Goal: Contribute content: Contribute content

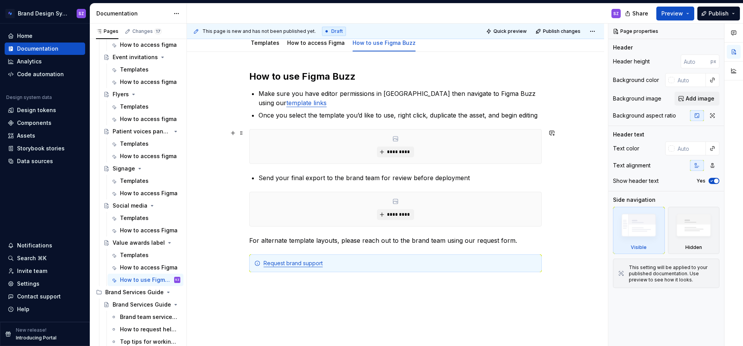
scroll to position [38, 0]
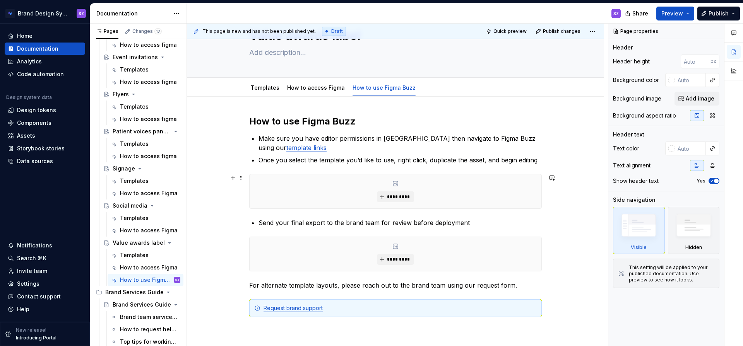
click at [548, 203] on div "How to use Figma Buzz Make sure you have editor permissions in [GEOGRAPHIC_DATA…" at bounding box center [395, 273] width 417 height 353
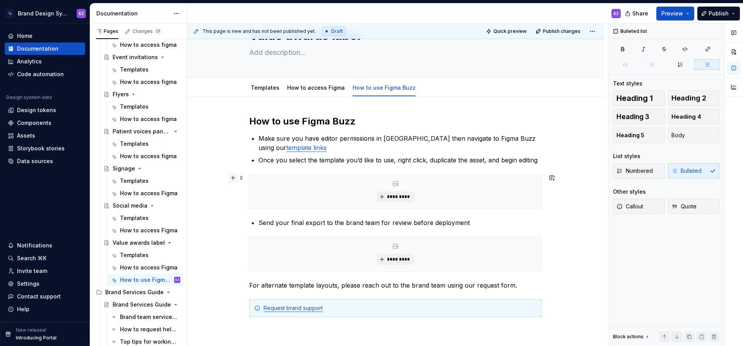
click at [234, 181] on button "button" at bounding box center [233, 178] width 11 height 11
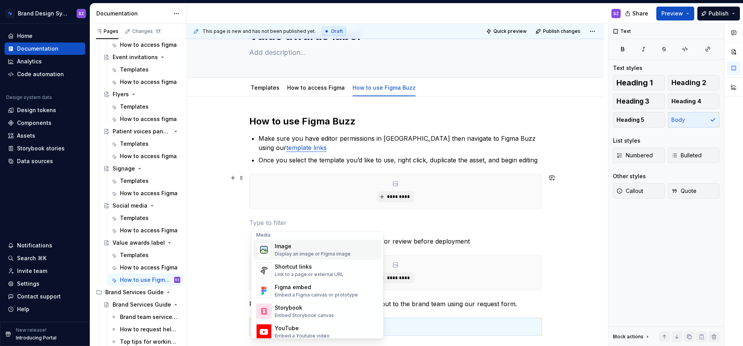
scroll to position [348, 0]
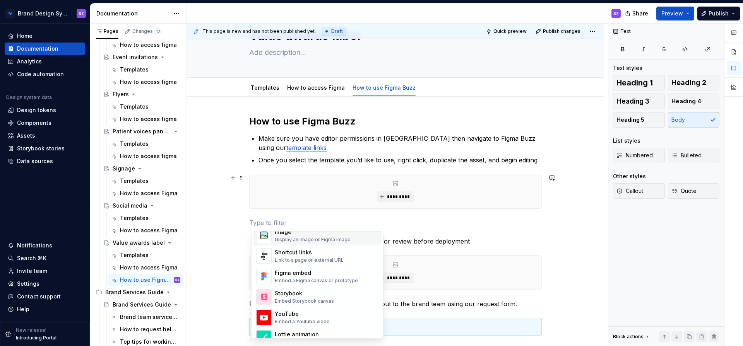
click at [305, 234] on div "Image" at bounding box center [313, 232] width 76 height 8
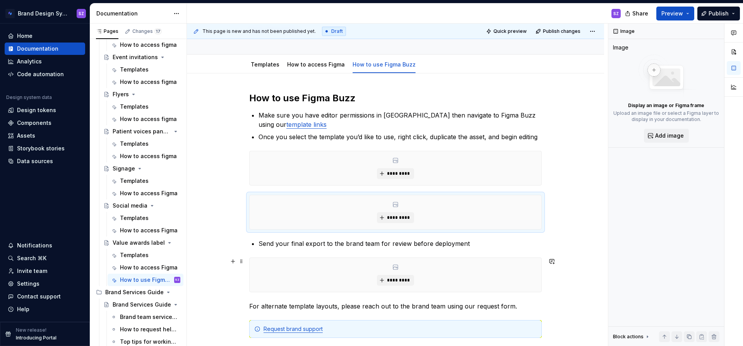
scroll to position [84, 0]
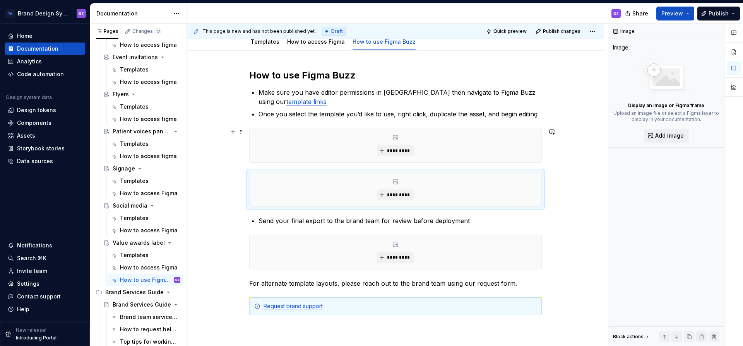
click at [328, 138] on div "*********" at bounding box center [396, 146] width 292 height 34
click at [392, 153] on span "*********" at bounding box center [399, 151] width 24 height 6
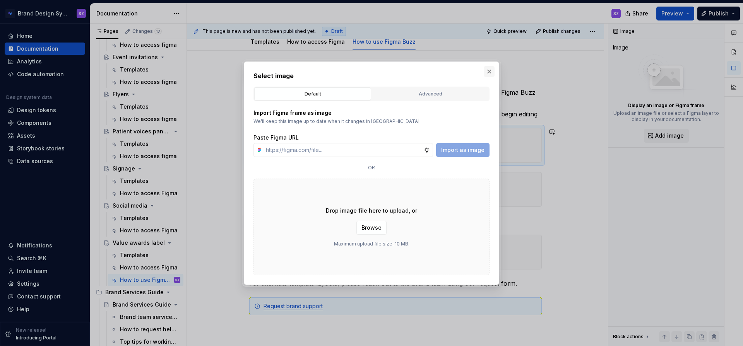
click at [486, 72] on button "button" at bounding box center [489, 71] width 11 height 11
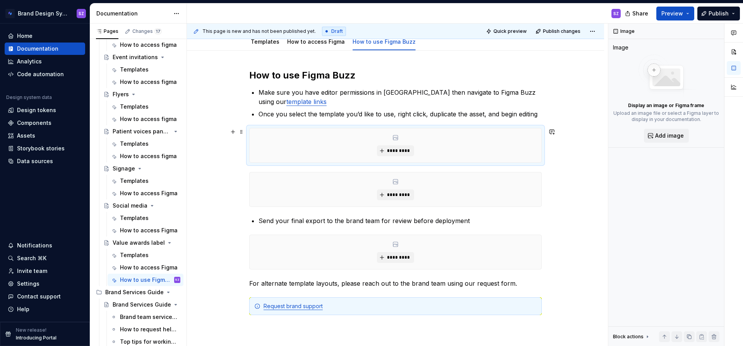
scroll to position [45, 0]
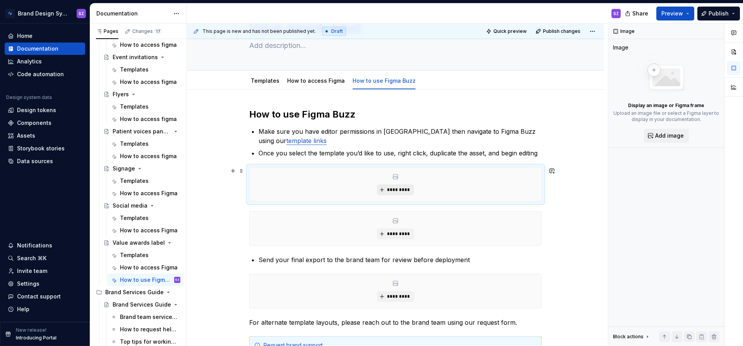
click at [402, 190] on span "*********" at bounding box center [399, 190] width 24 height 6
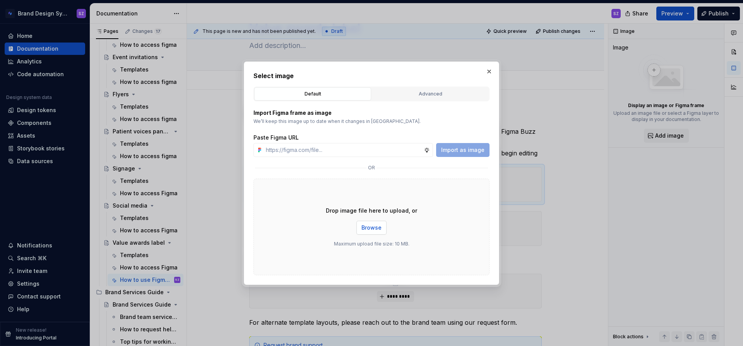
click at [368, 225] on span "Browse" at bounding box center [372, 228] width 20 height 8
click at [381, 231] on button "Browse" at bounding box center [372, 228] width 30 height 14
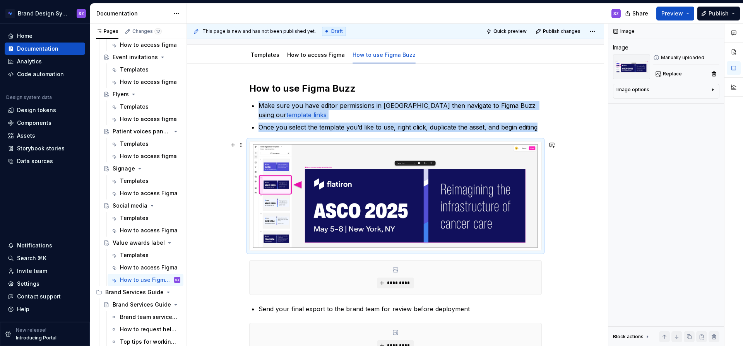
scroll to position [91, 0]
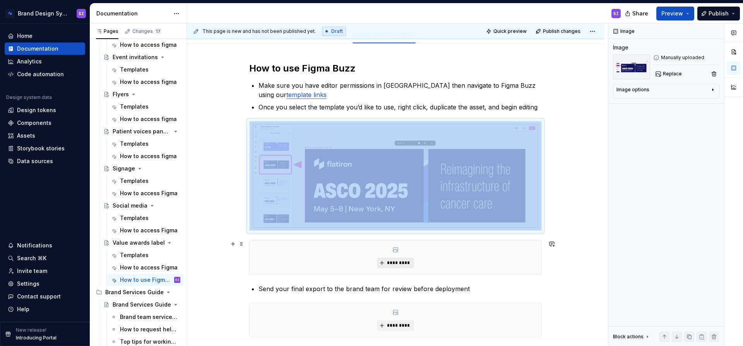
click at [397, 264] on span "*********" at bounding box center [399, 263] width 24 height 6
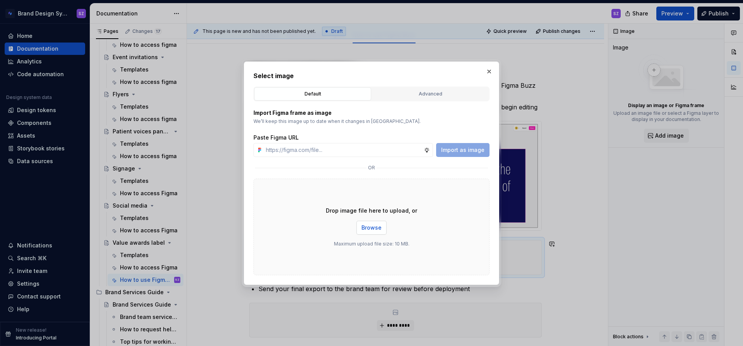
click at [377, 227] on span "Browse" at bounding box center [372, 228] width 20 height 8
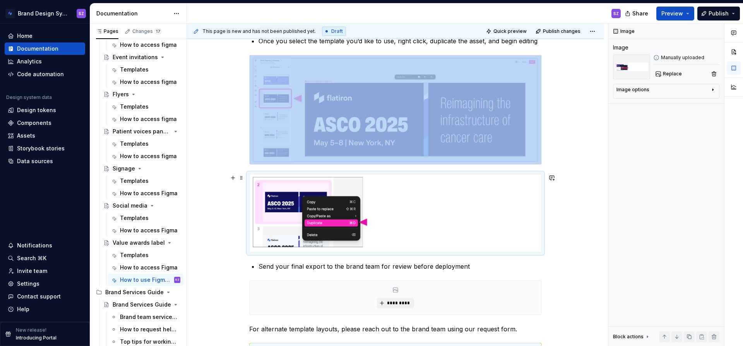
scroll to position [194, 0]
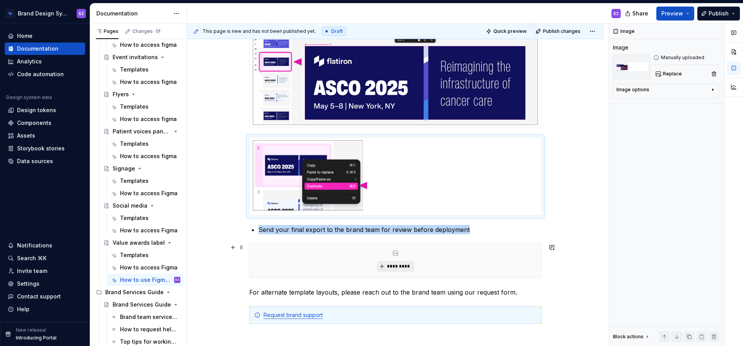
click at [389, 264] on span "*********" at bounding box center [399, 267] width 24 height 6
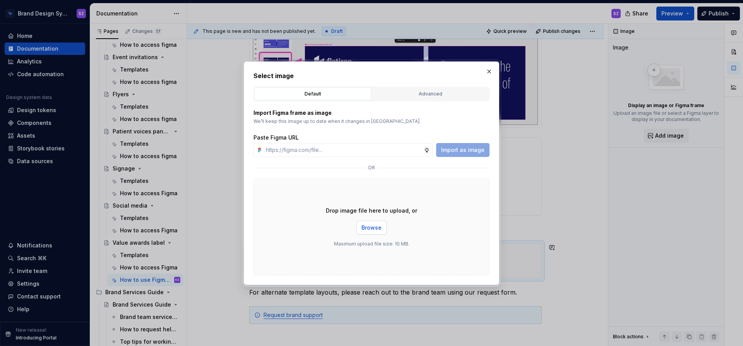
click at [377, 227] on span "Browse" at bounding box center [372, 228] width 20 height 8
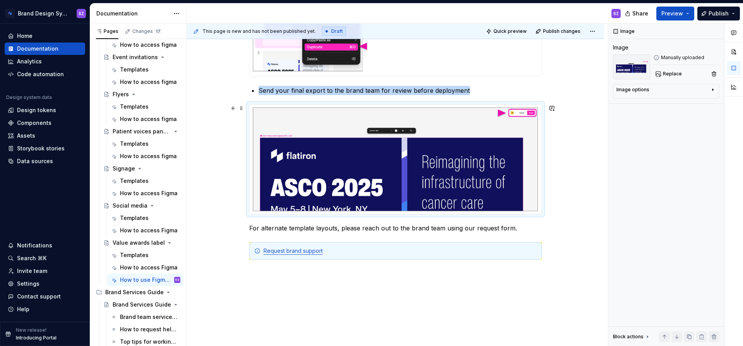
scroll to position [378, 0]
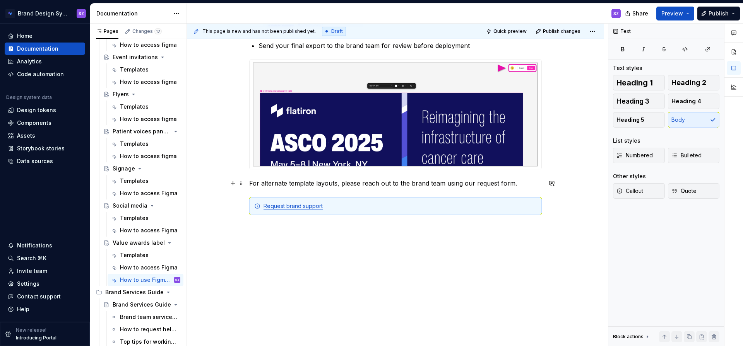
click at [251, 185] on p "For alternate template layouts, please reach out to the brand team using our re…" at bounding box center [395, 183] width 293 height 9
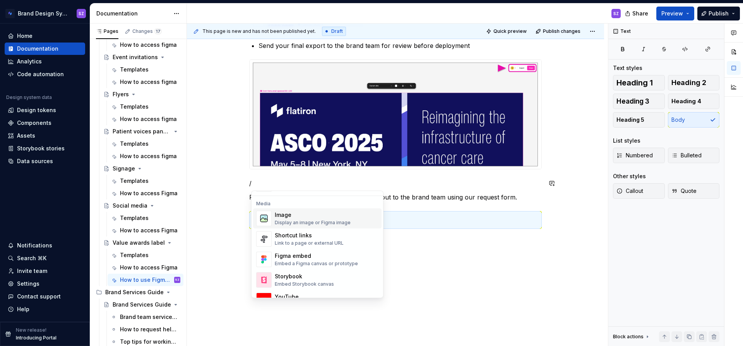
scroll to position [342, 0]
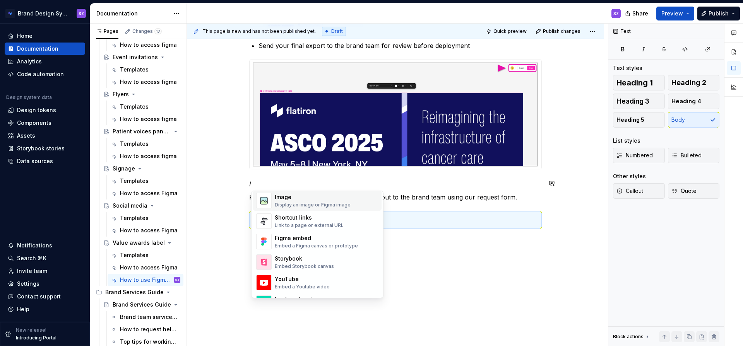
click at [301, 205] on div "Display an image or Figma image" at bounding box center [313, 205] width 76 height 6
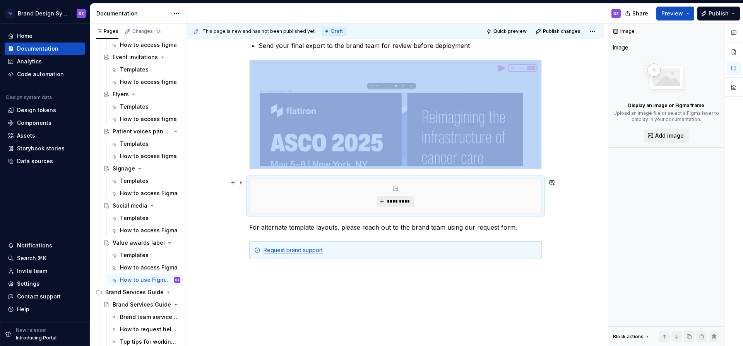
click at [404, 203] on span "*********" at bounding box center [399, 202] width 24 height 6
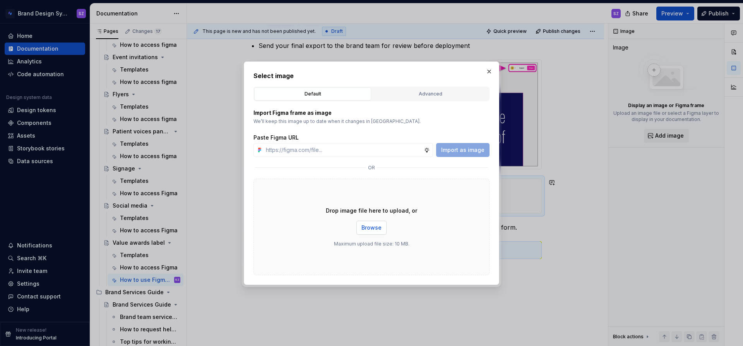
click at [375, 225] on span "Browse" at bounding box center [372, 228] width 20 height 8
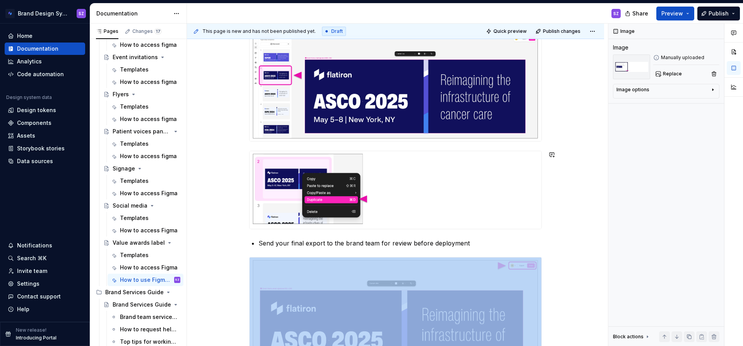
scroll to position [478, 0]
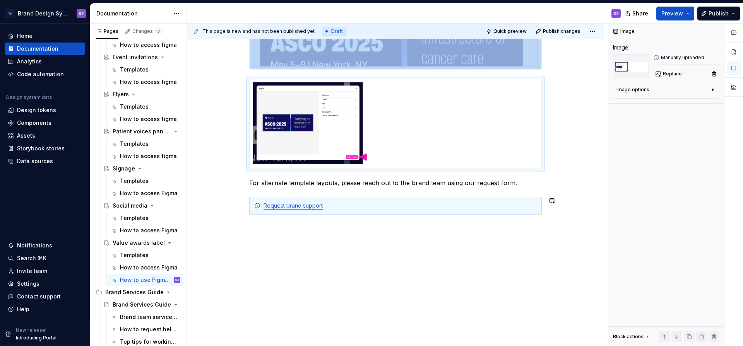
click at [429, 275] on div "How to use Figma Buzz Make sure you have editor permissions in [GEOGRAPHIC_DATA…" at bounding box center [395, 2] width 417 height 690
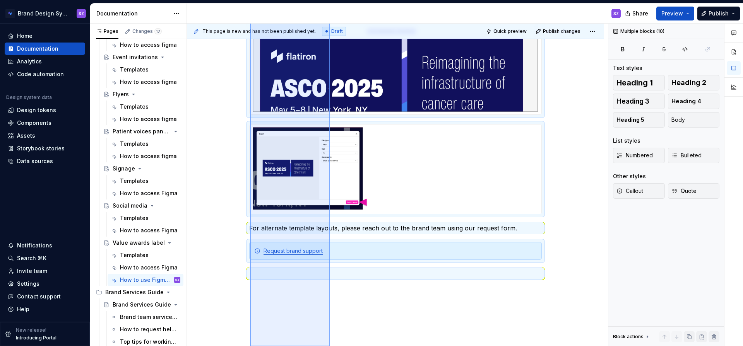
scroll to position [471, 0]
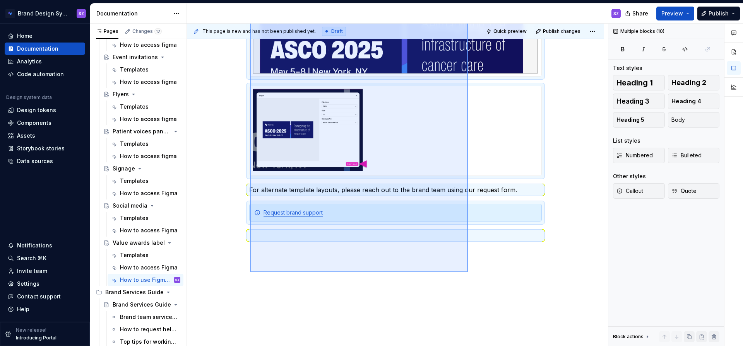
drag, startPoint x: 250, startPoint y: 147, endPoint x: 468, endPoint y: 273, distance: 251.3
click at [468, 273] on div "This page is new and has not been published yet. Draft Quick preview Publish ch…" at bounding box center [397, 185] width 421 height 323
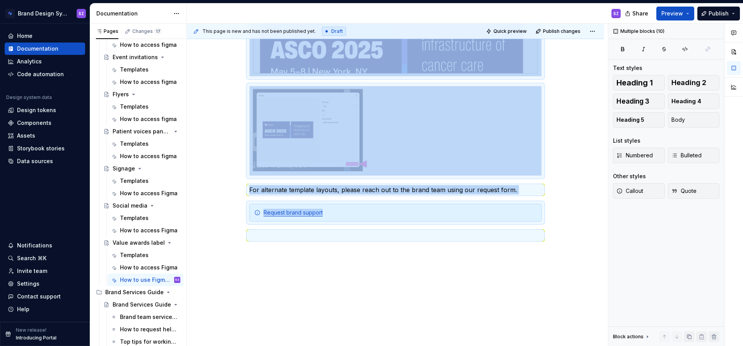
copy div "How to use Figma Buzz Make sure you have editor permissions in [GEOGRAPHIC_DATA…"
click at [130, 203] on div "Social media" at bounding box center [130, 206] width 35 height 8
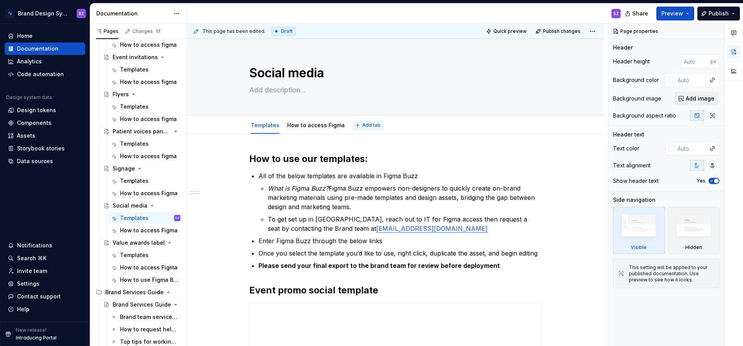
type textarea "*"
click at [362, 125] on span "Add tab" at bounding box center [371, 125] width 18 height 6
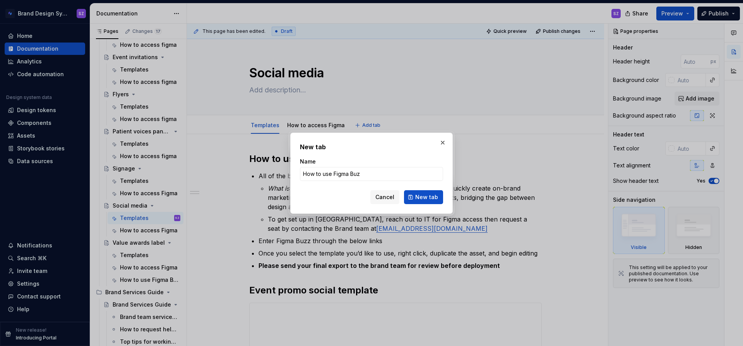
type input "How to use Figma Buzz"
click button "New tab" at bounding box center [423, 197] width 39 height 14
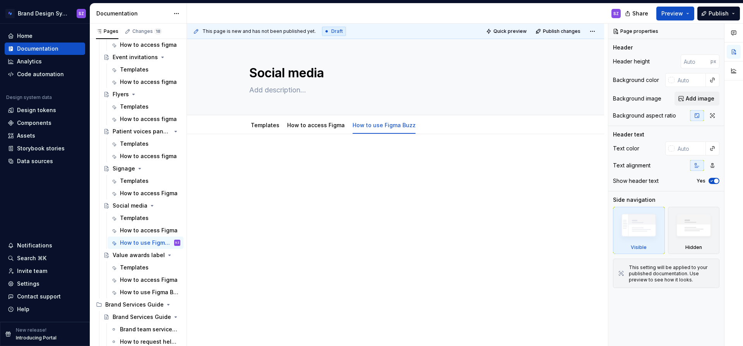
click at [272, 152] on div at bounding box center [395, 214] width 417 height 161
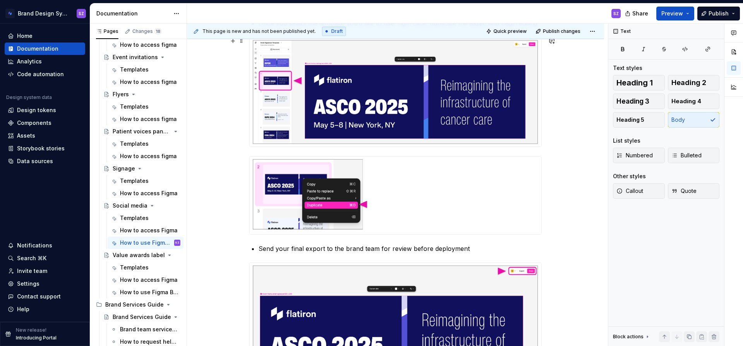
scroll to position [27, 0]
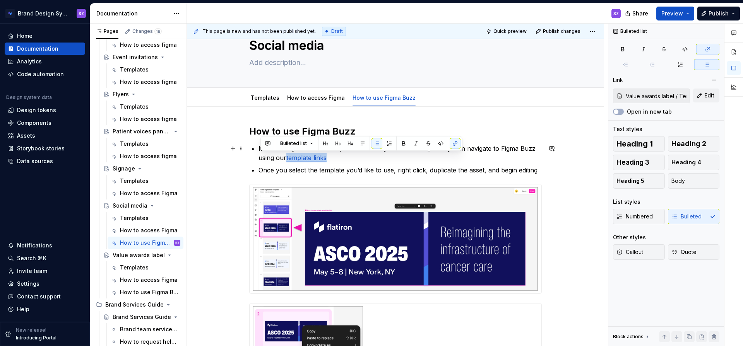
drag, startPoint x: 300, startPoint y: 158, endPoint x: 257, endPoint y: 159, distance: 43.0
click at [452, 144] on button "button" at bounding box center [455, 143] width 11 height 11
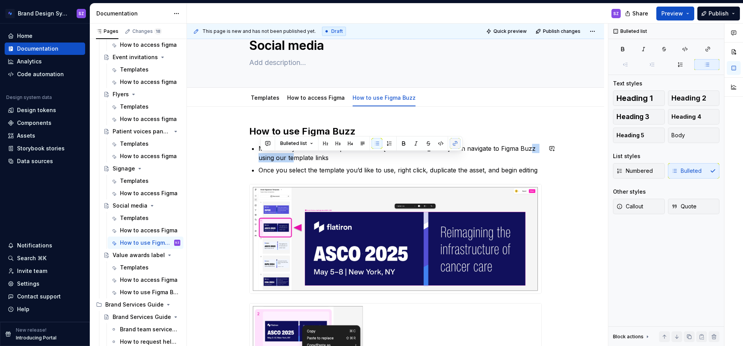
click at [452, 144] on button "button" at bounding box center [455, 143] width 11 height 11
click at [454, 143] on button "button" at bounding box center [455, 143] width 11 height 11
click at [709, 47] on icon "button" at bounding box center [708, 49] width 6 height 6
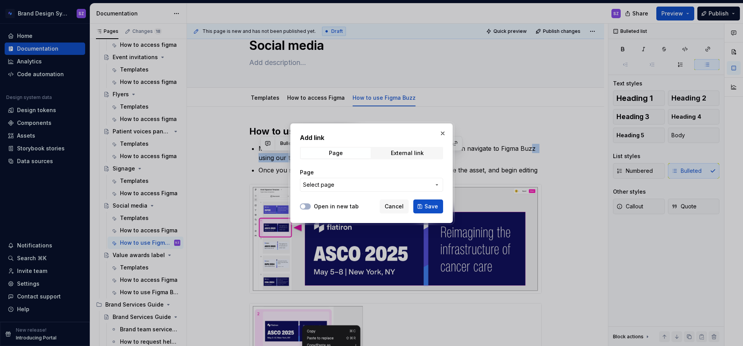
click at [381, 184] on span "Select page" at bounding box center [367, 185] width 128 height 8
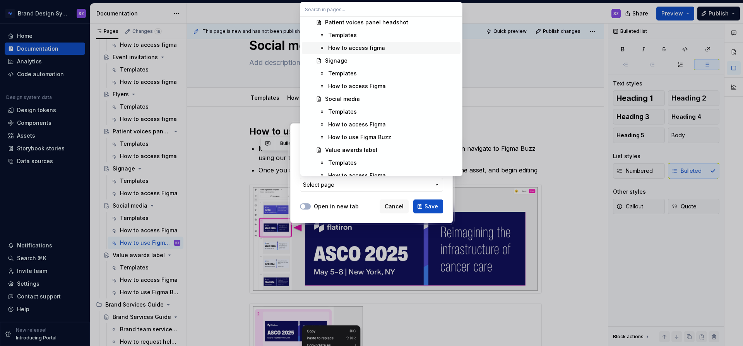
scroll to position [654, 0]
click at [347, 113] on div "Templates" at bounding box center [342, 111] width 29 height 8
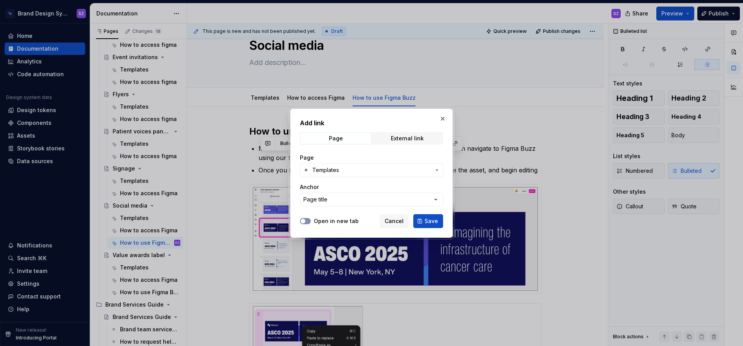
click at [309, 221] on button "Open in new tab" at bounding box center [305, 221] width 11 height 6
click at [429, 221] on span "Save" at bounding box center [432, 222] width 14 height 8
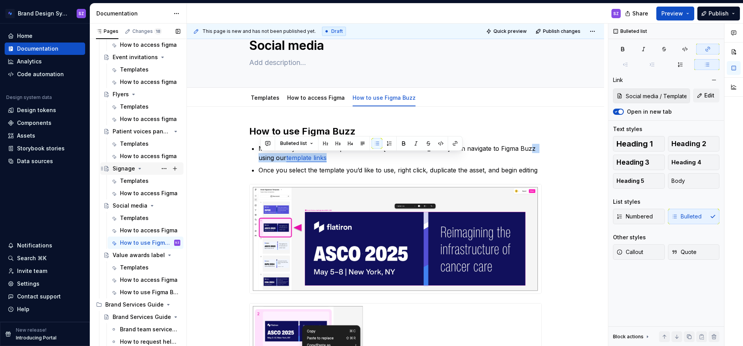
click at [131, 170] on div "Signage" at bounding box center [124, 169] width 22 height 8
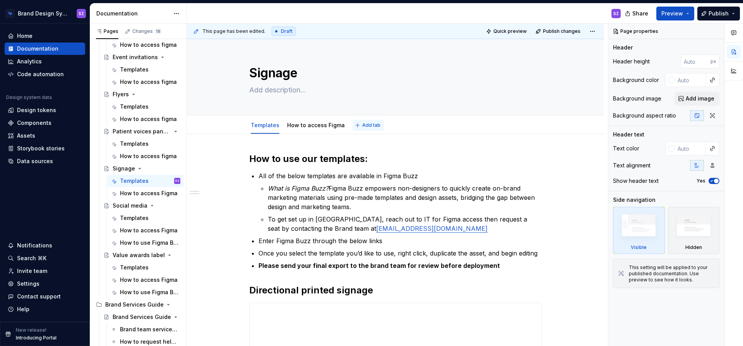
type textarea "*"
click at [360, 127] on button "Add tab" at bounding box center [368, 125] width 31 height 11
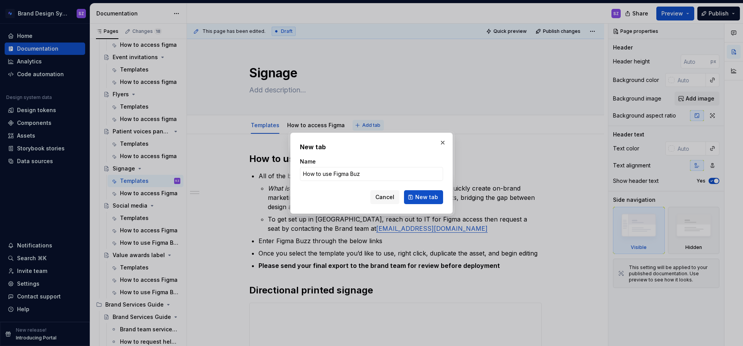
type input "How to use Figma Buzz"
type textarea "*"
type input "How to use Figma Buzz"
click at [423, 194] on span "New tab" at bounding box center [426, 198] width 23 height 8
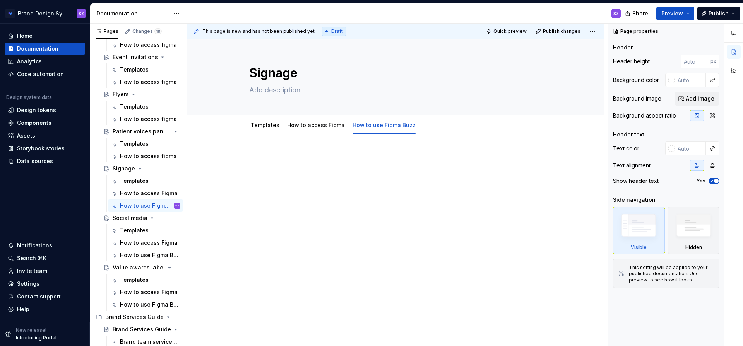
click at [252, 160] on p at bounding box center [395, 157] width 293 height 9
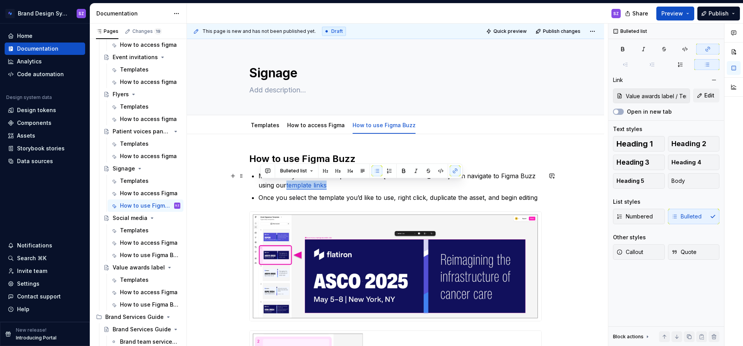
drag, startPoint x: 301, startPoint y: 186, endPoint x: 252, endPoint y: 186, distance: 48.8
click at [708, 49] on icon "button" at bounding box center [708, 49] width 6 height 6
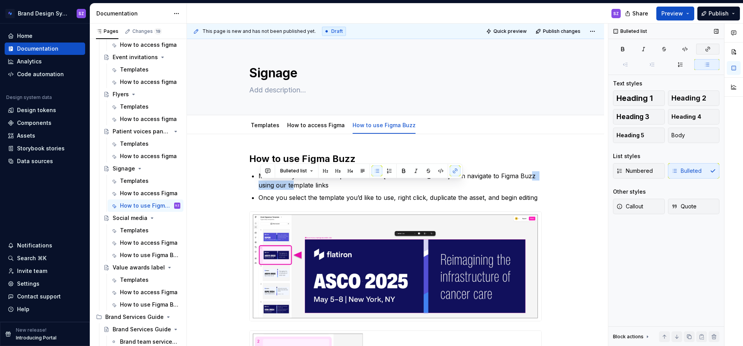
click at [708, 49] on icon "button" at bounding box center [708, 49] width 6 height 6
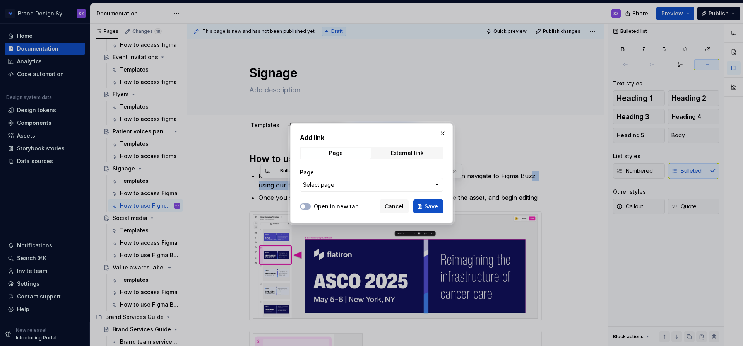
click at [338, 186] on span "Select page" at bounding box center [367, 185] width 128 height 8
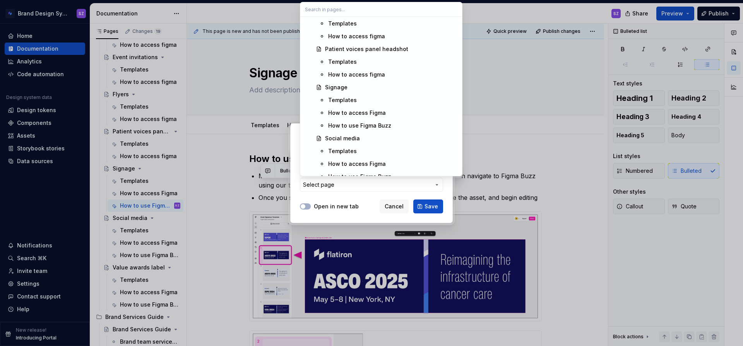
scroll to position [635, 0]
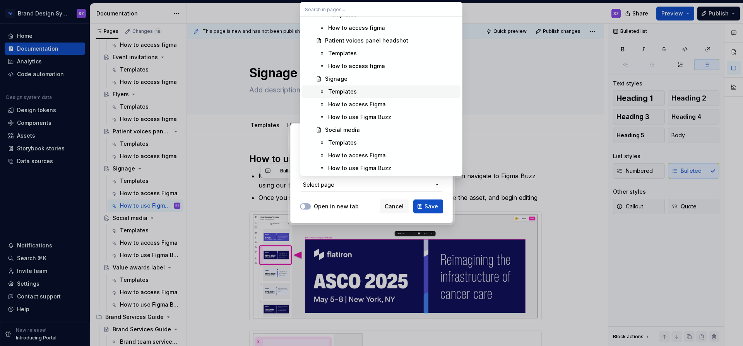
click at [342, 93] on div "Templates" at bounding box center [342, 92] width 29 height 8
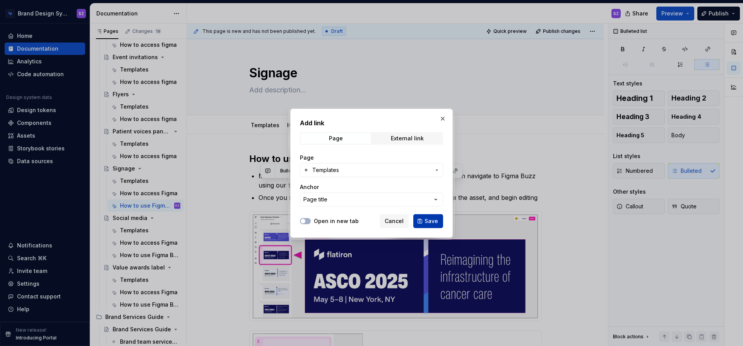
click at [428, 221] on span "Save" at bounding box center [432, 222] width 14 height 8
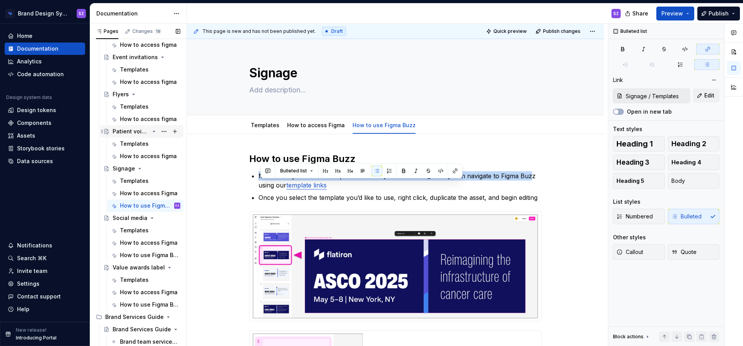
click at [154, 131] on icon "Page tree" at bounding box center [154, 131] width 2 height 1
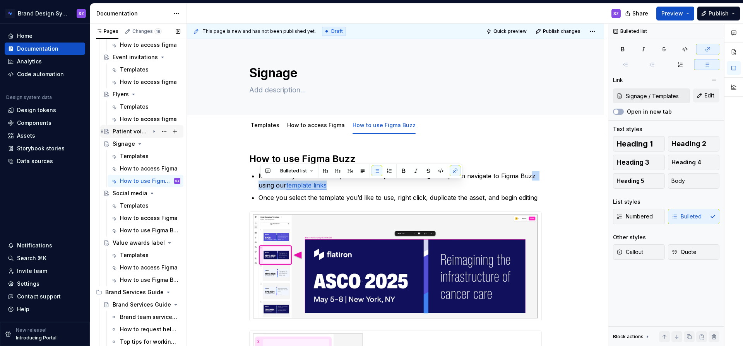
click at [154, 131] on icon "Page tree" at bounding box center [154, 132] width 1 height 2
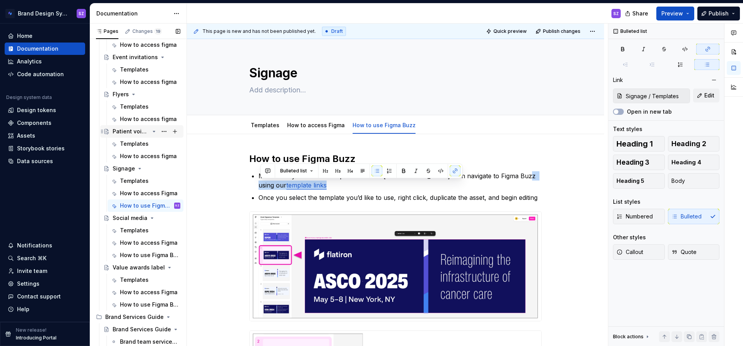
click at [132, 132] on div "Patient voices panel headshot" at bounding box center [131, 132] width 37 height 8
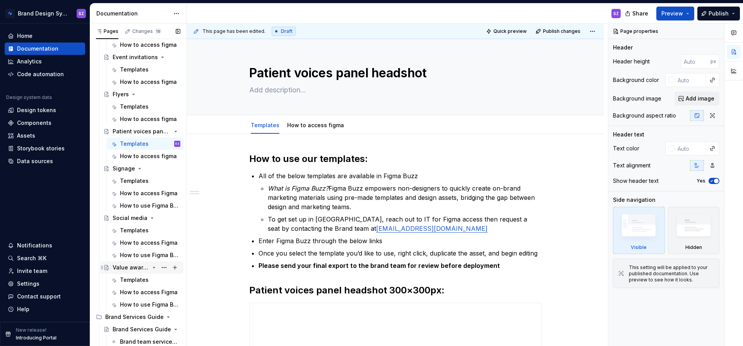
click at [152, 267] on icon "Page tree" at bounding box center [154, 268] width 6 height 6
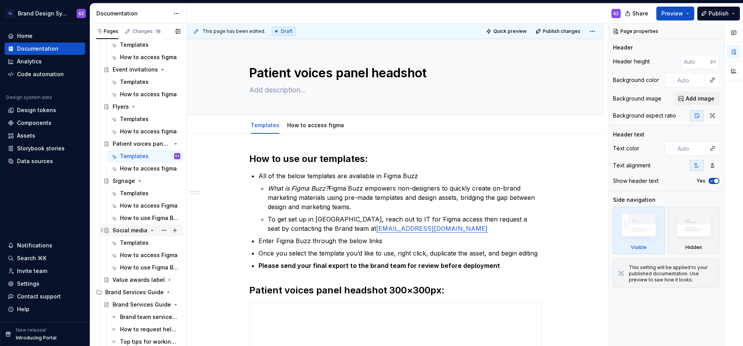
click at [150, 231] on icon "Page tree" at bounding box center [152, 231] width 6 height 6
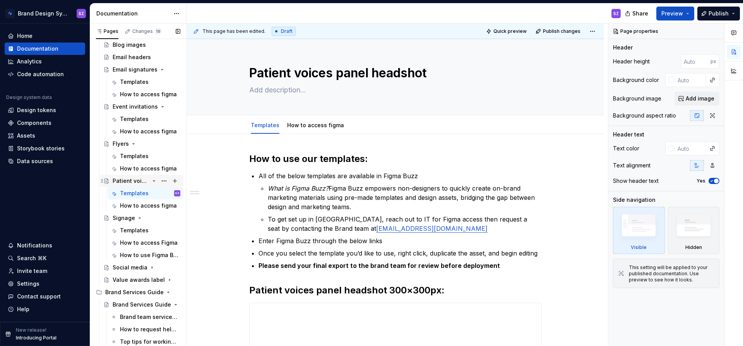
click at [138, 219] on icon "Page tree" at bounding box center [140, 218] width 6 height 6
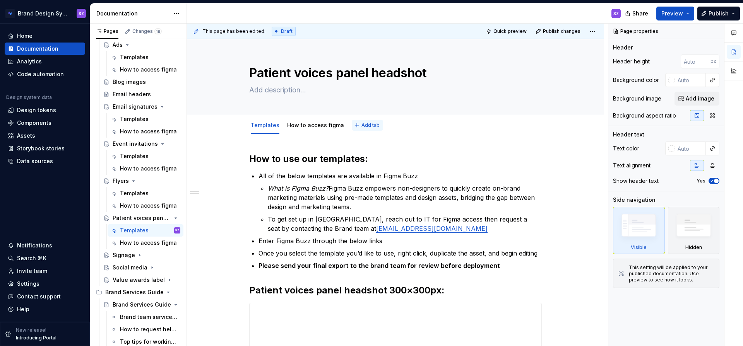
type textarea "*"
click at [363, 123] on span "Add tab" at bounding box center [371, 125] width 18 height 6
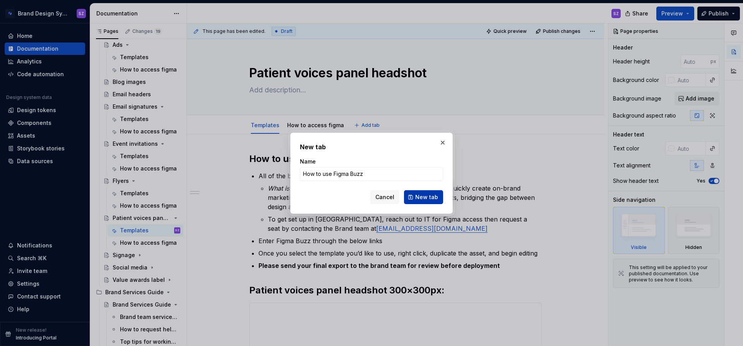
type input "How to use Figma Buzz"
click at [431, 196] on span "New tab" at bounding box center [426, 198] width 23 height 8
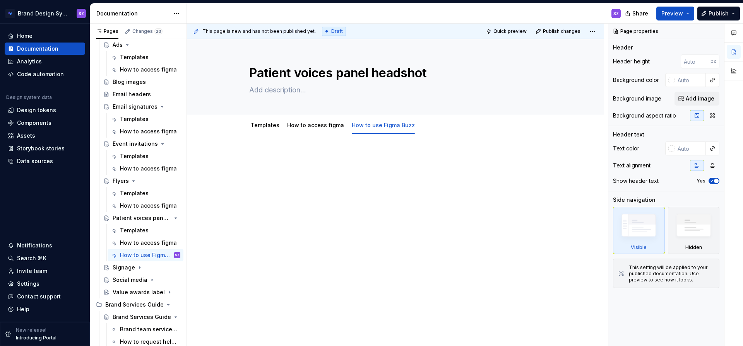
click at [255, 153] on p at bounding box center [395, 157] width 293 height 9
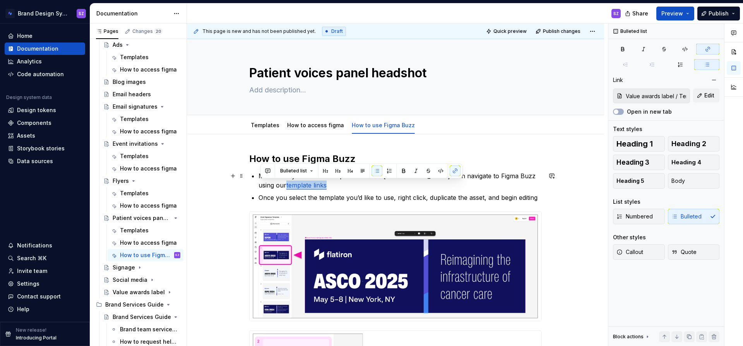
drag, startPoint x: 299, startPoint y: 186, endPoint x: 260, endPoint y: 187, distance: 39.1
click at [260, 187] on p "Make sure you have editor permissions in [GEOGRAPHIC_DATA] then navigate to Fig…" at bounding box center [400, 180] width 283 height 19
click at [703, 50] on button "button" at bounding box center [707, 49] width 23 height 11
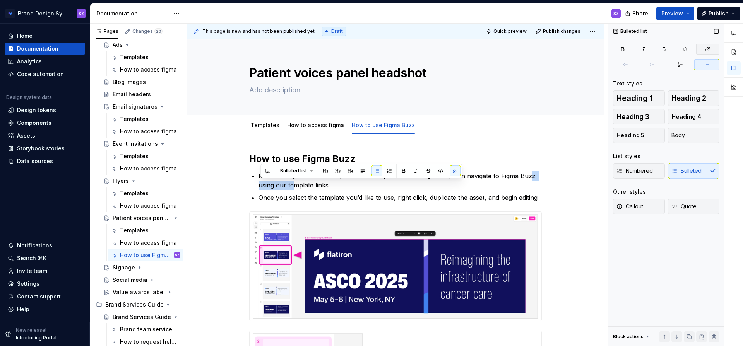
click at [708, 49] on icon "button" at bounding box center [708, 49] width 4 height 4
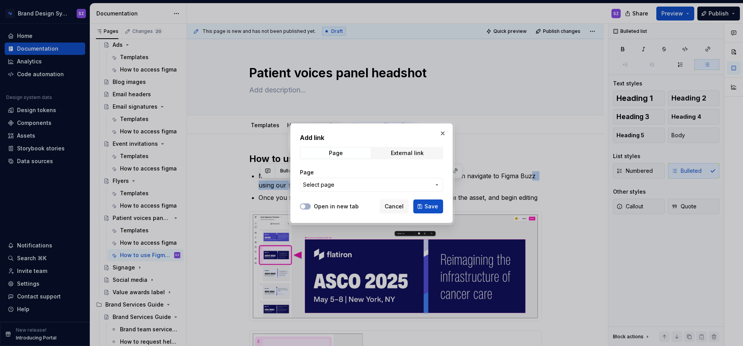
click at [344, 188] on span "Select page" at bounding box center [367, 185] width 128 height 8
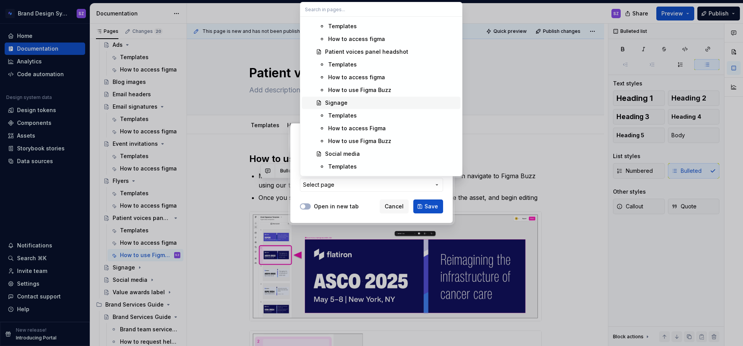
scroll to position [621, 0]
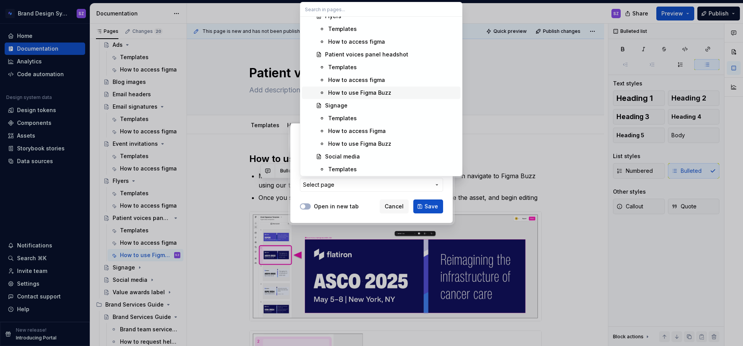
click at [370, 94] on div "How to use Figma Buzz" at bounding box center [359, 93] width 63 height 8
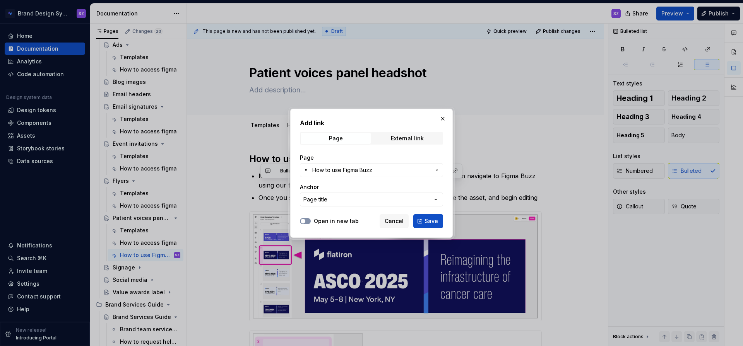
click at [307, 221] on button "Open in new tab" at bounding box center [305, 221] width 11 height 6
click at [428, 219] on span "Save" at bounding box center [432, 222] width 14 height 8
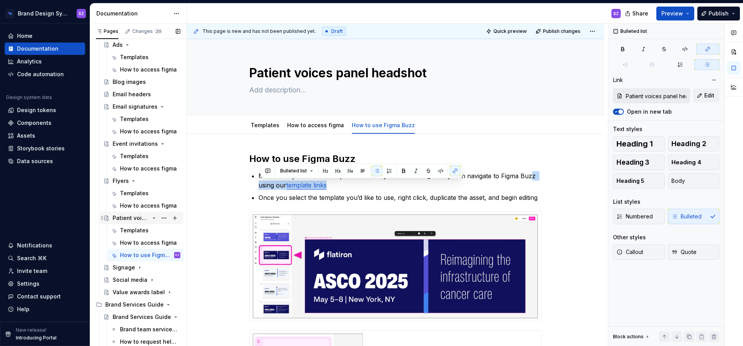
click at [154, 219] on icon "Page tree" at bounding box center [154, 218] width 6 height 6
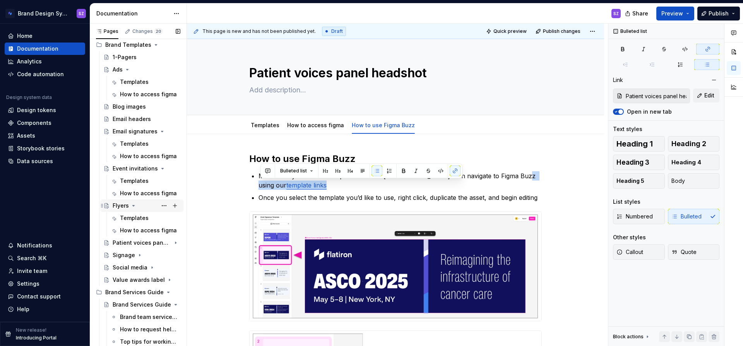
click at [146, 206] on div "Flyers" at bounding box center [147, 206] width 68 height 11
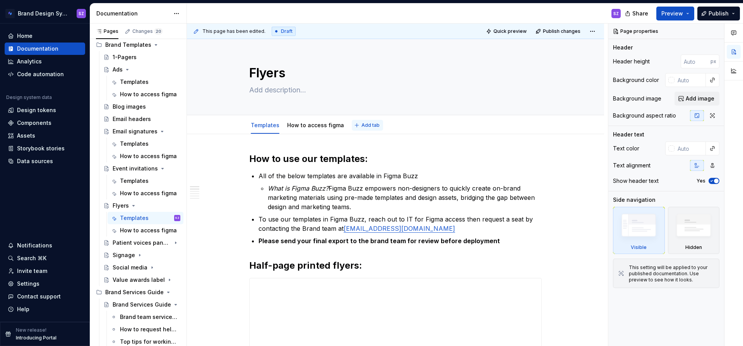
type textarea "*"
click at [355, 125] on button "Add tab" at bounding box center [367, 125] width 31 height 11
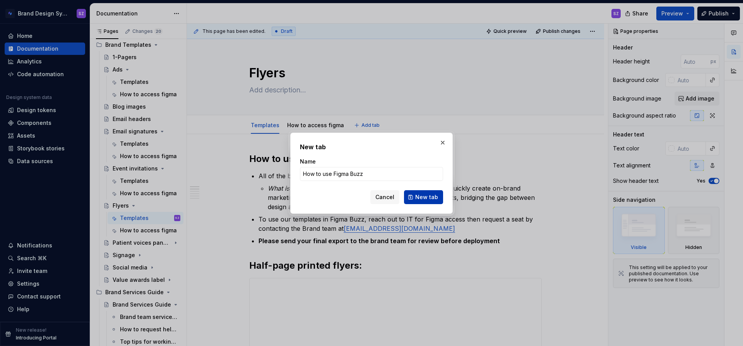
type input "How to use Figma Buzz"
click at [422, 197] on span "New tab" at bounding box center [426, 198] width 23 height 8
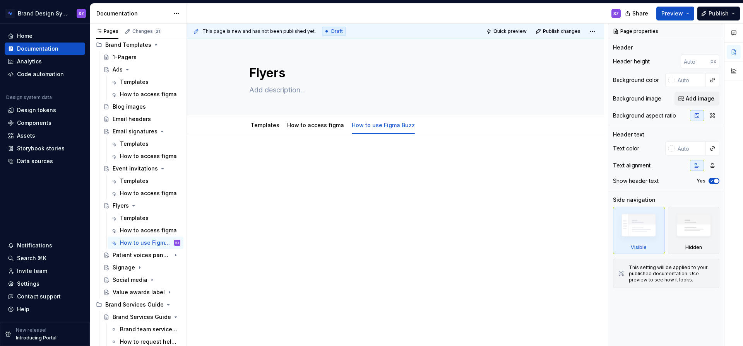
click at [256, 153] on p at bounding box center [395, 157] width 293 height 9
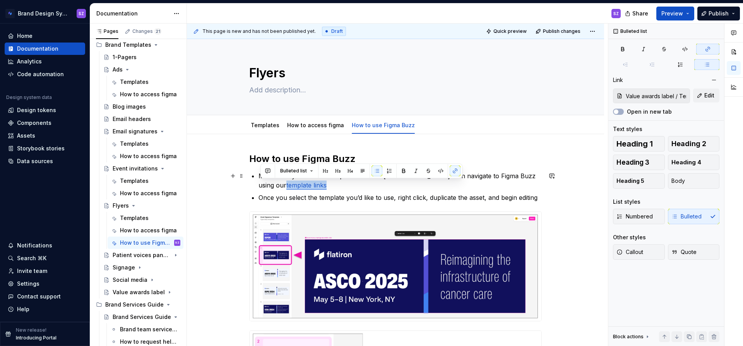
drag, startPoint x: 301, startPoint y: 185, endPoint x: 259, endPoint y: 185, distance: 41.8
click at [708, 51] on icon "button" at bounding box center [708, 49] width 6 height 6
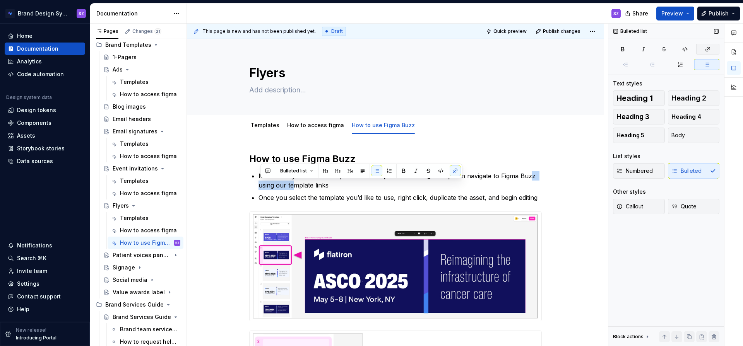
click at [711, 46] on button "button" at bounding box center [707, 49] width 23 height 11
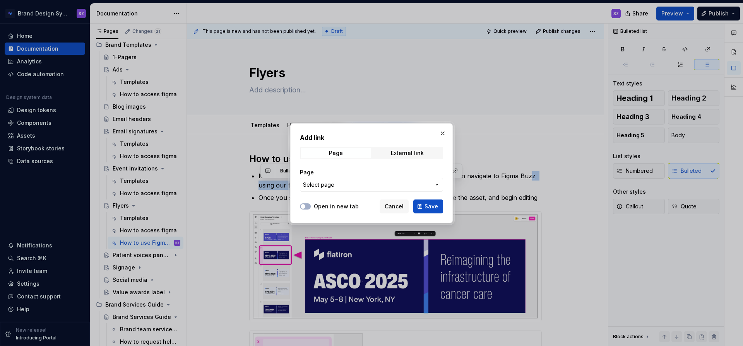
click at [339, 183] on span "Select page" at bounding box center [367, 185] width 128 height 8
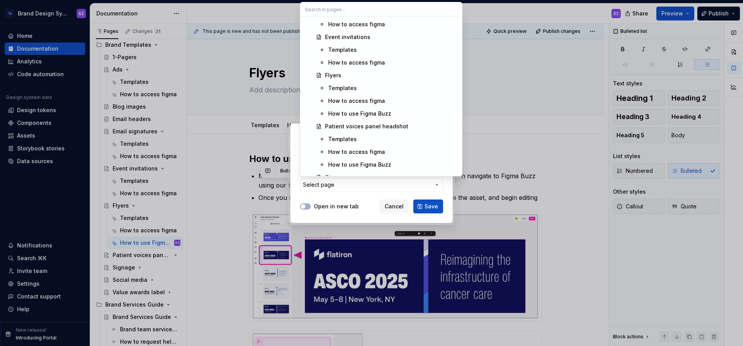
scroll to position [562, 0]
click at [341, 86] on div "Templates" at bounding box center [342, 88] width 29 height 8
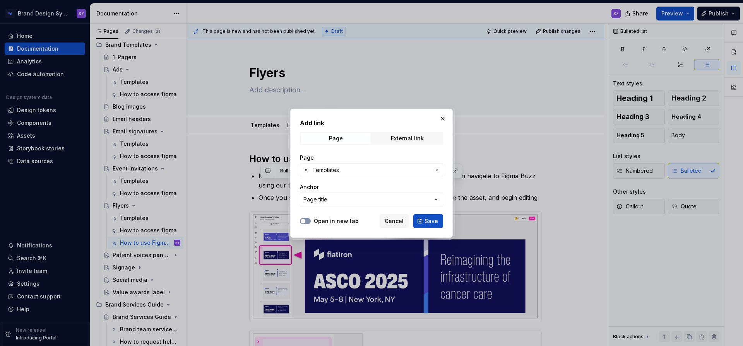
click at [309, 222] on button "Open in new tab" at bounding box center [305, 221] width 11 height 6
click at [443, 223] on button "Save" at bounding box center [428, 221] width 30 height 14
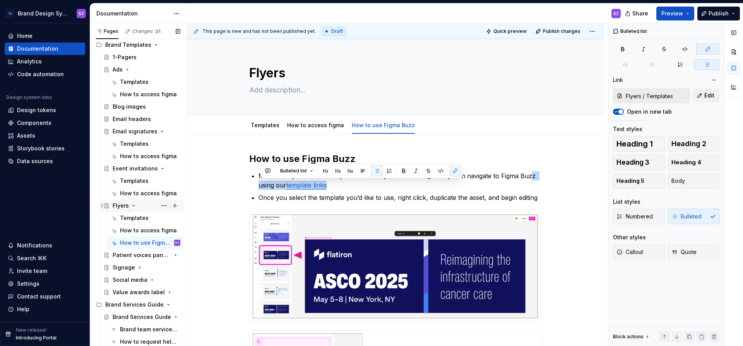
click at [133, 207] on icon "Page tree" at bounding box center [133, 206] width 6 height 6
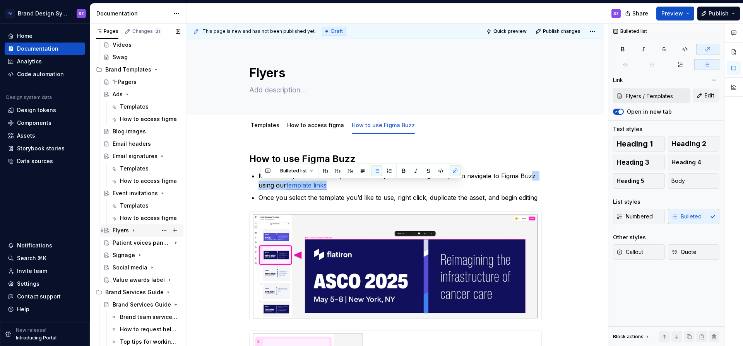
scroll to position [414, 0]
click at [137, 194] on div "Event invitations" at bounding box center [131, 194] width 37 height 8
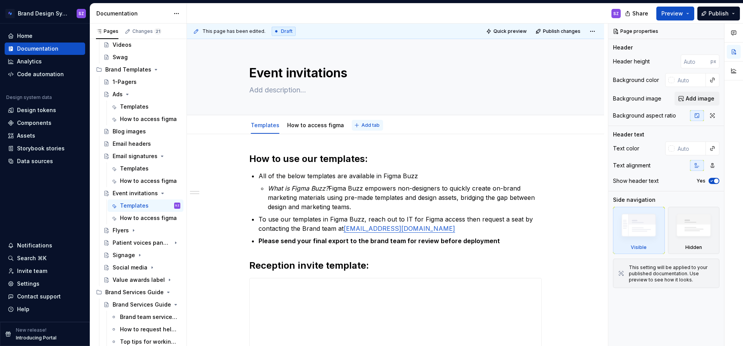
type textarea "*"
click at [354, 125] on button "Add tab" at bounding box center [367, 125] width 31 height 11
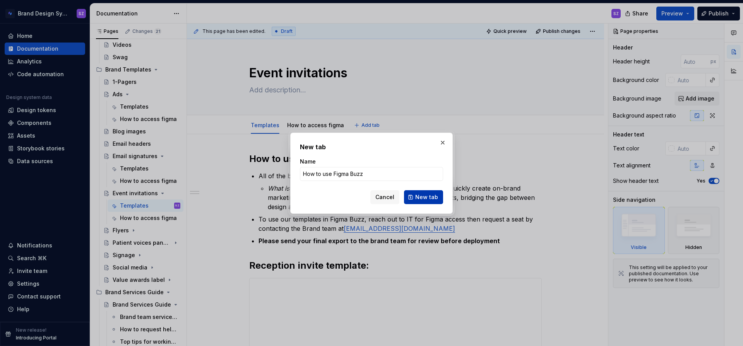
type input "How to use Figma Buzz"
click at [424, 198] on span "New tab" at bounding box center [426, 198] width 23 height 8
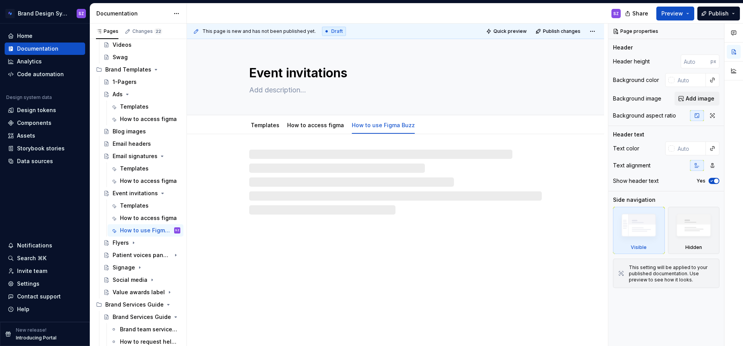
click at [255, 158] on div at bounding box center [395, 182] width 293 height 65
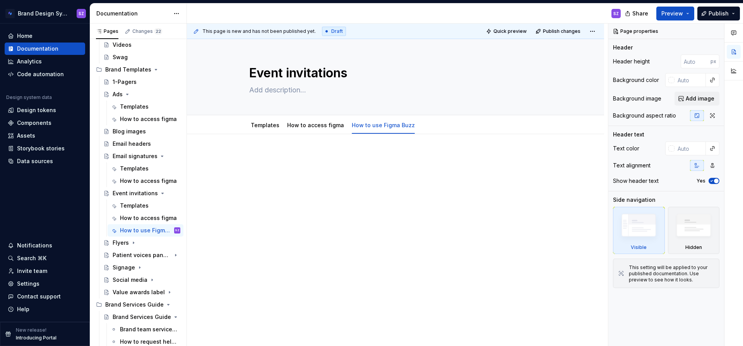
click at [255, 158] on p at bounding box center [395, 157] width 293 height 9
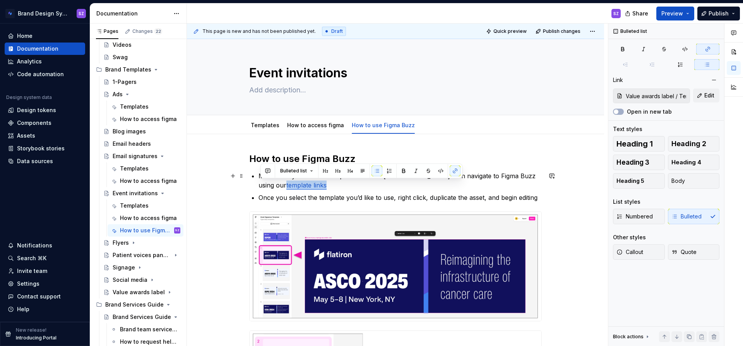
drag, startPoint x: 301, startPoint y: 186, endPoint x: 257, endPoint y: 186, distance: 44.1
click at [713, 49] on button "button" at bounding box center [707, 49] width 23 height 11
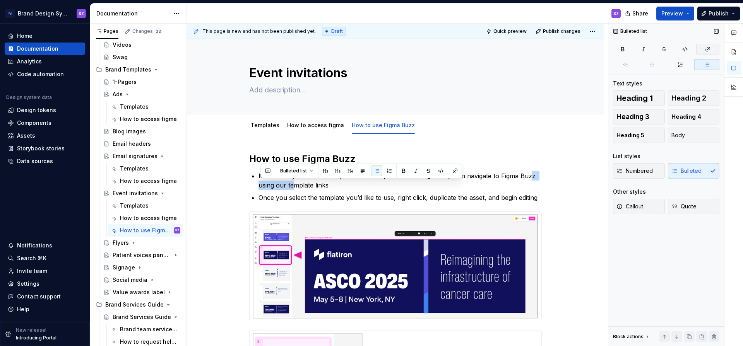
click at [706, 48] on icon "button" at bounding box center [708, 49] width 6 height 6
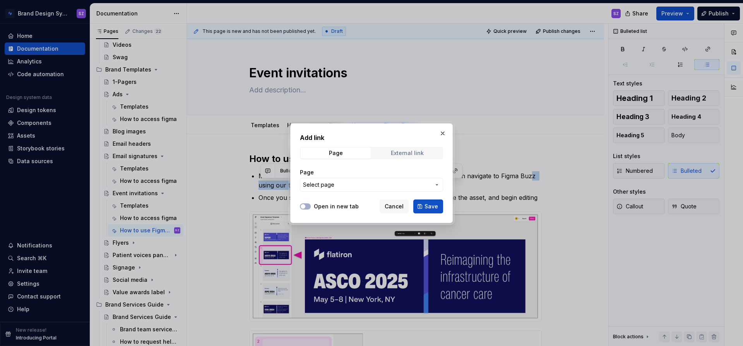
click at [408, 153] on div "External link" at bounding box center [407, 153] width 33 height 6
click at [359, 158] on span "Page" at bounding box center [336, 153] width 70 height 11
click at [361, 184] on span "Select page" at bounding box center [367, 185] width 128 height 8
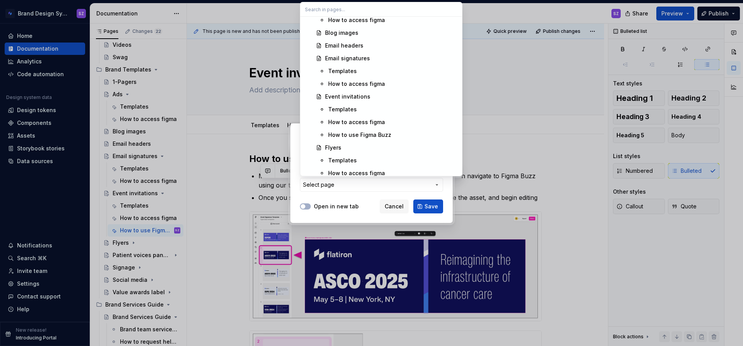
scroll to position [535, 0]
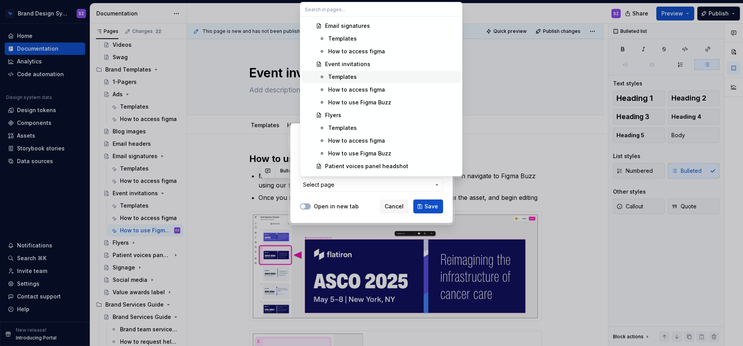
click at [353, 76] on div "Templates" at bounding box center [342, 77] width 29 height 8
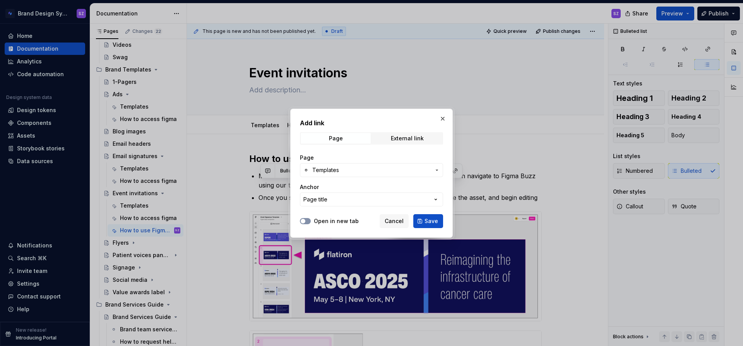
click at [307, 221] on button "Open in new tab" at bounding box center [305, 221] width 11 height 6
click at [435, 221] on span "Save" at bounding box center [432, 222] width 14 height 8
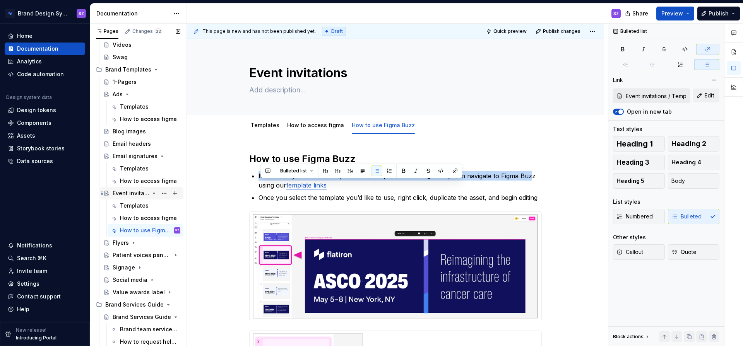
click at [154, 194] on icon "Page tree" at bounding box center [154, 193] width 2 height 1
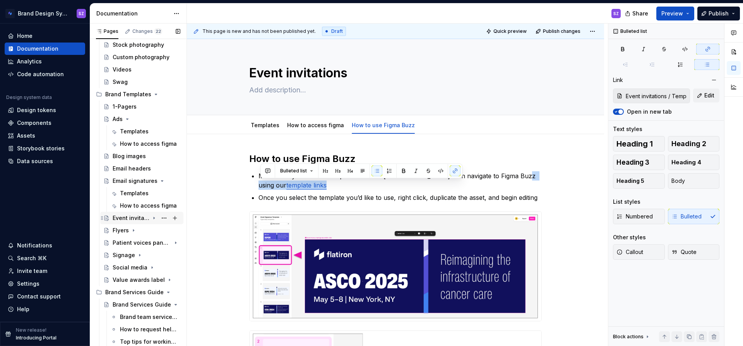
scroll to position [389, 0]
click at [137, 182] on div "Email signatures" at bounding box center [131, 181] width 37 height 8
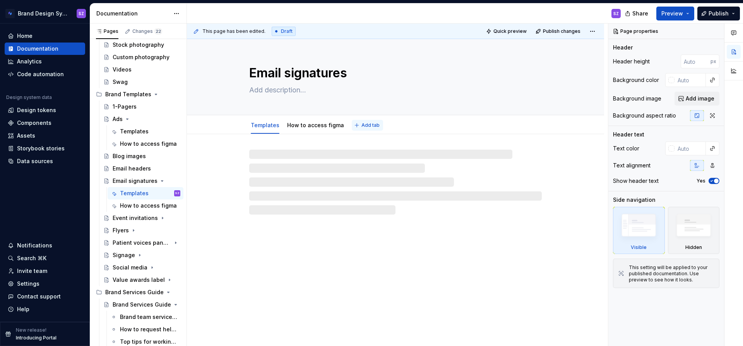
type textarea "*"
click at [357, 126] on button "Add tab" at bounding box center [367, 125] width 31 height 11
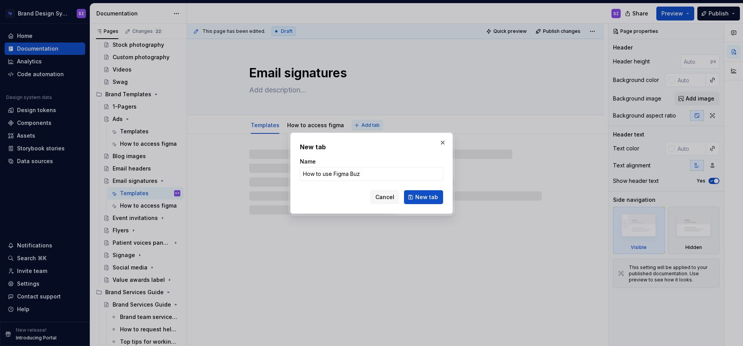
type input "How to use Figma Buzz"
type textarea "*"
type input "How to use Figma Buzz"
click at [430, 198] on span "New tab" at bounding box center [426, 198] width 23 height 8
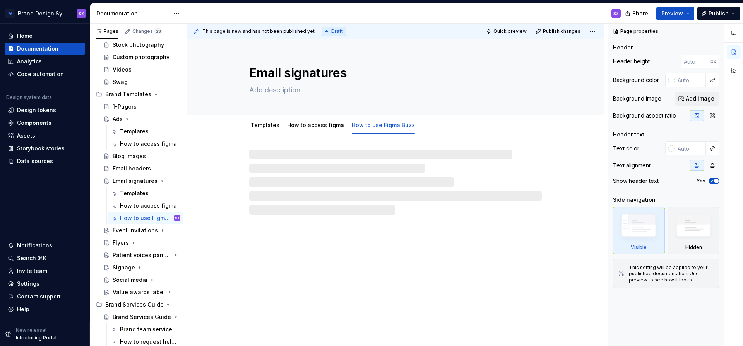
click at [261, 151] on div at bounding box center [395, 182] width 293 height 65
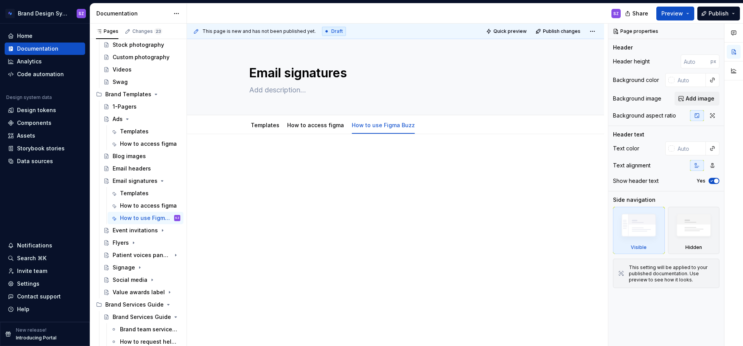
click at [255, 157] on p at bounding box center [395, 157] width 293 height 9
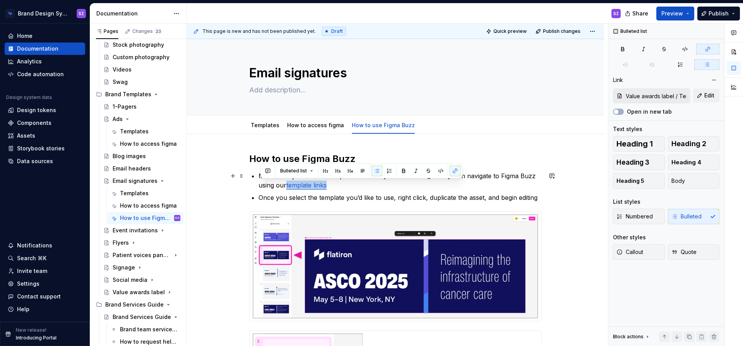
drag, startPoint x: 300, startPoint y: 186, endPoint x: 259, endPoint y: 187, distance: 41.0
click at [454, 168] on button "button" at bounding box center [455, 171] width 11 height 11
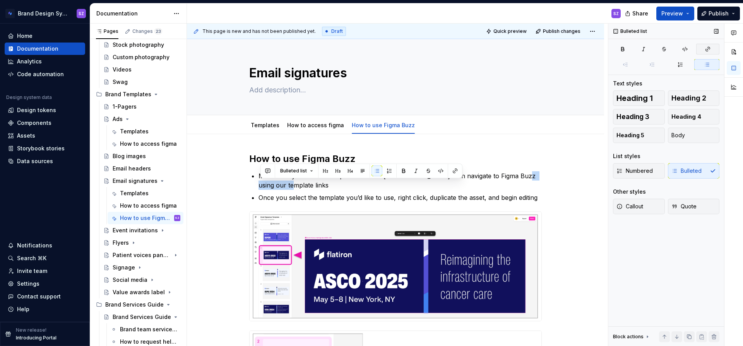
click at [708, 48] on icon "button" at bounding box center [708, 49] width 6 height 6
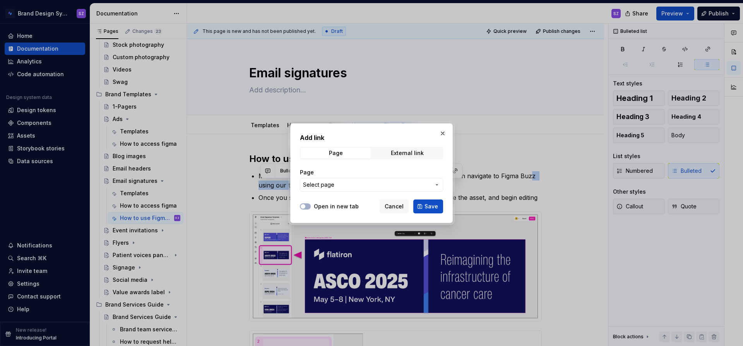
click at [345, 189] on button "Select page" at bounding box center [371, 185] width 143 height 14
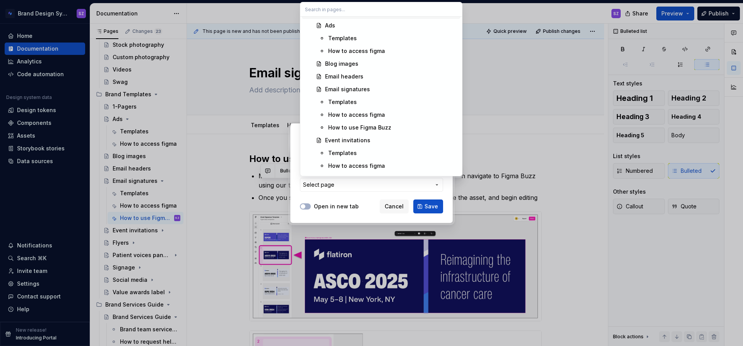
scroll to position [485, 0]
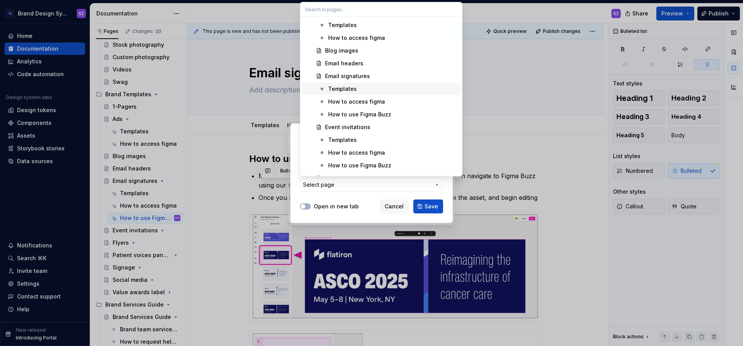
click at [352, 89] on div "Templates" at bounding box center [342, 89] width 29 height 8
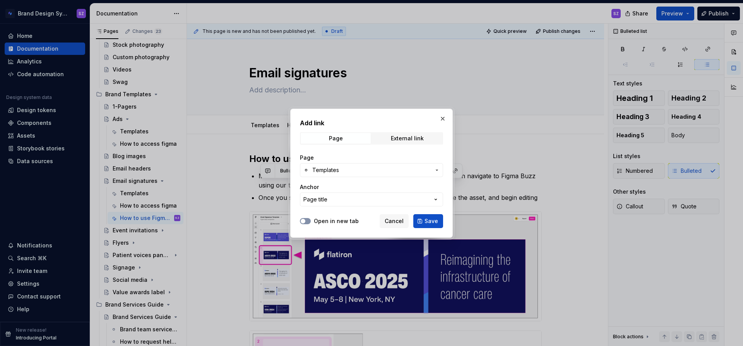
click at [307, 222] on button "Open in new tab" at bounding box center [305, 221] width 11 height 6
click at [428, 221] on span "Save" at bounding box center [432, 222] width 14 height 8
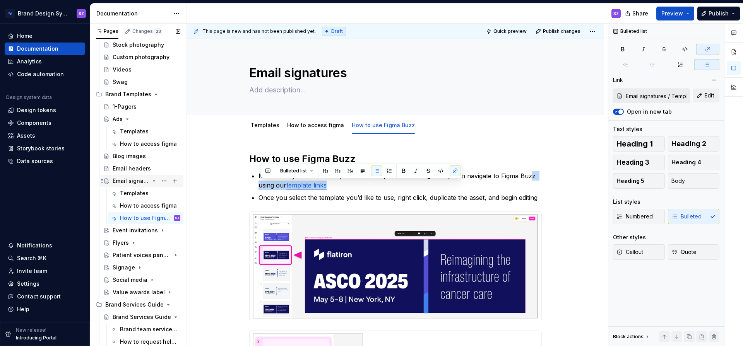
click at [154, 181] on icon "Page tree" at bounding box center [154, 181] width 2 height 1
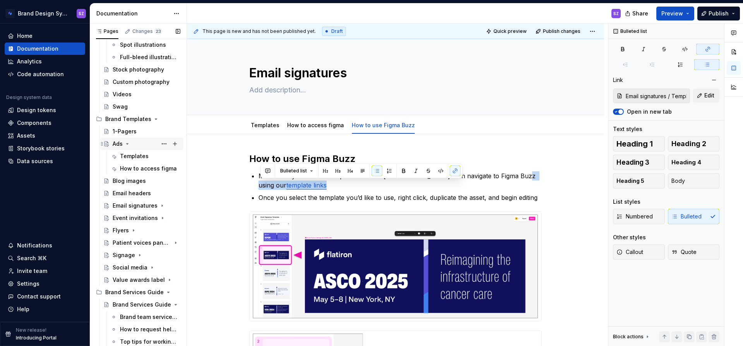
click at [141, 142] on div "Ads" at bounding box center [147, 144] width 68 height 11
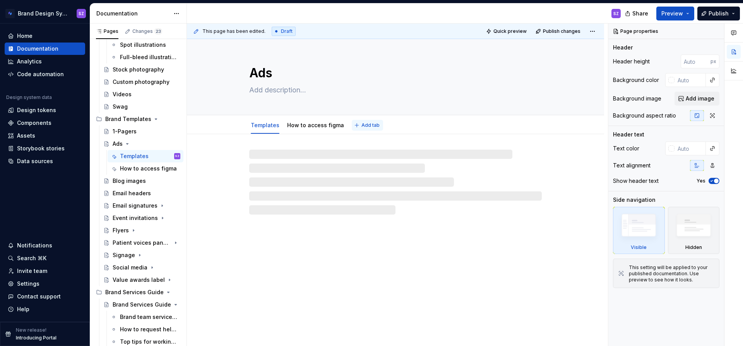
click at [353, 126] on button "Add tab" at bounding box center [367, 125] width 31 height 11
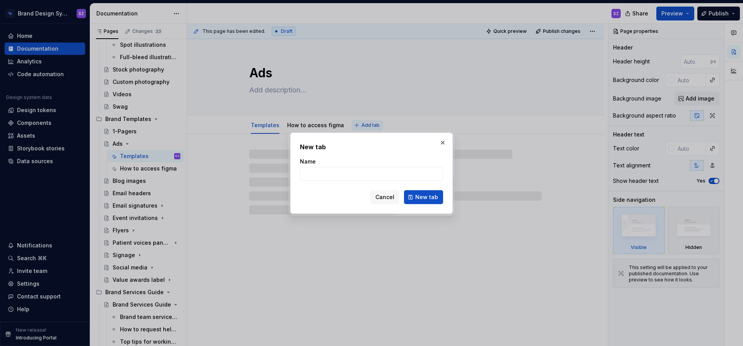
type textarea "*"
type input "How to use"
type textarea "*"
type input "How to use F"
type textarea "*"
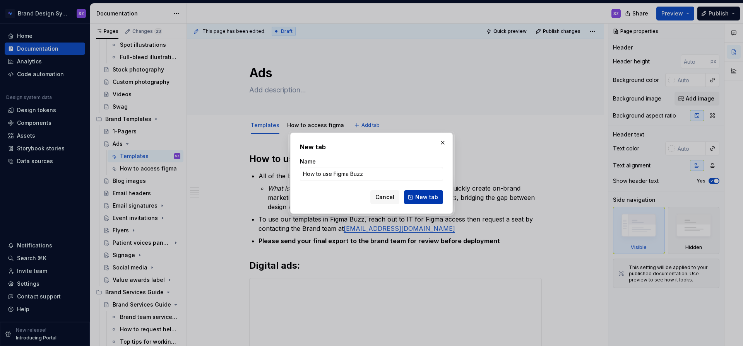
type input "How to use Figma Buzz"
click at [425, 198] on span "New tab" at bounding box center [426, 198] width 23 height 8
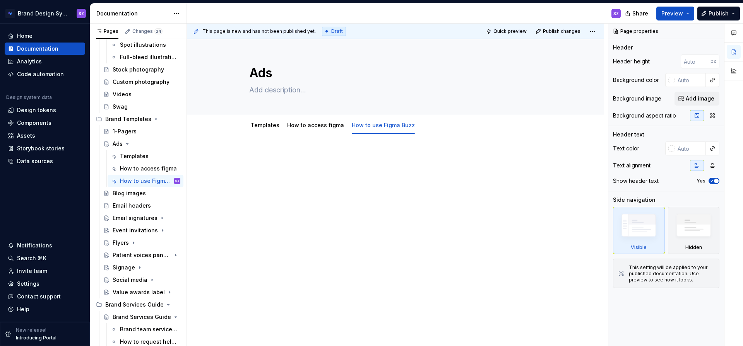
click at [257, 152] on div at bounding box center [395, 214] width 417 height 161
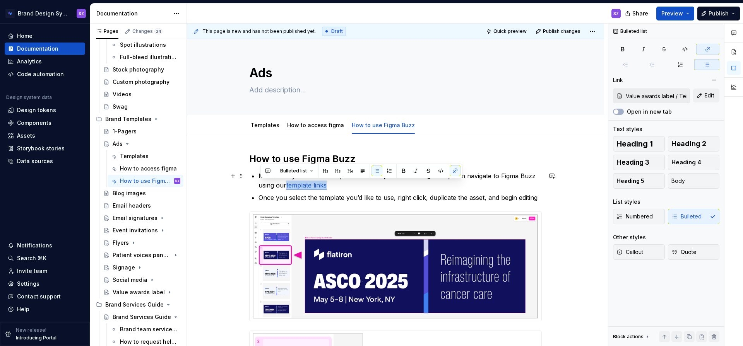
drag, startPoint x: 301, startPoint y: 187, endPoint x: 260, endPoint y: 187, distance: 41.4
click at [454, 172] on button "button" at bounding box center [455, 171] width 11 height 11
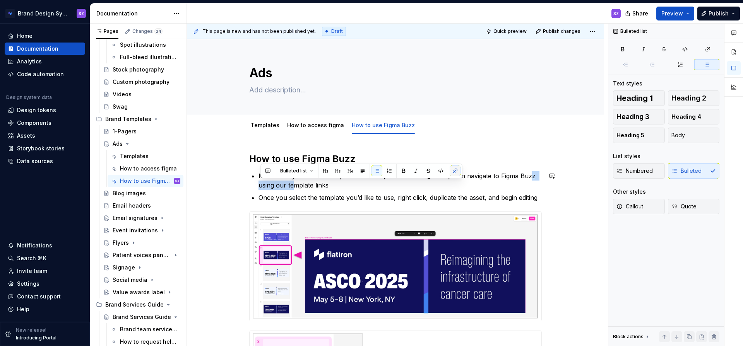
click at [455, 172] on button "button" at bounding box center [455, 171] width 11 height 11
click at [715, 48] on button "button" at bounding box center [707, 49] width 23 height 11
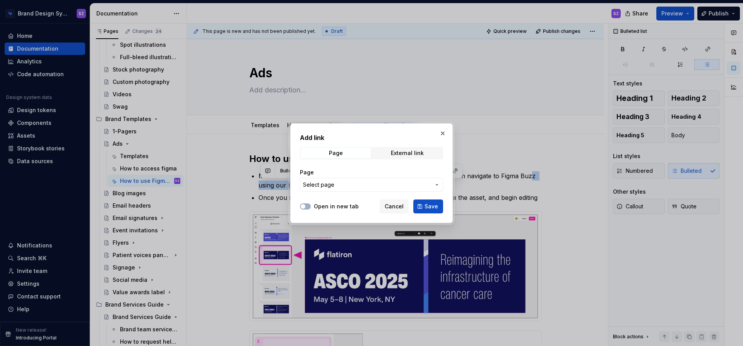
click at [343, 182] on span "Select page" at bounding box center [367, 185] width 128 height 8
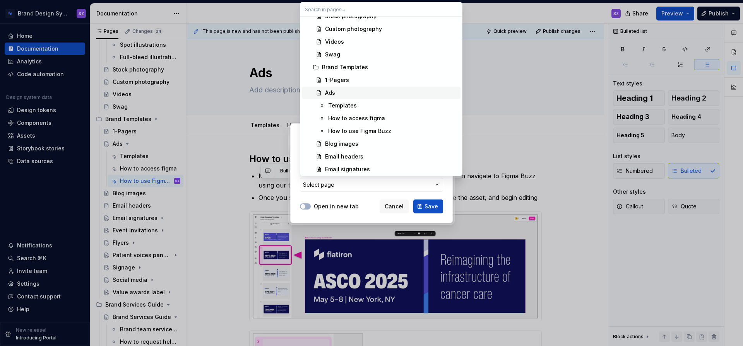
scroll to position [418, 0]
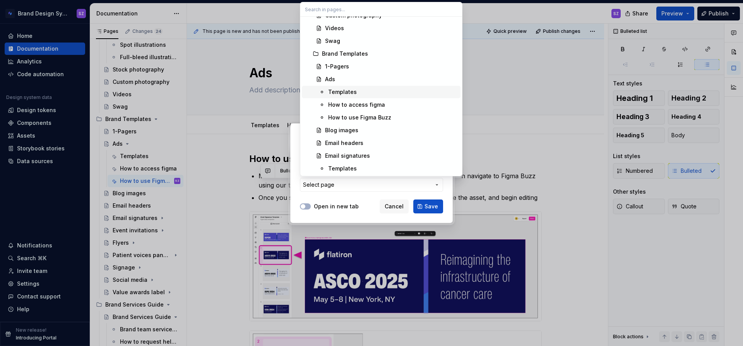
click at [348, 92] on div "Templates" at bounding box center [342, 92] width 29 height 8
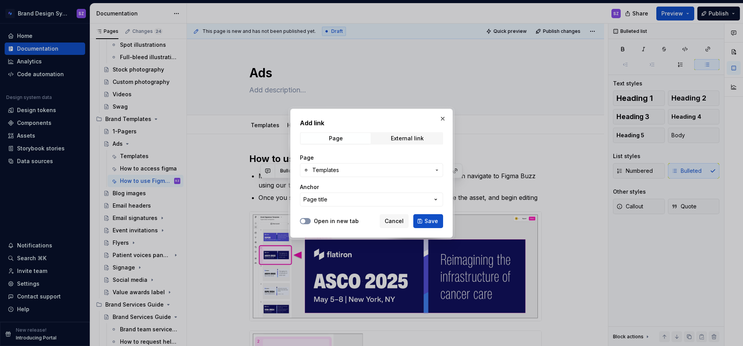
click at [307, 219] on button "Open in new tab" at bounding box center [305, 221] width 11 height 6
click at [434, 222] on span "Save" at bounding box center [432, 222] width 14 height 8
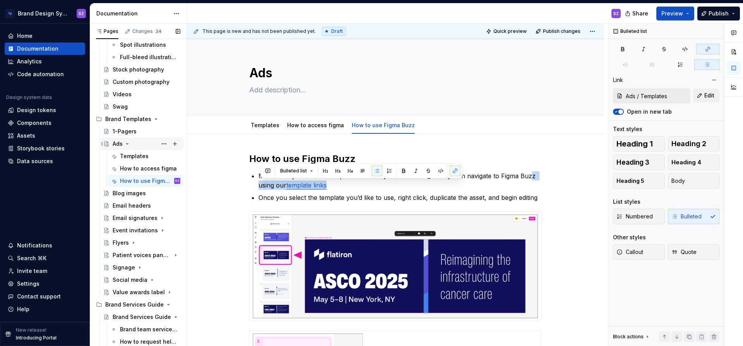
click at [128, 144] on icon "Page tree" at bounding box center [128, 144] width 2 height 1
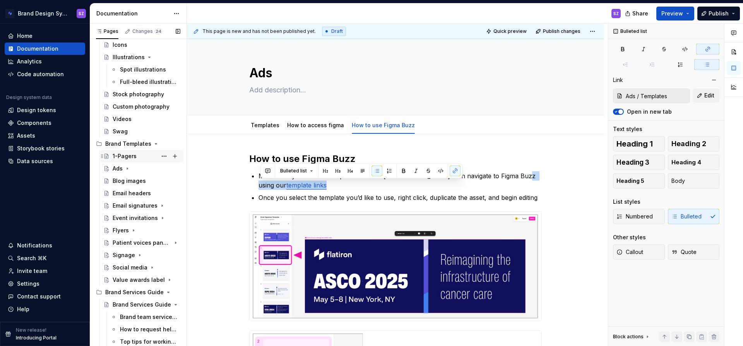
click at [135, 157] on div "1-Pagers" at bounding box center [147, 156] width 68 height 11
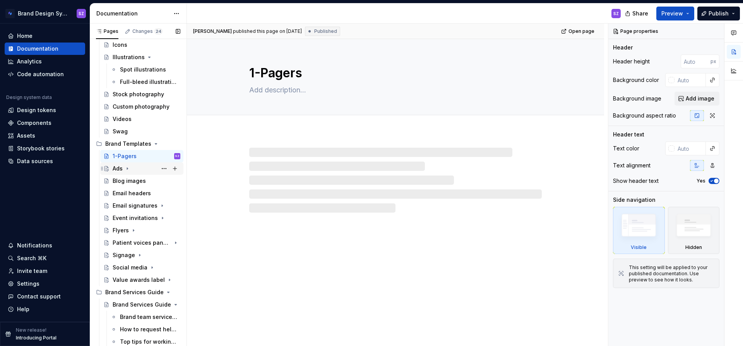
click at [137, 171] on div "Ads" at bounding box center [147, 168] width 68 height 11
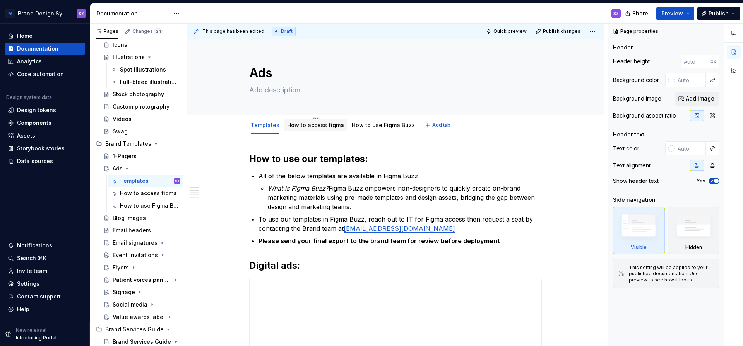
click at [327, 127] on link "How to access figma" at bounding box center [315, 125] width 57 height 7
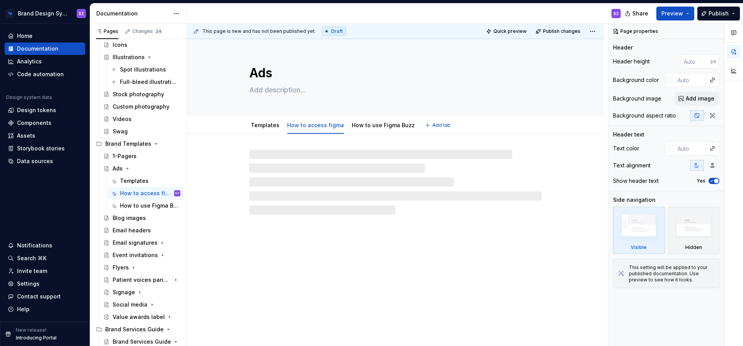
click at [327, 127] on link "How to access figma" at bounding box center [315, 125] width 57 height 7
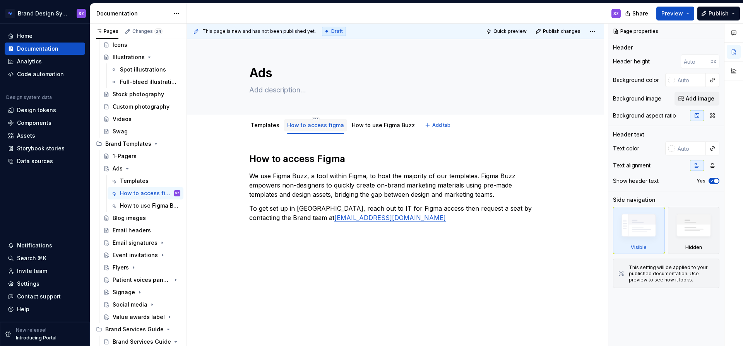
click at [328, 125] on link "How to access figma" at bounding box center [315, 125] width 57 height 7
click at [314, 118] on html "Brand Design System SZ Home Documentation Analytics Code automation Design syst…" at bounding box center [371, 173] width 743 height 346
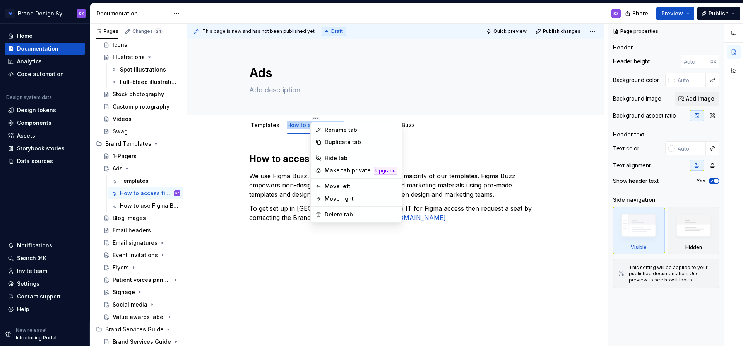
type textarea "*"
click at [329, 129] on div "Rename tab" at bounding box center [361, 130] width 73 height 8
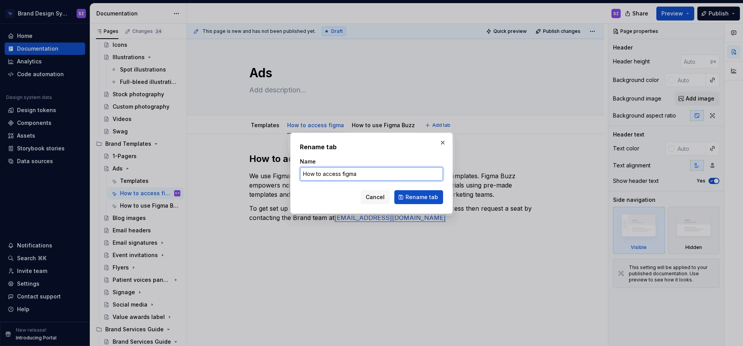
click at [345, 176] on input "How to access figma" at bounding box center [371, 174] width 143 height 14
type input "How to access Figma"
click at [422, 197] on span "Rename tab" at bounding box center [422, 198] width 33 height 8
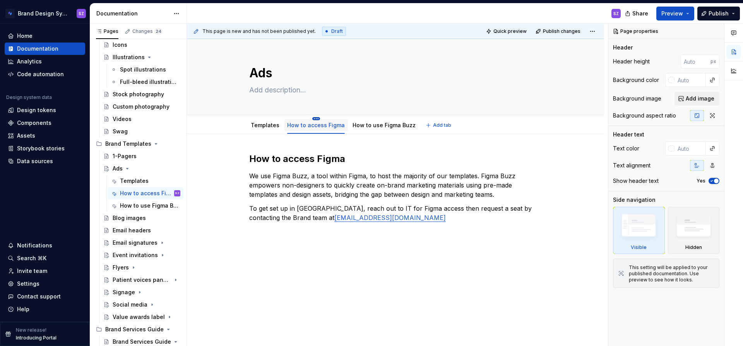
click at [314, 118] on html "Brand Design System SZ Home Documentation Analytics Code automation Design syst…" at bounding box center [371, 173] width 743 height 346
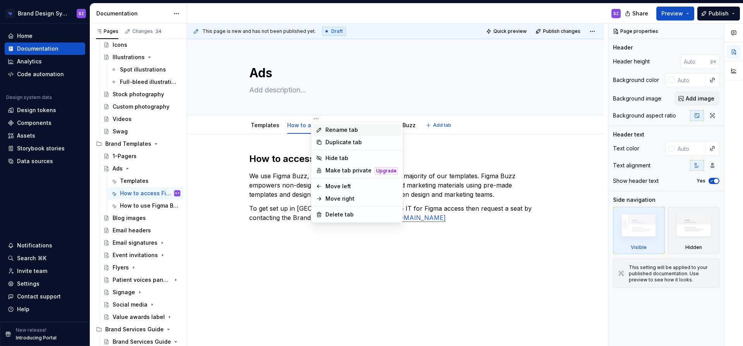
click at [347, 131] on div "Rename tab" at bounding box center [362, 130] width 73 height 8
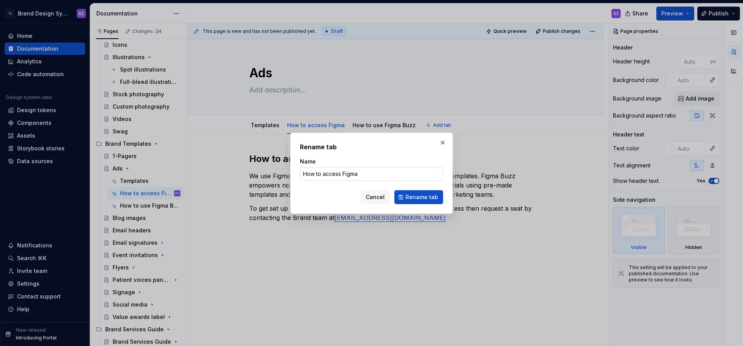
click at [326, 168] on input "How to access Figma" at bounding box center [371, 174] width 143 height 14
click at [415, 199] on span "Rename tab" at bounding box center [422, 198] width 33 height 8
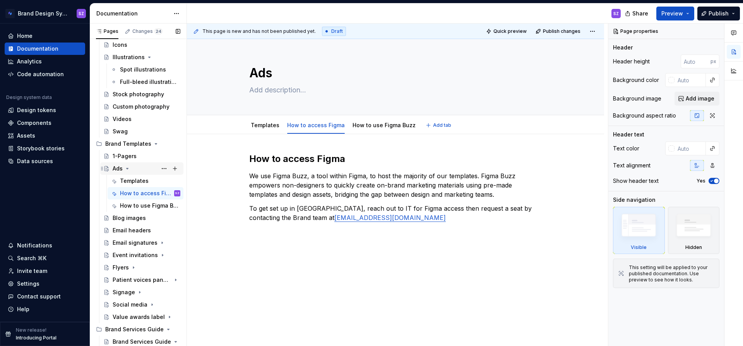
click at [127, 169] on icon "Page tree" at bounding box center [128, 168] width 2 height 1
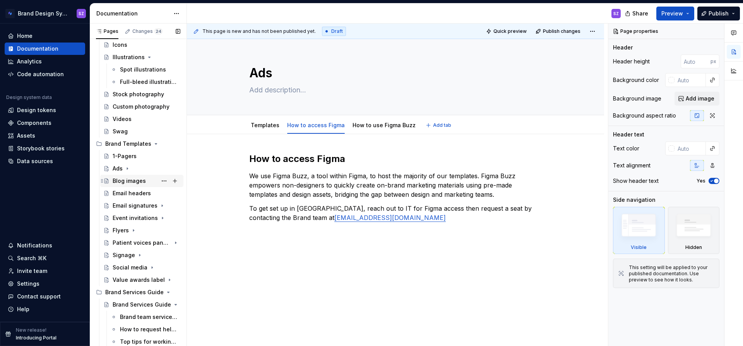
click at [141, 182] on div "Blog images" at bounding box center [129, 181] width 33 height 8
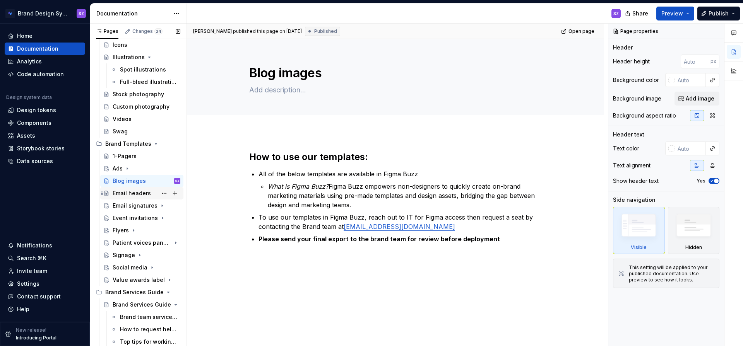
click at [141, 194] on div "Email headers" at bounding box center [132, 194] width 38 height 8
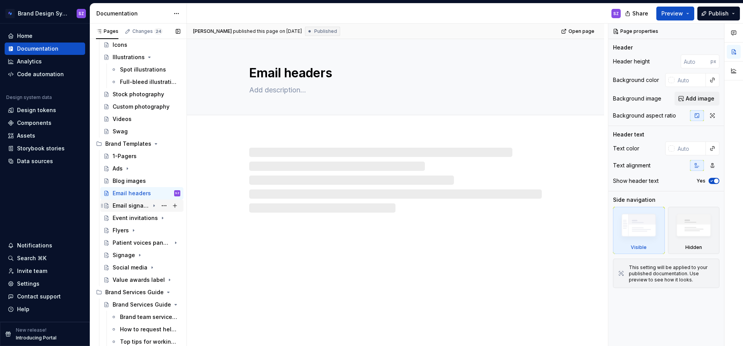
click at [139, 206] on div "Email signatures" at bounding box center [131, 206] width 37 height 8
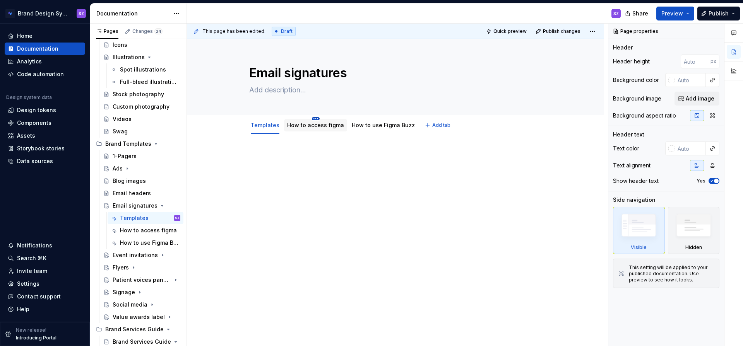
click at [315, 118] on html "Brand Design System SZ Home Documentation Analytics Code automation Design syst…" at bounding box center [371, 173] width 743 height 346
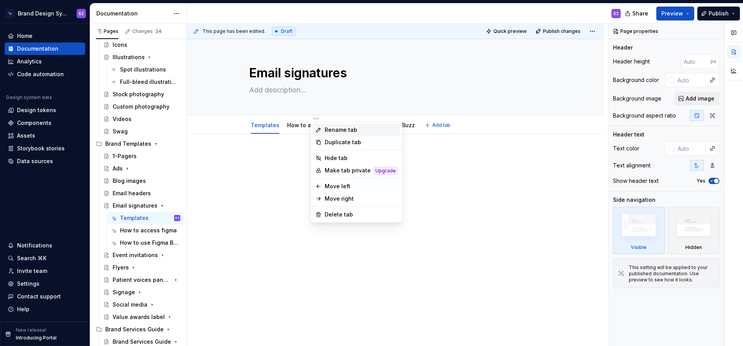
click at [339, 129] on div "Rename tab" at bounding box center [361, 130] width 73 height 8
type textarea "*"
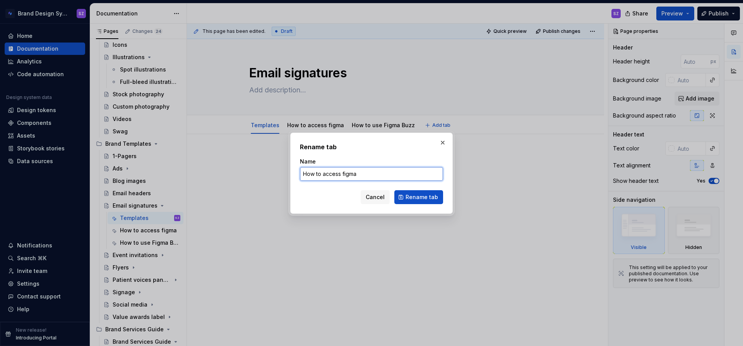
drag, startPoint x: 360, startPoint y: 174, endPoint x: 275, endPoint y: 177, distance: 84.8
click at [273, 177] on div "Rename tab Name How to access figma Cancel Rename tab" at bounding box center [371, 173] width 743 height 346
paste input "F"
type input "How to access Figma"
click at [411, 194] on span "Rename tab" at bounding box center [422, 198] width 33 height 8
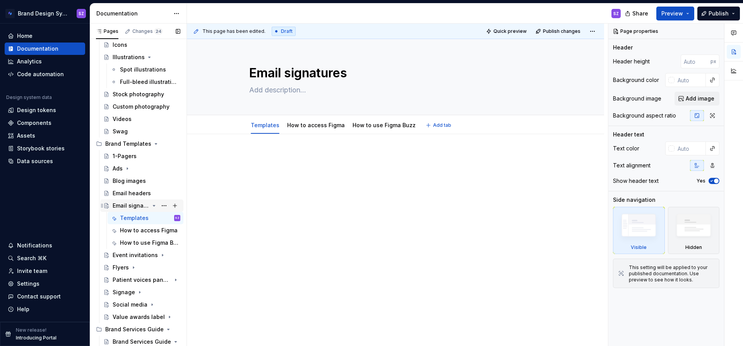
click at [154, 206] on icon "Page tree" at bounding box center [154, 206] width 2 height 1
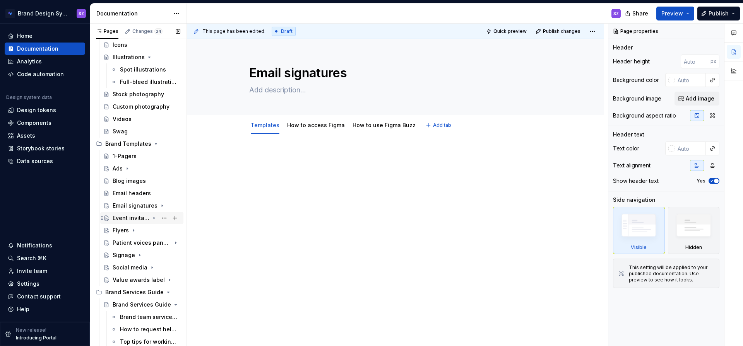
click at [154, 218] on icon "Page tree" at bounding box center [154, 219] width 1 height 2
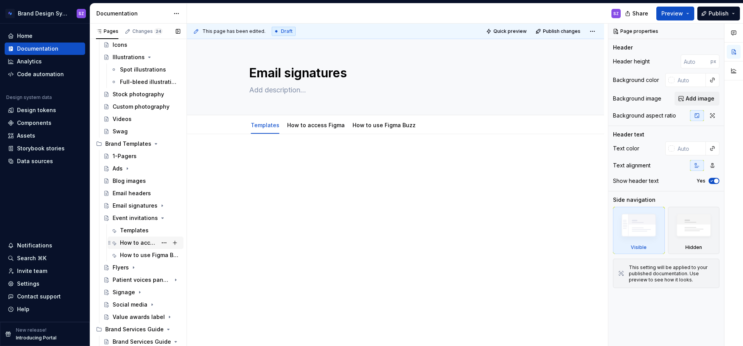
click at [147, 240] on div "How to access figma" at bounding box center [138, 243] width 37 height 8
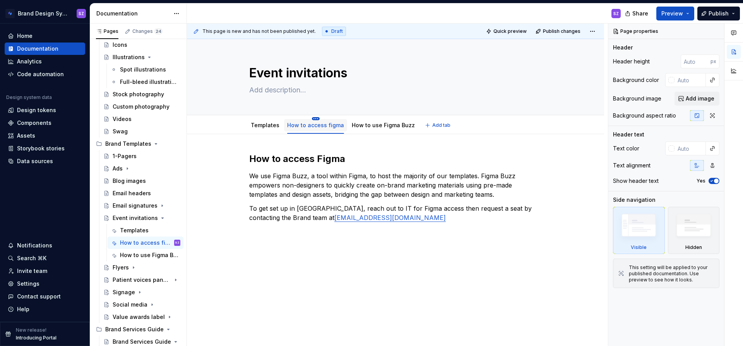
click at [314, 117] on html "Brand Design System SZ Home Documentation Analytics Code automation Design syst…" at bounding box center [371, 173] width 743 height 346
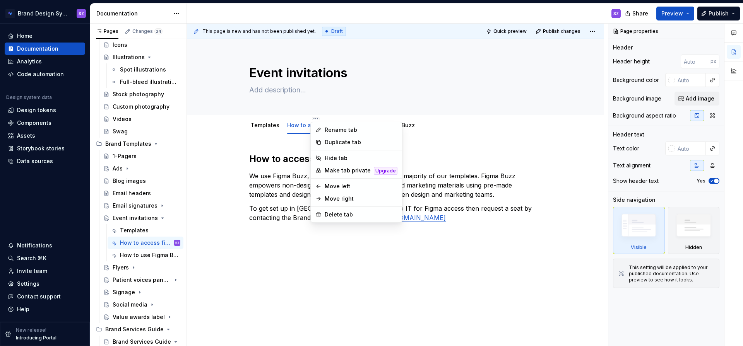
type textarea "*"
click at [341, 132] on div "Rename tab" at bounding box center [361, 130] width 73 height 8
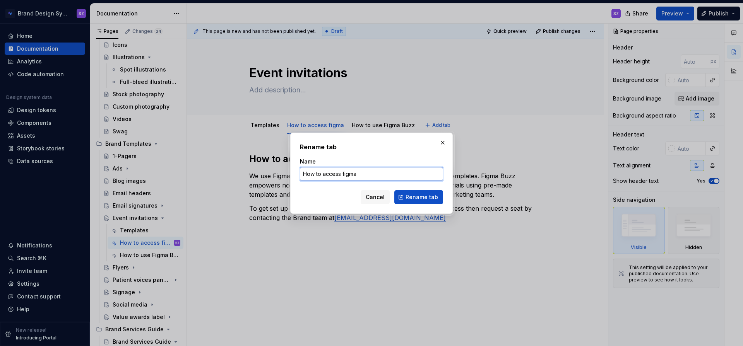
drag, startPoint x: 362, startPoint y: 174, endPoint x: 259, endPoint y: 171, distance: 103.4
click at [257, 171] on div "Rename tab Name How to access figma Cancel Rename tab" at bounding box center [371, 173] width 743 height 346
paste input "F"
type input "How to access Figma"
click at [420, 197] on span "Rename tab" at bounding box center [422, 198] width 33 height 8
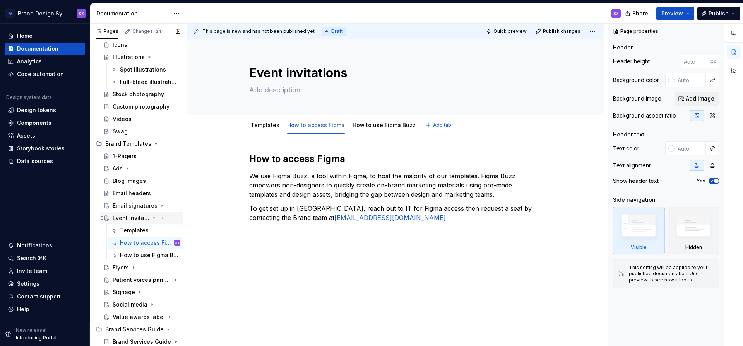
click at [155, 219] on icon "Page tree" at bounding box center [154, 218] width 6 height 6
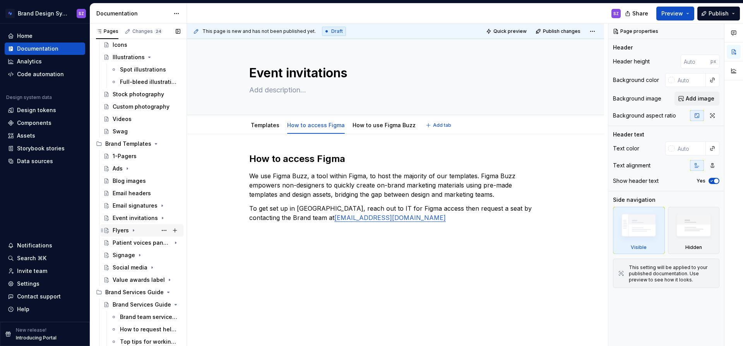
click at [132, 231] on icon "Page tree" at bounding box center [133, 231] width 6 height 6
click at [155, 255] on div "How to access figma" at bounding box center [138, 256] width 37 height 8
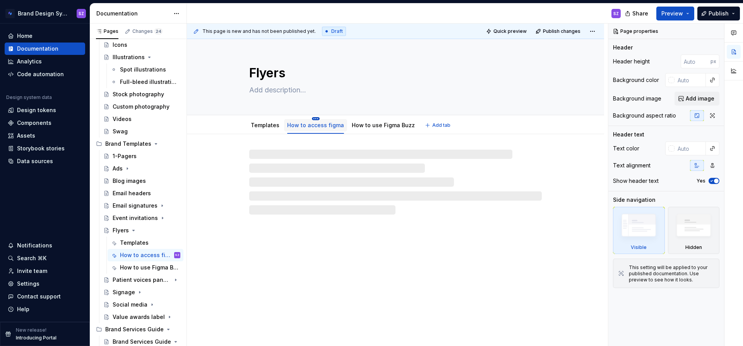
click at [312, 118] on html "Brand Design System SZ Home Documentation Analytics Code automation Design syst…" at bounding box center [371, 173] width 743 height 346
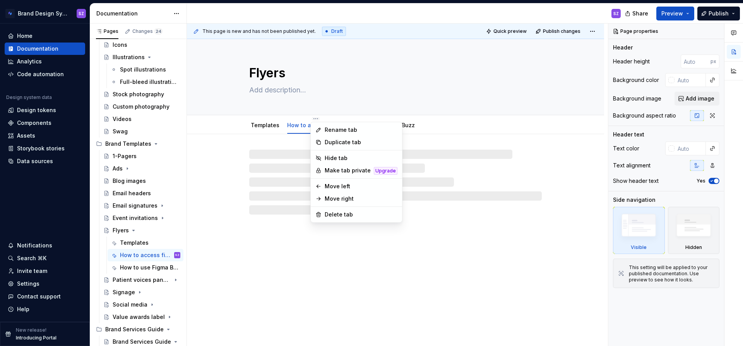
type textarea "*"
click at [341, 130] on div "Rename tab" at bounding box center [361, 130] width 73 height 8
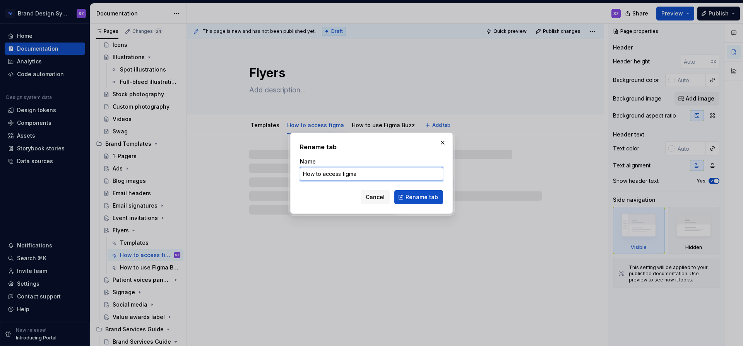
drag, startPoint x: 259, startPoint y: 171, endPoint x: 255, endPoint y: 175, distance: 4.7
click at [237, 170] on div "Rename tab Name How to access figma Cancel Rename tab" at bounding box center [371, 173] width 743 height 346
paste input "F"
type input "How to access Figma"
click at [409, 194] on span "Rename tab" at bounding box center [422, 198] width 33 height 8
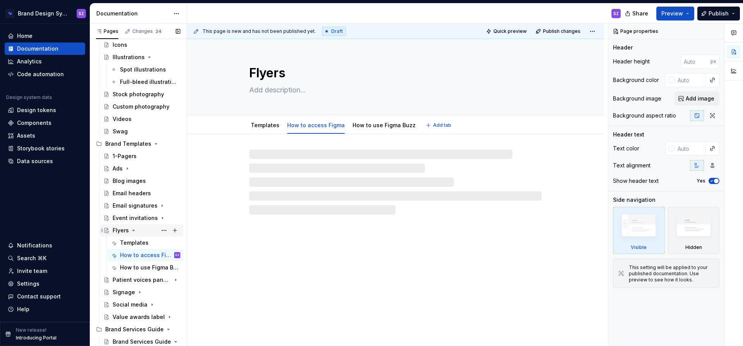
click at [134, 230] on icon "Page tree" at bounding box center [133, 231] width 6 height 6
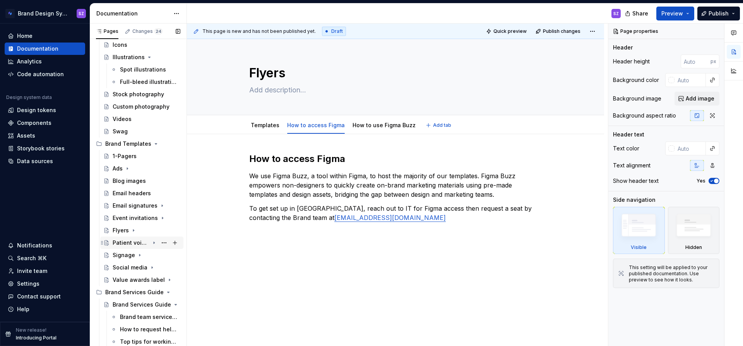
click at [154, 243] on icon "Page tree" at bounding box center [154, 243] width 1 height 2
click at [155, 265] on div "How to access figma" at bounding box center [138, 268] width 37 height 8
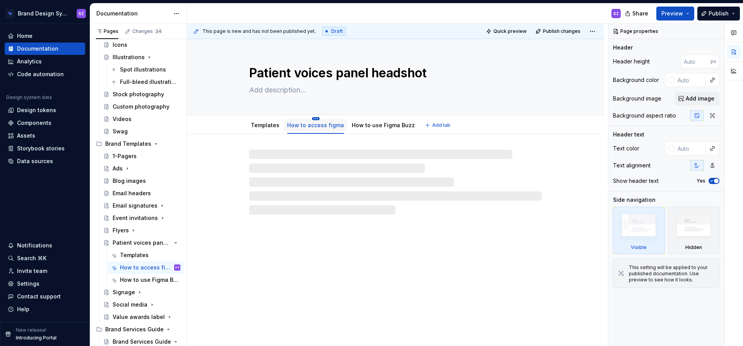
click at [316, 118] on html "Brand Design System SZ Home Documentation Analytics Code automation Design syst…" at bounding box center [371, 173] width 743 height 346
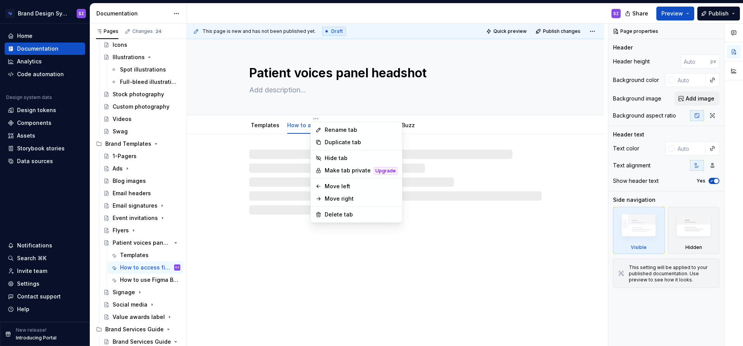
type textarea "*"
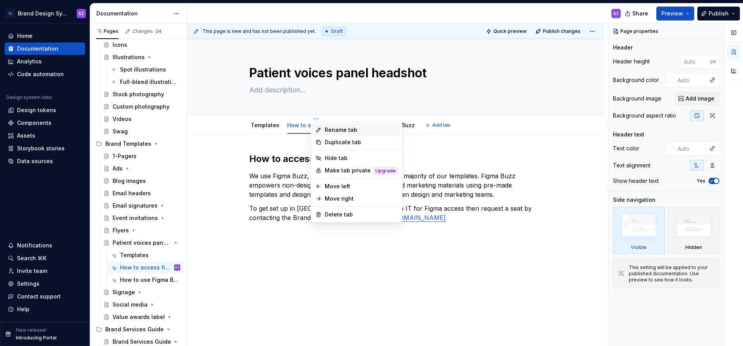
click at [341, 130] on div "Rename tab" at bounding box center [361, 130] width 73 height 8
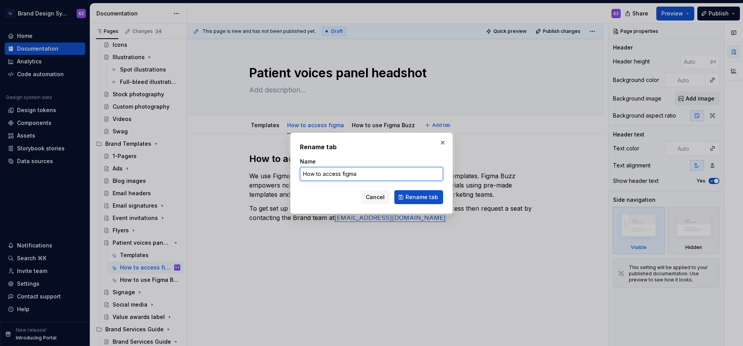
drag, startPoint x: 271, startPoint y: 175, endPoint x: 259, endPoint y: 174, distance: 11.6
click at [259, 174] on div "Rename tab Name How to access figma Cancel Rename tab" at bounding box center [371, 173] width 743 height 346
paste input "F"
type input "How to access Figma"
click at [426, 198] on span "Rename tab" at bounding box center [422, 198] width 33 height 8
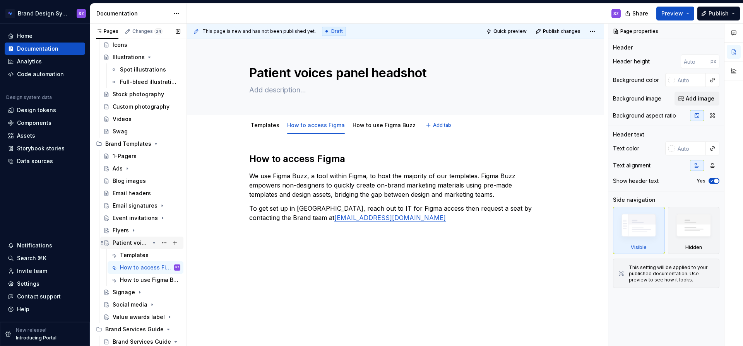
click at [154, 243] on icon "Page tree" at bounding box center [154, 243] width 2 height 1
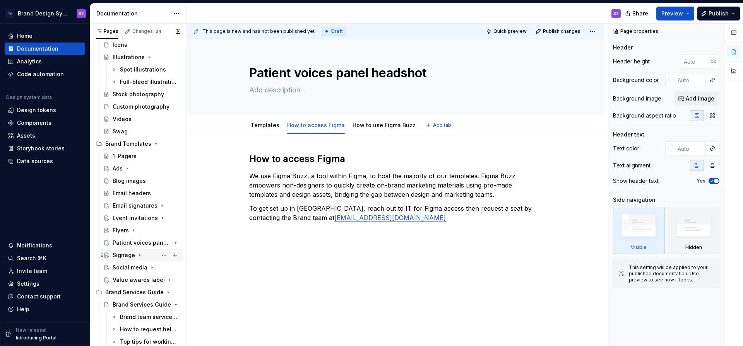
click at [137, 256] on icon "Page tree" at bounding box center [140, 255] width 6 height 6
click at [161, 279] on button "Page tree" at bounding box center [164, 280] width 11 height 11
click at [147, 280] on div "Pages Changes 24 Add Accessibility guide for tree Page tree. Navigate the tree …" at bounding box center [138, 187] width 97 height 326
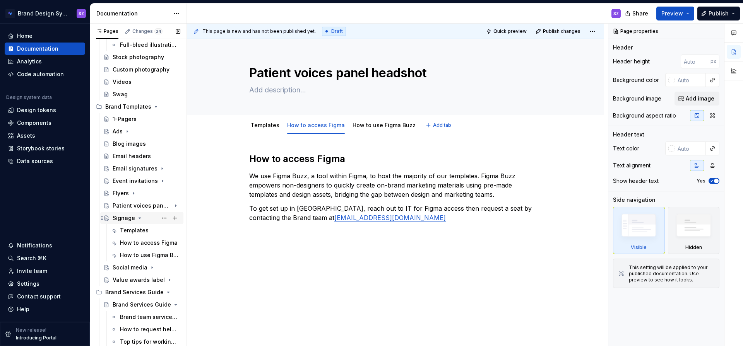
click at [137, 219] on icon "Page tree" at bounding box center [140, 218] width 6 height 6
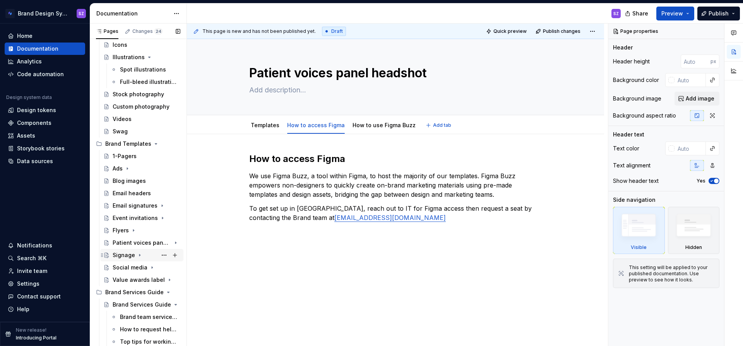
scroll to position [339, 0]
drag, startPoint x: 132, startPoint y: 265, endPoint x: 136, endPoint y: 266, distance: 4.3
click at [132, 265] on div "Social media" at bounding box center [130, 268] width 35 height 8
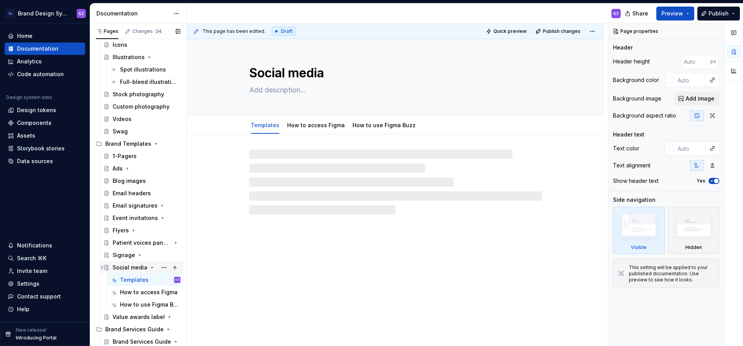
click at [151, 268] on icon "Page tree" at bounding box center [152, 267] width 2 height 1
click at [147, 280] on div "Value awards label" at bounding box center [131, 280] width 37 height 8
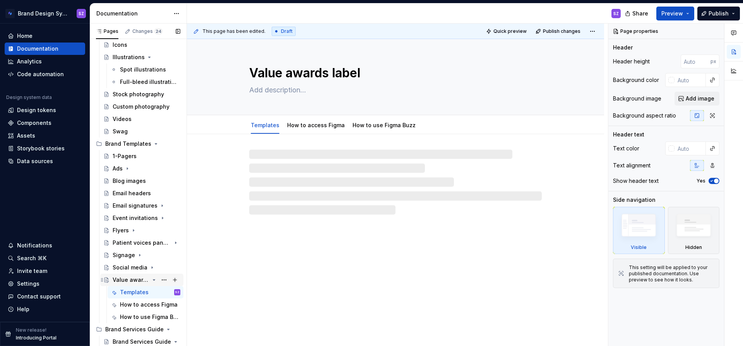
click at [154, 279] on icon "Page tree" at bounding box center [154, 280] width 6 height 6
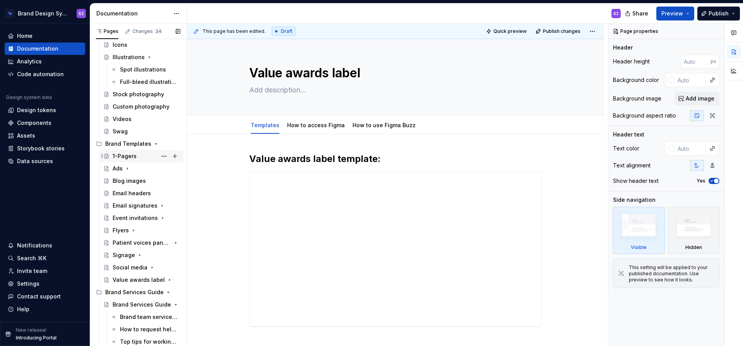
click at [130, 155] on div "1-Pagers" at bounding box center [125, 157] width 24 height 8
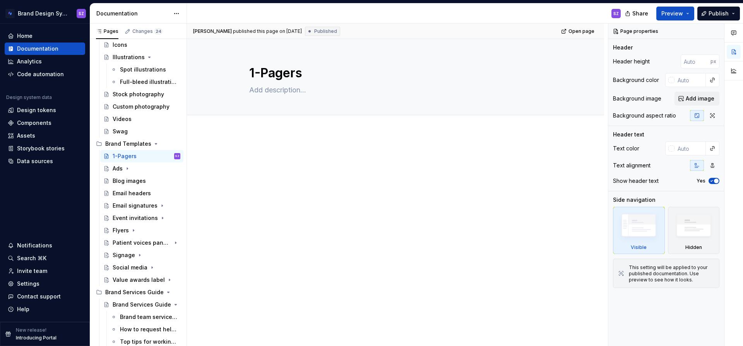
click at [309, 152] on p at bounding box center [395, 155] width 293 height 9
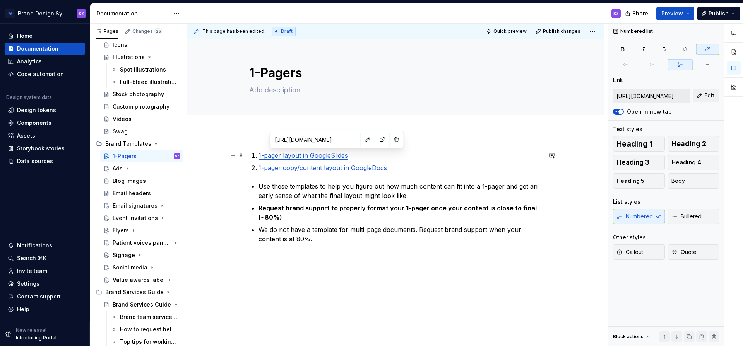
click at [326, 156] on link "1-pager layout in GoogleSlides" at bounding box center [303, 156] width 89 height 8
click at [349, 264] on div "1-pager layout in GoogleSlides 1-pager copy/content layout in GoogleDocs Use th…" at bounding box center [395, 244] width 417 height 225
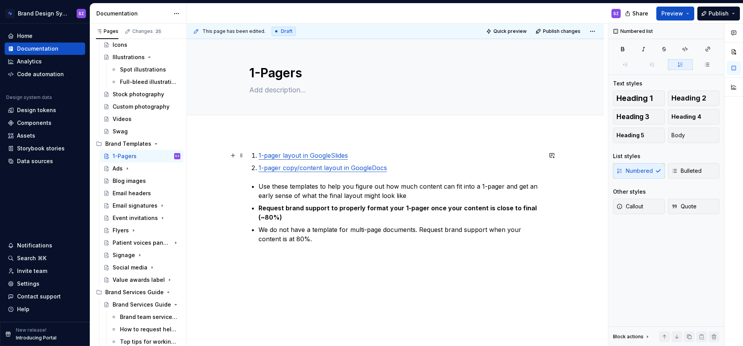
click at [259, 155] on li "1-pager layout in GoogleSlides" at bounding box center [400, 155] width 283 height 9
click at [644, 171] on div "Numbered Bulleted" at bounding box center [666, 170] width 106 height 15
click at [687, 58] on div "Numbered list Text styles Heading 1 Heading 2 Heading 3 Heading 4 Heading 5 Bod…" at bounding box center [667, 185] width 116 height 323
click at [684, 65] on button "button" at bounding box center [680, 64] width 25 height 11
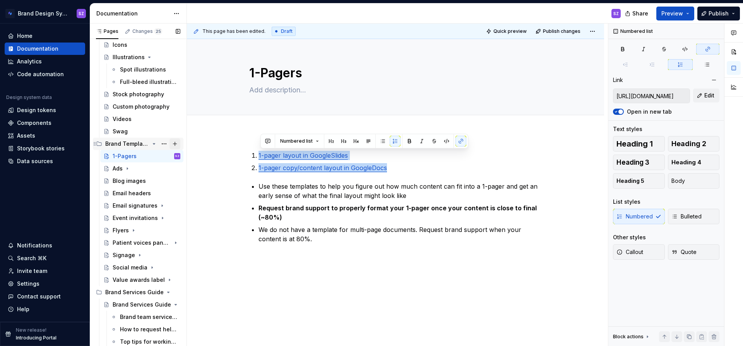
drag, startPoint x: 260, startPoint y: 159, endPoint x: 176, endPoint y: 145, distance: 85.1
click at [176, 145] on div "Pages Changes 25 Add Accessibility guide for tree Page tree. Navigate the tree …" at bounding box center [416, 187] width 653 height 326
click at [682, 65] on icon "button" at bounding box center [681, 65] width 4 height 4
click at [681, 65] on icon "button" at bounding box center [680, 65] width 6 height 6
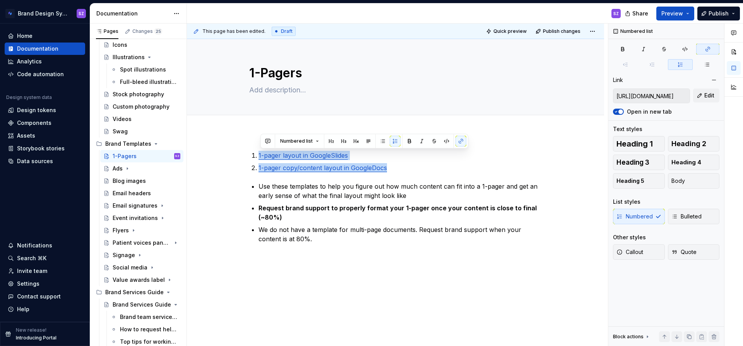
type textarea "*"
click at [395, 144] on button "button" at bounding box center [395, 141] width 11 height 11
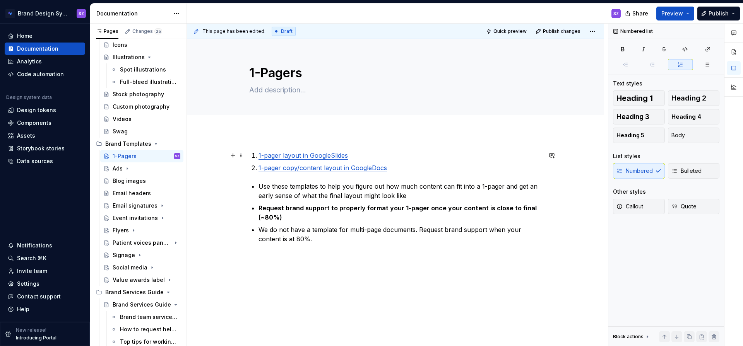
click at [259, 157] on li "1-pager layout in GoogleSlides" at bounding box center [400, 155] width 283 height 9
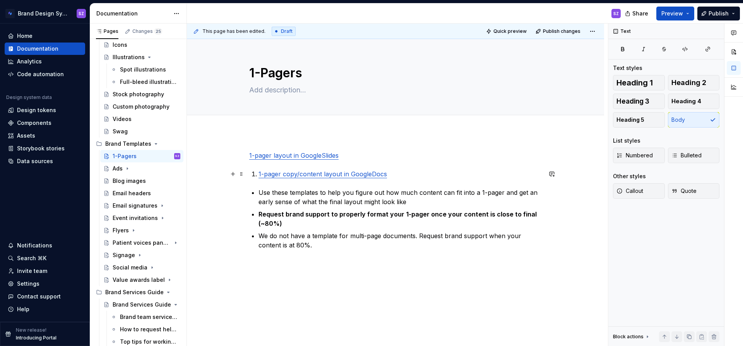
click at [260, 175] on li "1-pager copy/content layout in GoogleDocs" at bounding box center [400, 174] width 283 height 9
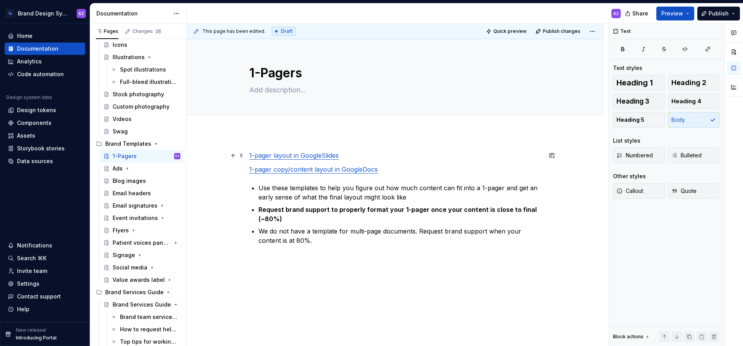
click at [366, 153] on p "1-pager layout in GoogleSlides" at bounding box center [395, 155] width 293 height 9
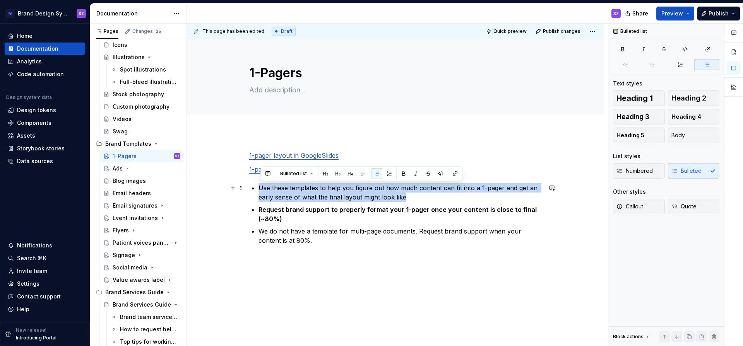
drag, startPoint x: 416, startPoint y: 200, endPoint x: 261, endPoint y: 190, distance: 155.9
click at [261, 190] on p "Use these templates to help you figure out how much content can fit into a 1-pa…" at bounding box center [400, 192] width 283 height 19
copy p "Use these templates to help you figure out how much content can fit into a 1-pa…"
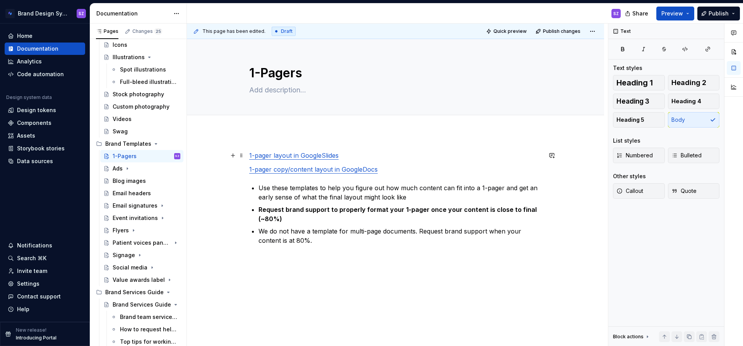
click at [342, 157] on p "1-pager layout in GoogleSlides" at bounding box center [395, 155] width 293 height 9
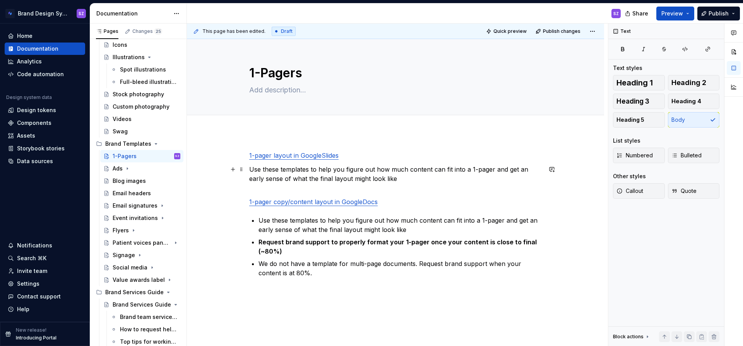
click at [410, 175] on p "Use these templates to help you figure out how much content can fit into a 1-pa…" at bounding box center [395, 179] width 293 height 28
click at [254, 144] on div "1-pager layout in GoogleSlides Use these templates to help you figure out how m…" at bounding box center [395, 271] width 417 height 278
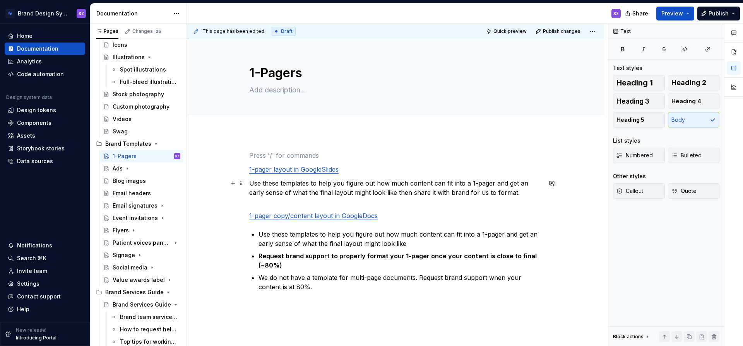
click at [306, 195] on p "Use these templates to help you figure out how much content can fit into a 1-pa…" at bounding box center [395, 193] width 293 height 28
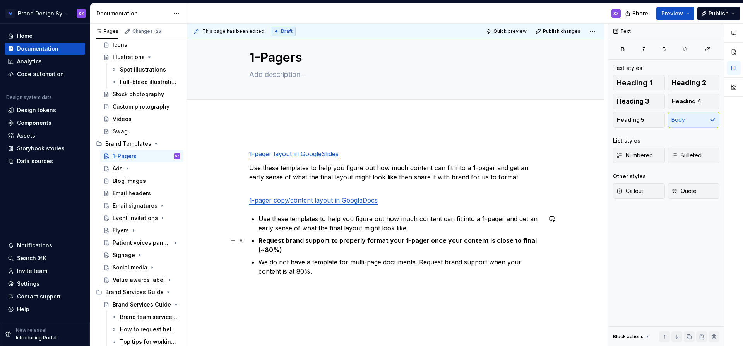
scroll to position [17, 0]
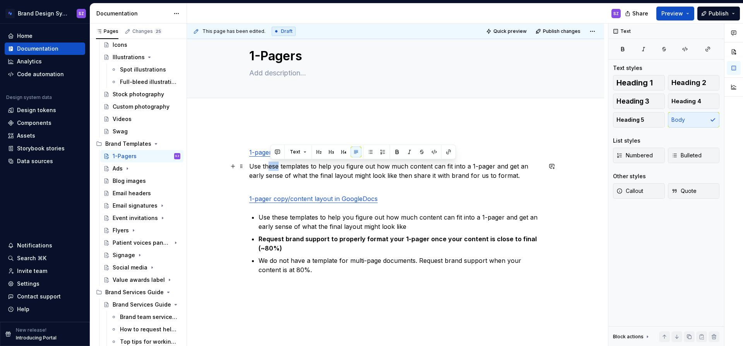
drag, startPoint x: 272, startPoint y: 165, endPoint x: 289, endPoint y: 164, distance: 17.1
click at [281, 164] on p "Use these templates to help you figure out how much content can fit into a 1-pa…" at bounding box center [395, 176] width 293 height 28
click at [303, 166] on p "Use this templates to help you figure out how much content can fit into a 1-pag…" at bounding box center [395, 176] width 293 height 28
click at [305, 166] on p "Use this templates to help you figure out how much content can fit into a 1-pag…" at bounding box center [395, 176] width 293 height 28
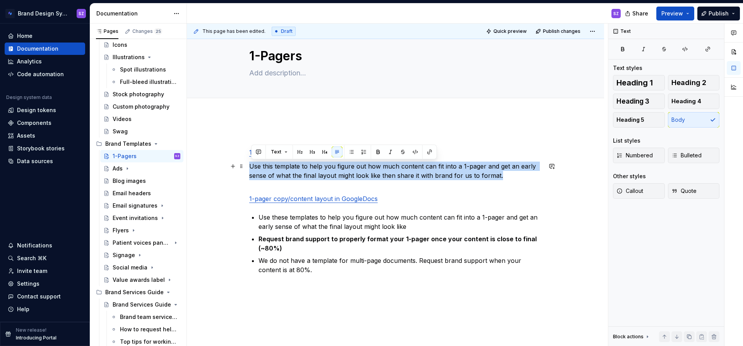
drag, startPoint x: 501, startPoint y: 177, endPoint x: 252, endPoint y: 165, distance: 249.2
click at [252, 165] on p "Use this template to help you figure out how much content can fit into a 1-page…" at bounding box center [395, 176] width 293 height 28
copy p "Use this template to help you figure out how much content can fit into a 1-page…"
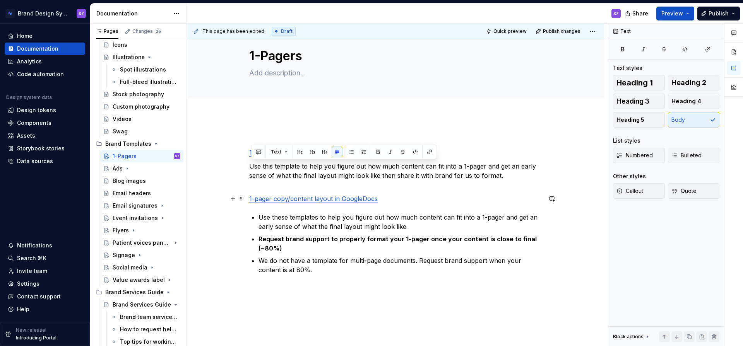
click at [381, 194] on p "1-pager copy/content layout in GoogleDocs" at bounding box center [395, 198] width 293 height 9
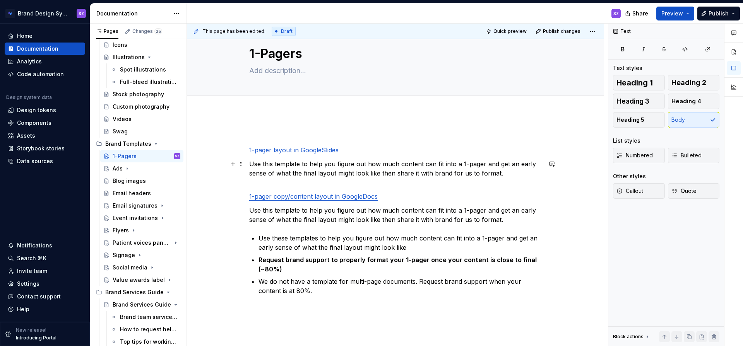
scroll to position [19, 0]
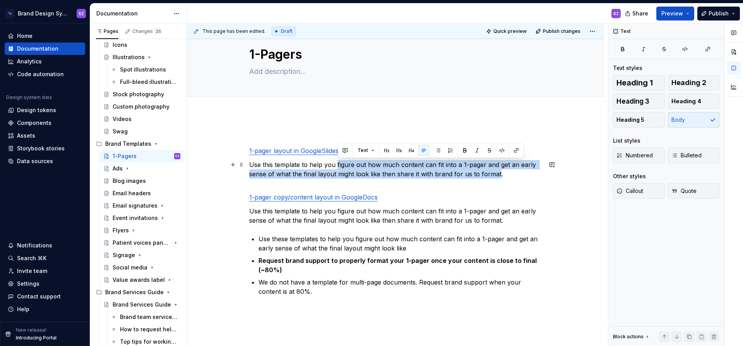
drag, startPoint x: 338, startPoint y: 165, endPoint x: 498, endPoint y: 172, distance: 160.4
click at [498, 172] on p "Use this template to help you figure out how much content can fit into a 1-page…" at bounding box center [395, 174] width 293 height 28
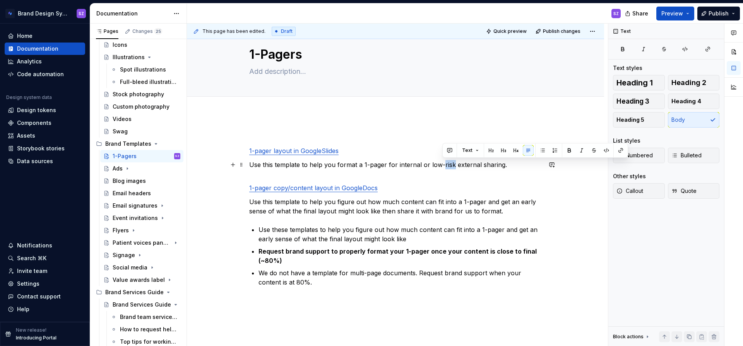
drag, startPoint x: 442, startPoint y: 166, endPoint x: 453, endPoint y: 165, distance: 10.5
click at [453, 165] on p "Use this template to help you format a 1-pager for internal or low-risk externa…" at bounding box center [395, 169] width 293 height 19
click at [452, 177] on p "Use this template to help you format a 1-pager for internal or low-risk externa…" at bounding box center [395, 169] width 293 height 19
drag, startPoint x: 442, startPoint y: 165, endPoint x: 453, endPoint y: 163, distance: 10.9
click at [453, 163] on p "Use this template to help you format a 1-pager for internal or low-risk externa…" at bounding box center [395, 169] width 293 height 19
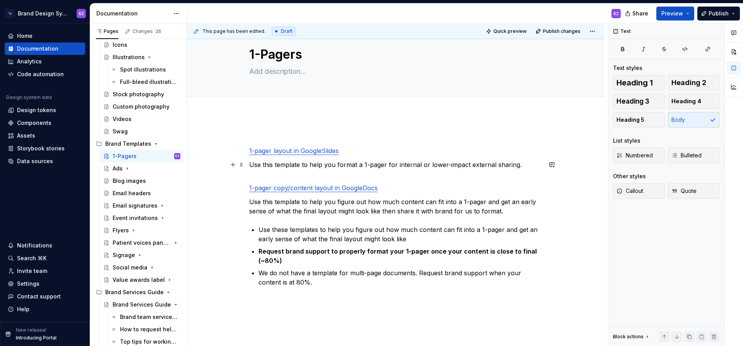
click at [516, 165] on p "Use this template to help you format a 1-pager for internal or lower-impact ext…" at bounding box center [395, 169] width 293 height 19
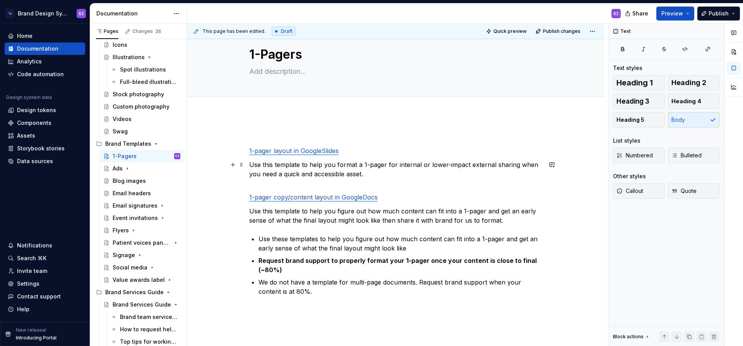
click at [403, 173] on p "Use this template to help you format a 1-pager for internal or lower-impact ext…" at bounding box center [395, 174] width 293 height 28
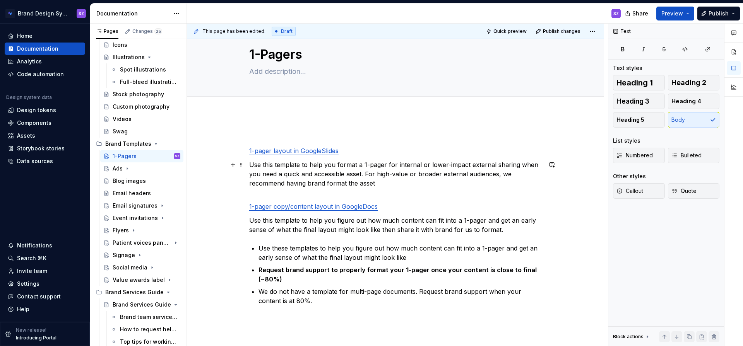
click at [288, 183] on p "Use this template to help you format a 1-pager for internal or lower-impact ext…" at bounding box center [395, 178] width 293 height 37
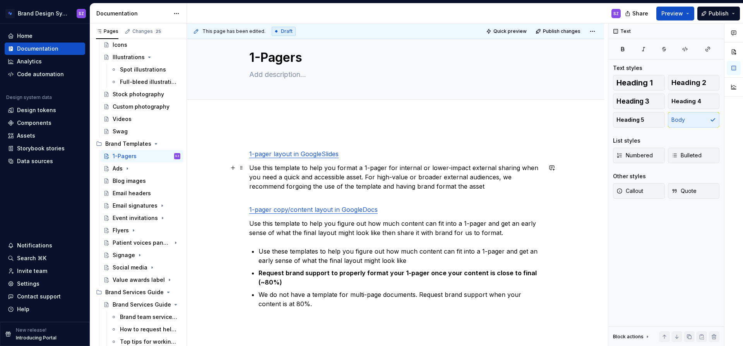
click at [503, 188] on p "Use this template to help you format a 1-pager for internal or lower-impact ext…" at bounding box center [395, 181] width 293 height 37
click at [268, 142] on p at bounding box center [395, 139] width 293 height 9
click at [291, 142] on p "Need a quick editable 1-pager template for low-impact or internal purposes?" at bounding box center [395, 139] width 293 height 9
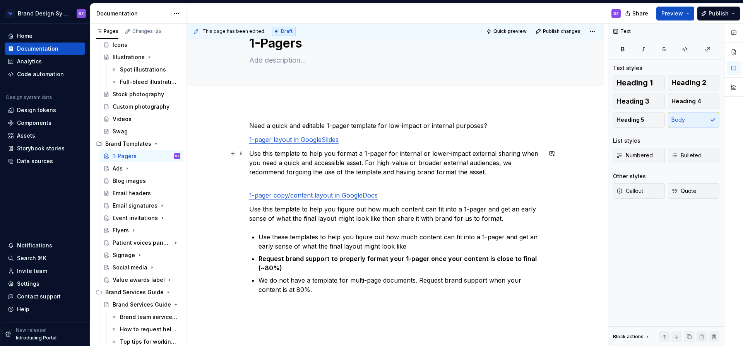
scroll to position [30, 0]
click at [254, 187] on div "Need a quick and editable 1-pager template for low-impact or internal purposes?…" at bounding box center [395, 217] width 293 height 192
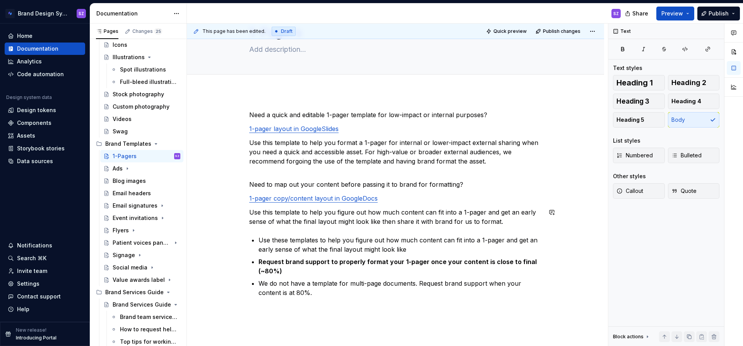
scroll to position [45, 0]
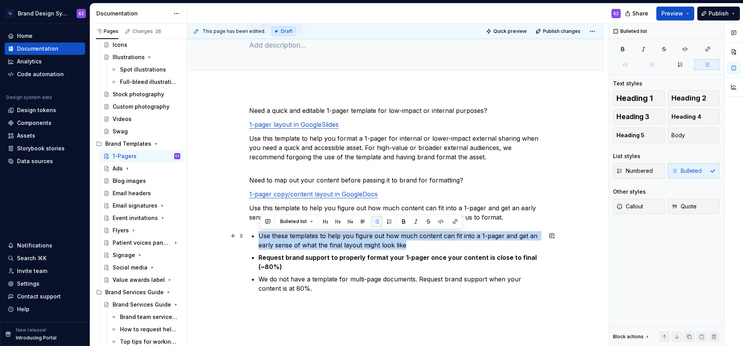
drag, startPoint x: 410, startPoint y: 247, endPoint x: 249, endPoint y: 236, distance: 161.5
click at [249, 236] on div "Need a quick and editable 1-pager template for low-impact or internal purposes?…" at bounding box center [395, 256] width 417 height 338
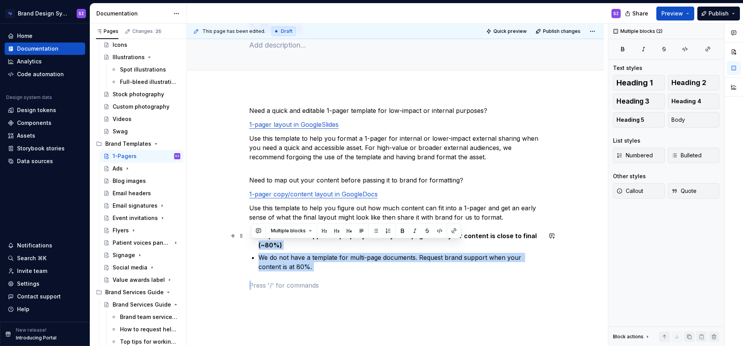
drag, startPoint x: 330, startPoint y: 276, endPoint x: 253, endPoint y: 241, distance: 84.7
click at [253, 241] on div "Need a quick and editable 1-pager template for low-impact or internal purposes?…" at bounding box center [395, 198] width 293 height 184
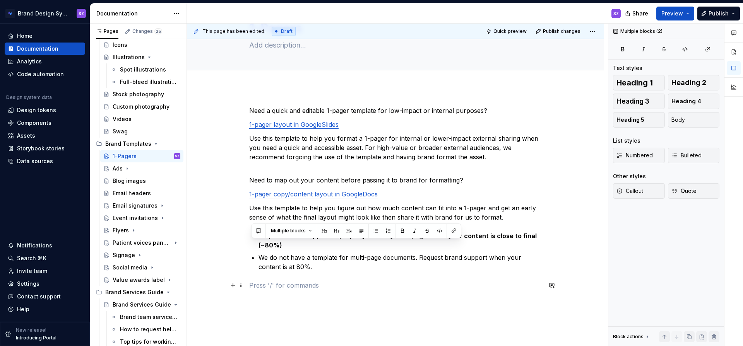
click at [333, 274] on div "Need a quick and editable 1-pager template for low-impact or internal purposes?…" at bounding box center [395, 198] width 293 height 184
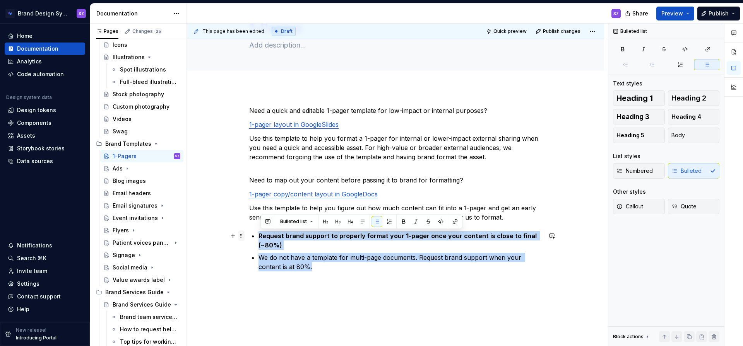
drag, startPoint x: 297, startPoint y: 258, endPoint x: 245, endPoint y: 234, distance: 57.3
click at [249, 234] on div "Need a quick and editable 1-pager template for low-impact or internal purposes?…" at bounding box center [395, 203] width 293 height 194
click at [700, 63] on button "button" at bounding box center [706, 64] width 25 height 11
click at [623, 49] on icon "button" at bounding box center [623, 48] width 3 height 3
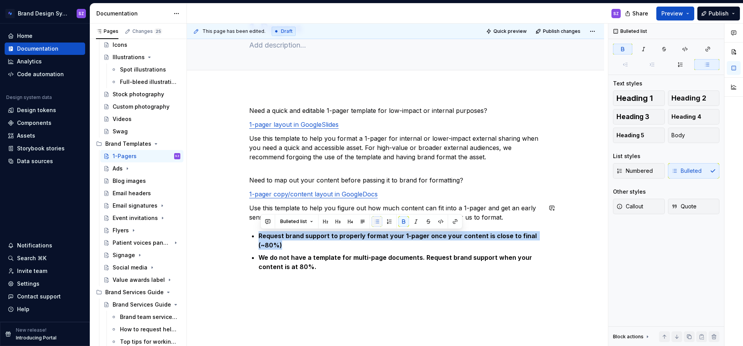
click at [375, 223] on button "button" at bounding box center [377, 221] width 11 height 11
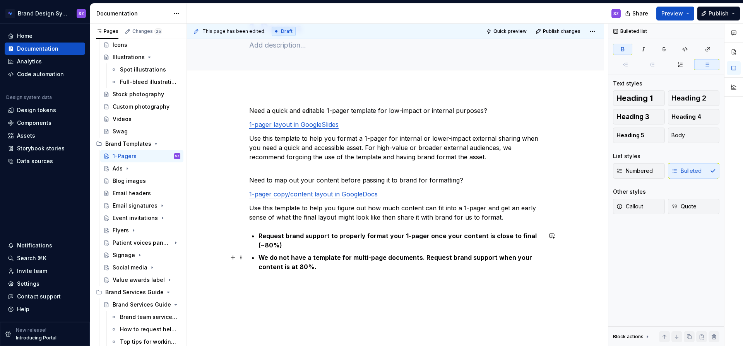
click at [292, 251] on ul "Request brand support to properly format your 1-pager once your content is clos…" at bounding box center [400, 251] width 283 height 40
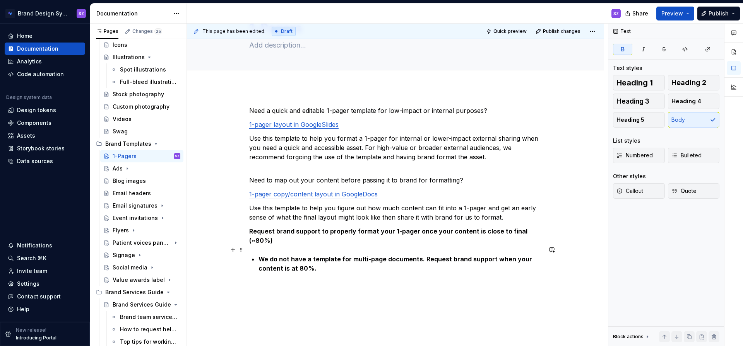
click at [260, 255] on strong "We do not have a template for multi-page documents. Request brand support when …" at bounding box center [396, 263] width 275 height 17
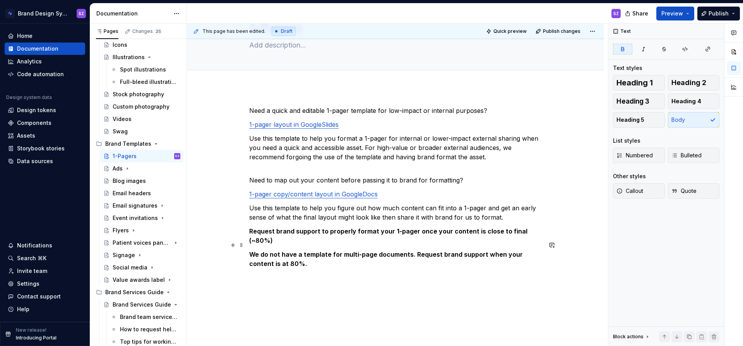
click at [302, 259] on p "We do not have a template for multi-page documents. Request brand support when …" at bounding box center [395, 259] width 293 height 19
click at [252, 231] on strong "Request brand support to properly format your 1-pager once your content is clos…" at bounding box center [389, 236] width 280 height 17
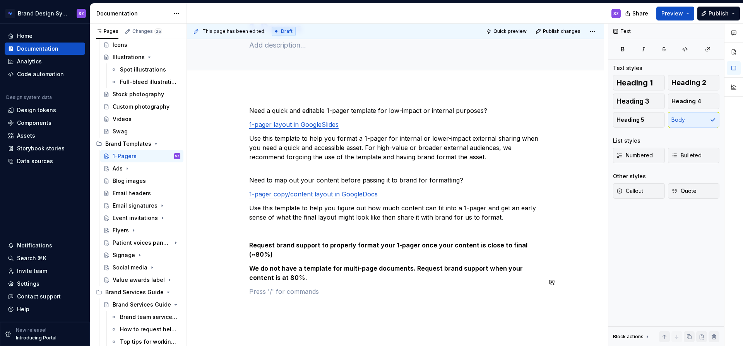
click at [317, 293] on div "Need a quick and editable 1-pager template for low-impact or internal purposes?…" at bounding box center [395, 206] width 293 height 200
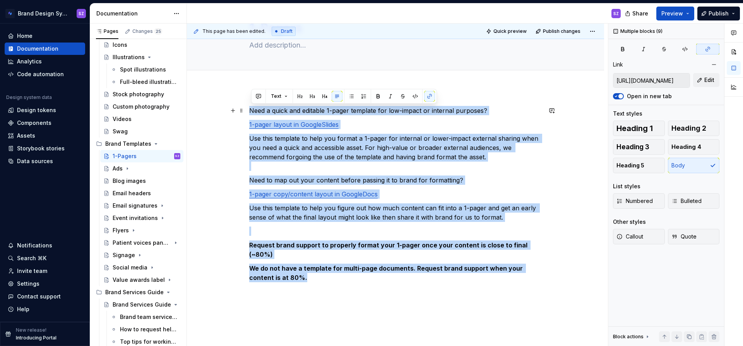
drag, startPoint x: 291, startPoint y: 268, endPoint x: 234, endPoint y: 115, distance: 164.0
click at [249, 112] on div "Need a quick and editable 1-pager template for low-impact or internal purposes?…" at bounding box center [395, 206] width 293 height 200
copy div "Need a quick and editable 1-pager template for low-impact or internal purposes?…"
click at [286, 138] on p "Use this template to help you format a 1-pager for internal or lower-impact ext…" at bounding box center [395, 152] width 293 height 37
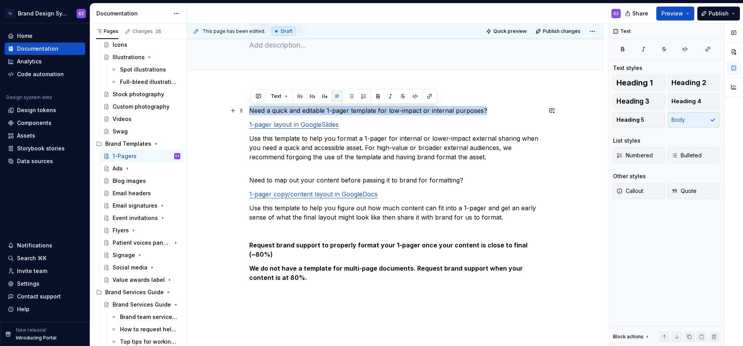
drag, startPoint x: 492, startPoint y: 109, endPoint x: 247, endPoint y: 107, distance: 245.0
click at [247, 107] on div "Need a quick and editable 1-pager template for low-impact or internal purposes?…" at bounding box center [395, 248] width 417 height 322
drag, startPoint x: 690, startPoint y: 80, endPoint x: 548, endPoint y: 99, distance: 143.4
click at [689, 80] on span "Heading 2" at bounding box center [689, 83] width 35 height 8
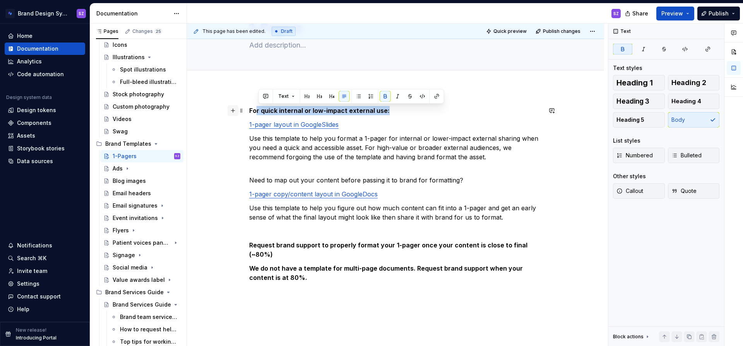
drag, startPoint x: 391, startPoint y: 110, endPoint x: 240, endPoint y: 112, distance: 151.8
click at [249, 112] on div "For quick internal or low-impact external use: 1-pager layout in GoogleSlides U…" at bounding box center [395, 206] width 293 height 200
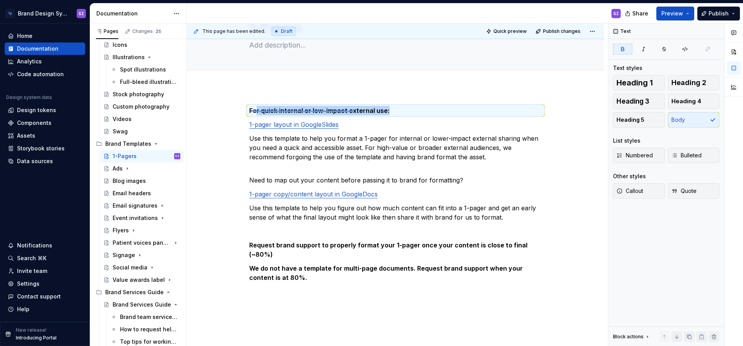
drag, startPoint x: 250, startPoint y: 111, endPoint x: 349, endPoint y: 110, distance: 98.3
click at [349, 110] on div "This page has been edited. Draft Quick preview Publish changes 1-Pagers Edit he…" at bounding box center [397, 185] width 421 height 323
click at [341, 110] on strong "For quick internal or low-impact external use:" at bounding box center [319, 111] width 141 height 8
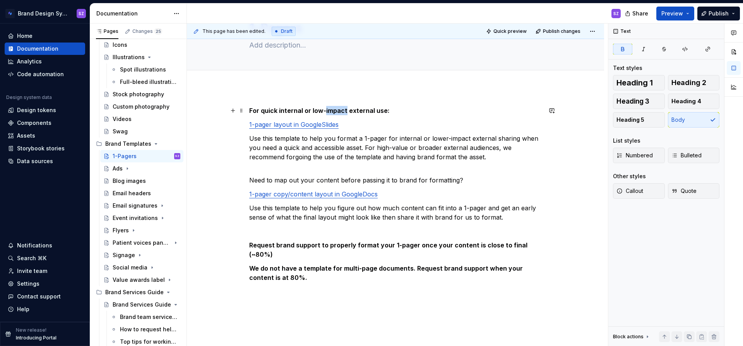
click at [341, 110] on strong "For quick internal or low-impact external use:" at bounding box center [319, 111] width 141 height 8
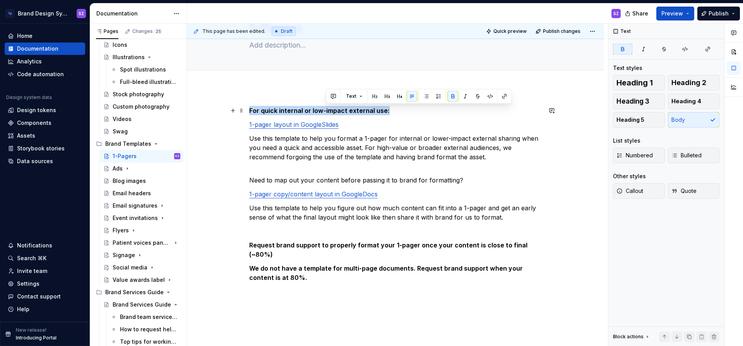
click at [341, 110] on strong "For quick internal or low-impact external use:" at bounding box center [319, 111] width 141 height 8
click at [700, 82] on span "Heading 2" at bounding box center [689, 83] width 35 height 8
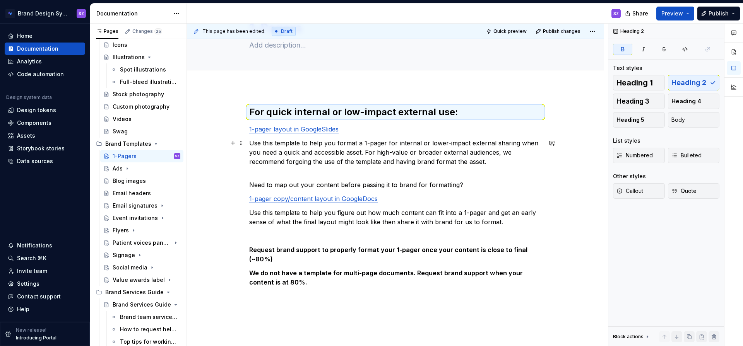
click at [415, 165] on p "Use this template to help you format a 1-pager for internal or lower-impact ext…" at bounding box center [395, 157] width 293 height 37
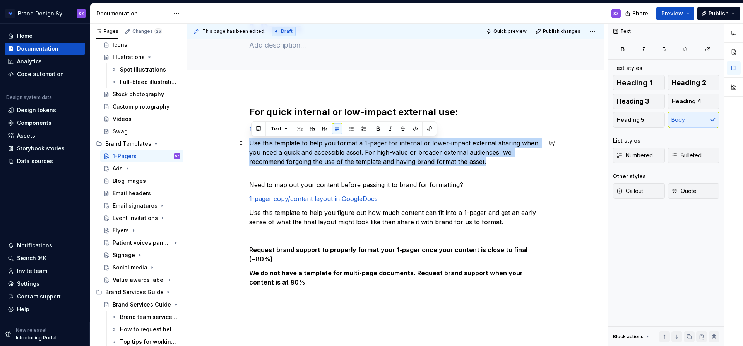
drag, startPoint x: 467, startPoint y: 163, endPoint x: 250, endPoint y: 141, distance: 217.9
click at [250, 141] on div "For quick internal or low-impact external use: 1-pager layout in GoogleSlides U…" at bounding box center [395, 250] width 417 height 327
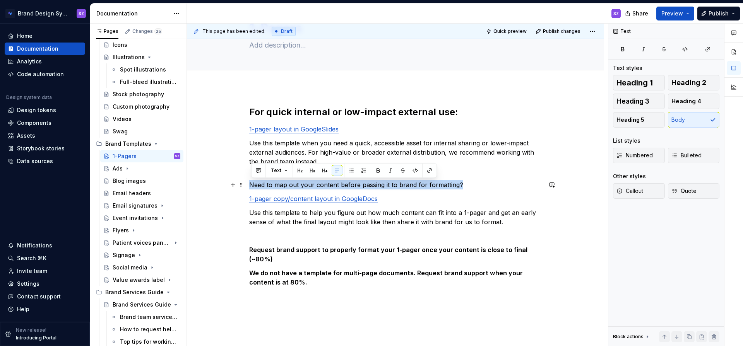
drag, startPoint x: 437, startPoint y: 187, endPoint x: 250, endPoint y: 187, distance: 187.4
click at [250, 187] on div "For quick internal or low-impact external use: 1-pager layout in GoogleSlides U…" at bounding box center [395, 250] width 417 height 327
drag, startPoint x: 395, startPoint y: 185, endPoint x: 250, endPoint y: 183, distance: 144.4
click at [250, 183] on div "For quick internal or low-impact external use: 1-pager layout in GoogleSlides U…" at bounding box center [395, 250] width 417 height 327
click at [689, 81] on span "Heading 2" at bounding box center [689, 83] width 35 height 8
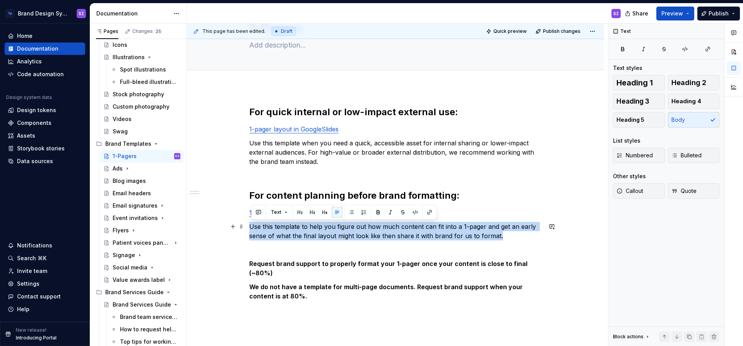
drag, startPoint x: 506, startPoint y: 237, endPoint x: 251, endPoint y: 225, distance: 255.0
click at [251, 225] on p "Use this template to help you figure out how much content can fit into a 1-page…" at bounding box center [395, 231] width 293 height 19
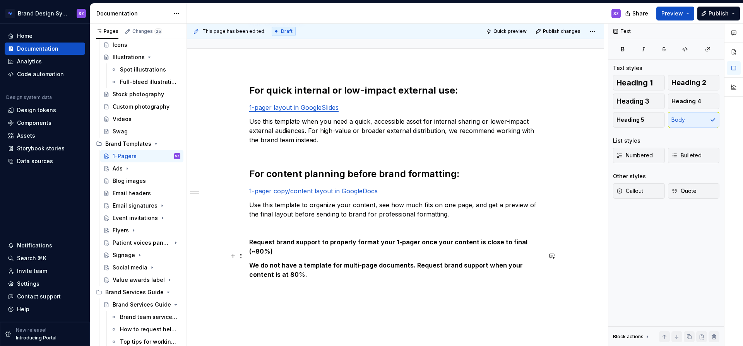
scroll to position [79, 0]
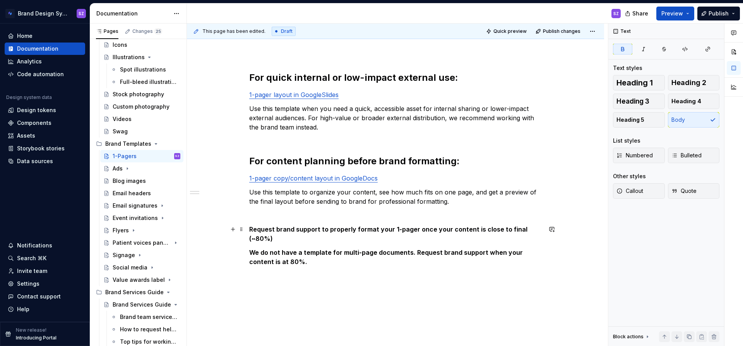
click at [251, 228] on strong "Request brand support to properly format your 1-pager once your content is clos…" at bounding box center [389, 234] width 280 height 17
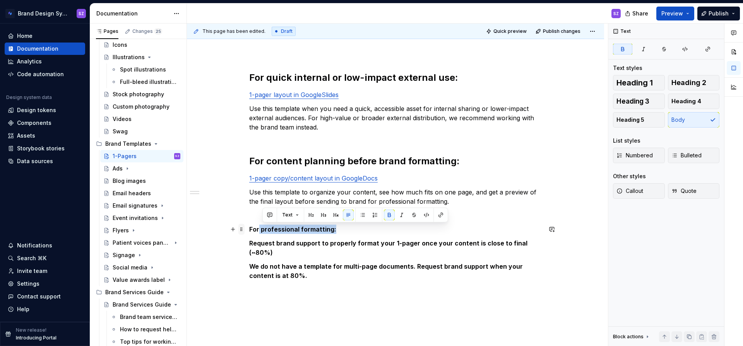
drag, startPoint x: 336, startPoint y: 229, endPoint x: 243, endPoint y: 226, distance: 92.2
click at [249, 226] on div "For quick internal or low-impact external use: 1-pager layout in GoogleSlides U…" at bounding box center [395, 188] width 293 height 232
drag, startPoint x: 252, startPoint y: 231, endPoint x: 336, endPoint y: 231, distance: 83.6
click at [336, 231] on p "For professional formatting:" at bounding box center [395, 229] width 293 height 9
click at [694, 81] on span "Heading 2" at bounding box center [689, 83] width 35 height 8
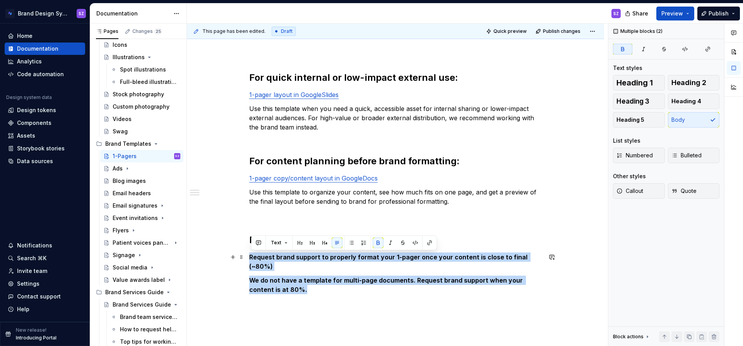
drag, startPoint x: 265, startPoint y: 271, endPoint x: 250, endPoint y: 258, distance: 19.2
click at [250, 258] on div "For quick internal or low-impact external use: 1-pager layout in GoogleSlides U…" at bounding box center [395, 237] width 417 height 369
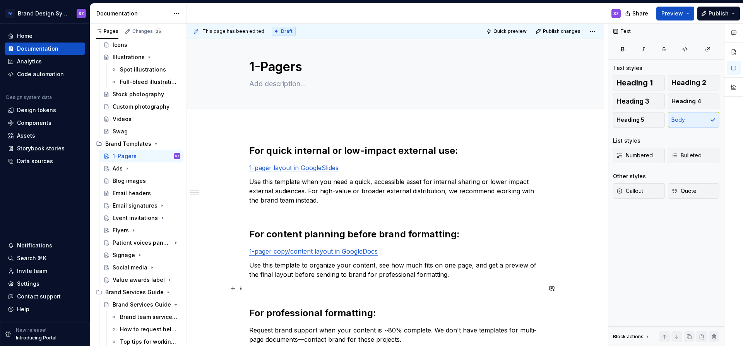
scroll to position [0, 0]
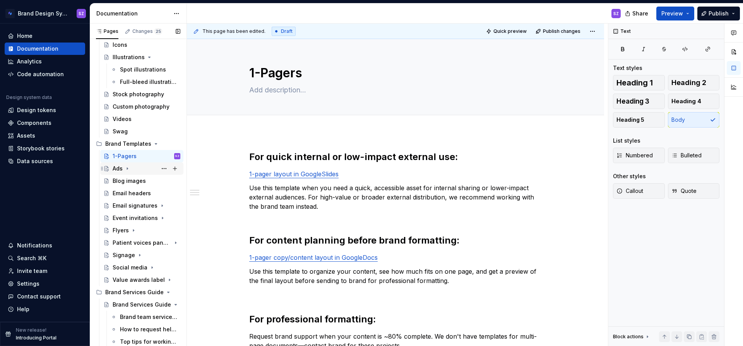
click at [116, 169] on div "Ads" at bounding box center [118, 169] width 10 height 8
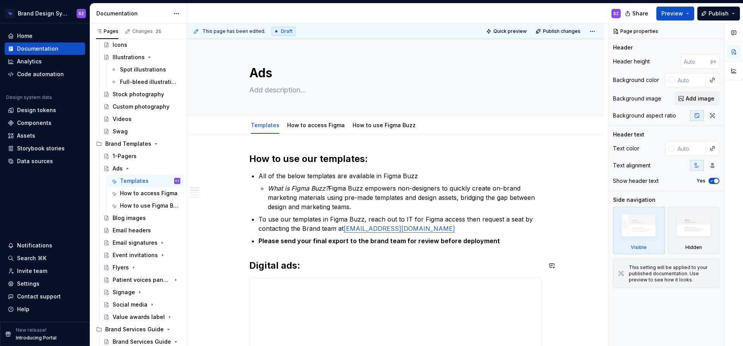
type textarea "*"
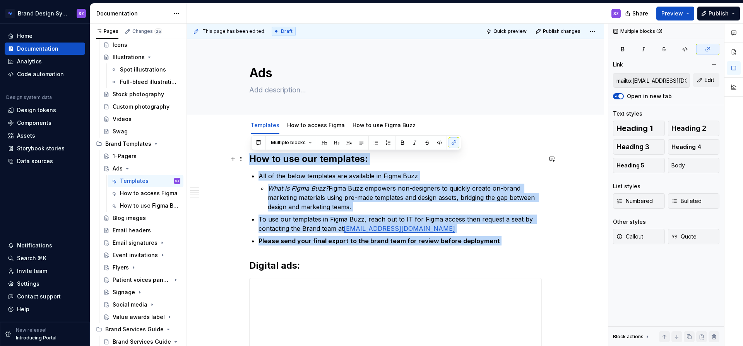
drag, startPoint x: 254, startPoint y: 253, endPoint x: 223, endPoint y: 158, distance: 100.7
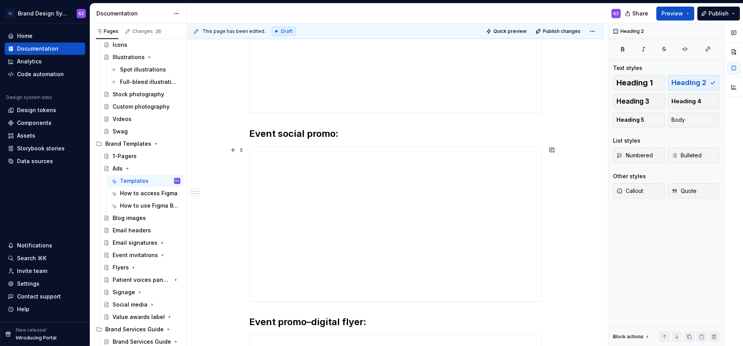
scroll to position [232, 0]
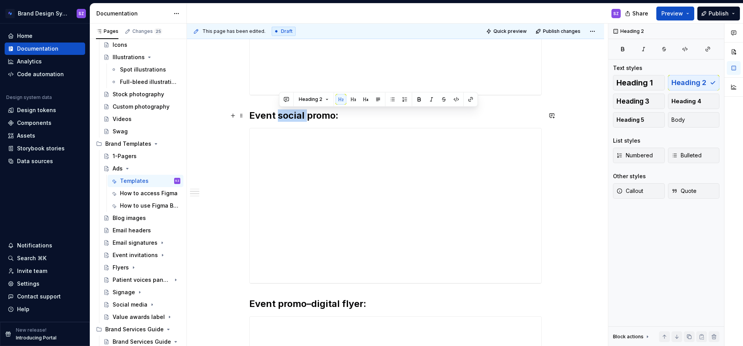
drag, startPoint x: 281, startPoint y: 118, endPoint x: 308, endPoint y: 116, distance: 26.8
click at [307, 116] on h2 "Event social promo:" at bounding box center [395, 116] width 293 height 12
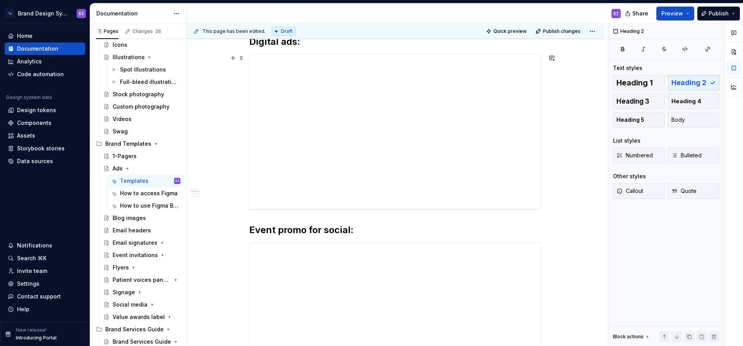
scroll to position [84, 0]
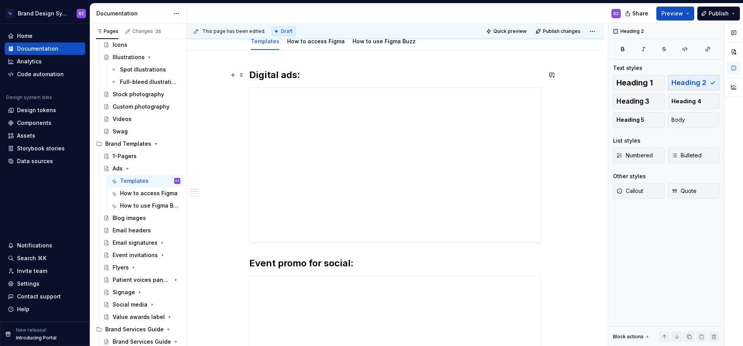
click at [298, 75] on h2 "Digital ads:" at bounding box center [395, 75] width 293 height 12
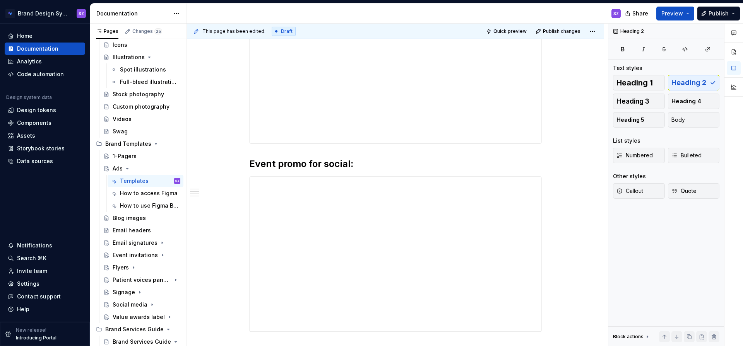
scroll to position [216, 0]
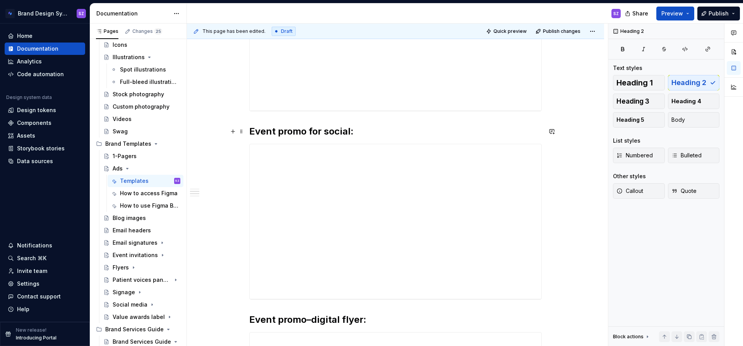
click at [351, 132] on h2 "Event promo for social:" at bounding box center [395, 131] width 293 height 12
click at [319, 289] on div "**********" at bounding box center [396, 221] width 292 height 155
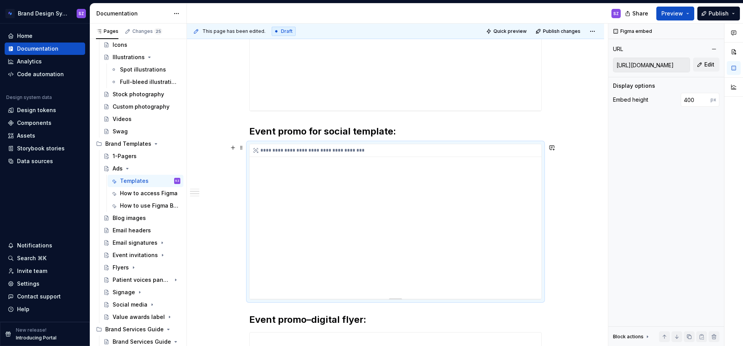
click at [315, 290] on div "**********" at bounding box center [396, 221] width 292 height 155
click at [317, 150] on div "**********" at bounding box center [396, 150] width 292 height 13
click at [270, 289] on div "**********" at bounding box center [396, 221] width 292 height 155
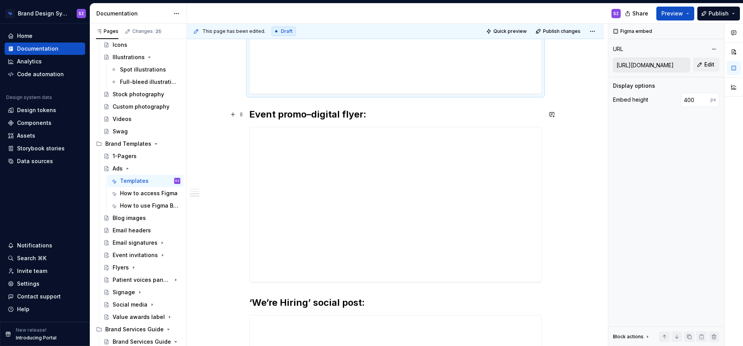
scroll to position [424, 0]
click at [363, 112] on h2 "Event promo–digital flyer:" at bounding box center [395, 112] width 293 height 12
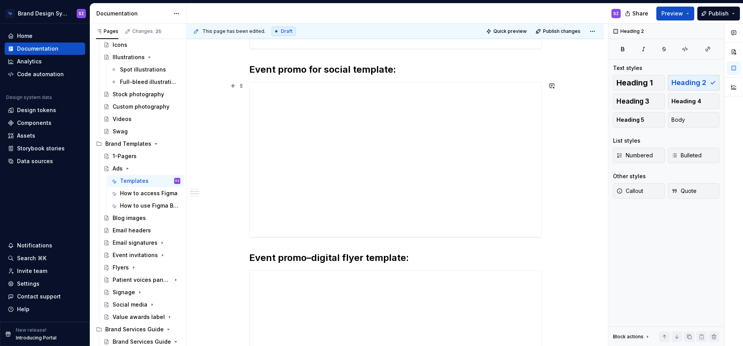
scroll to position [273, 0]
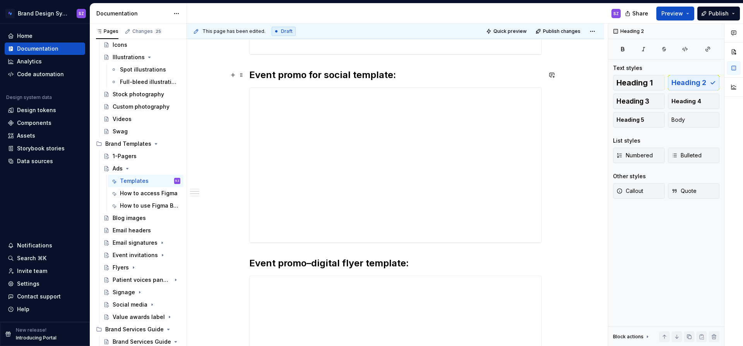
click at [354, 76] on h2 "Event promo for social template:" at bounding box center [395, 75] width 293 height 12
click at [406, 263] on h2 "Event promo–digital flyer template:" at bounding box center [395, 263] width 293 height 12
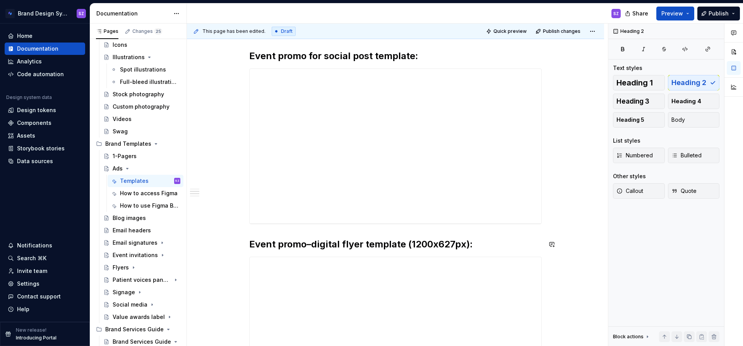
scroll to position [249, 0]
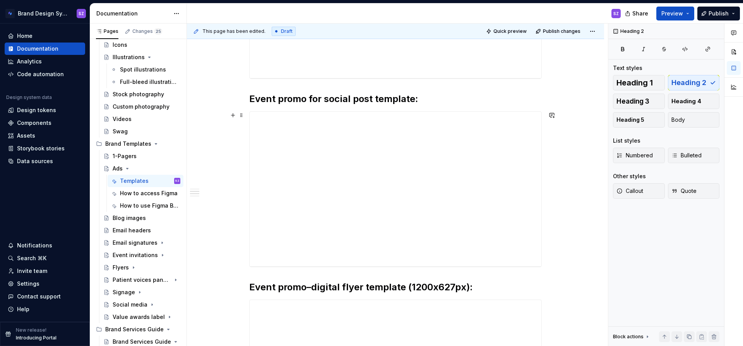
click at [221, 127] on div "**********" at bounding box center [395, 322] width 417 height 872
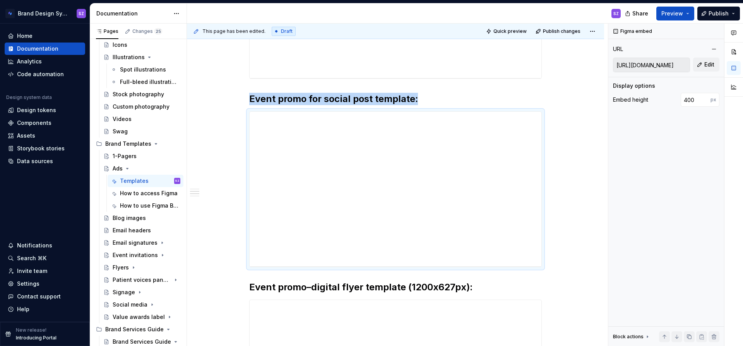
click at [400, 102] on h2 "Event promo for social post template:" at bounding box center [395, 99] width 293 height 12
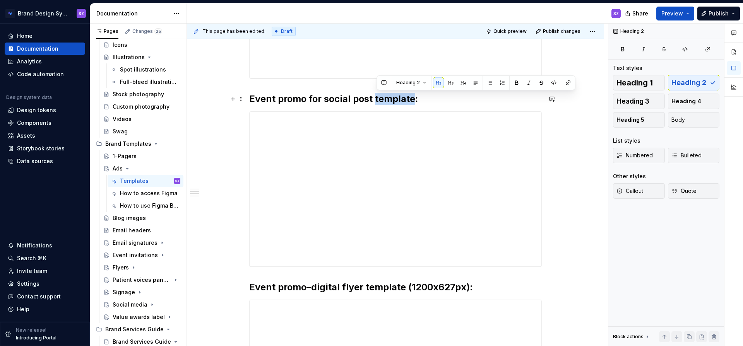
click at [400, 102] on h2 "Event promo for social post template:" at bounding box center [395, 99] width 293 height 12
click at [416, 101] on h2 "Event promo for social post template:" at bounding box center [395, 99] width 293 height 12
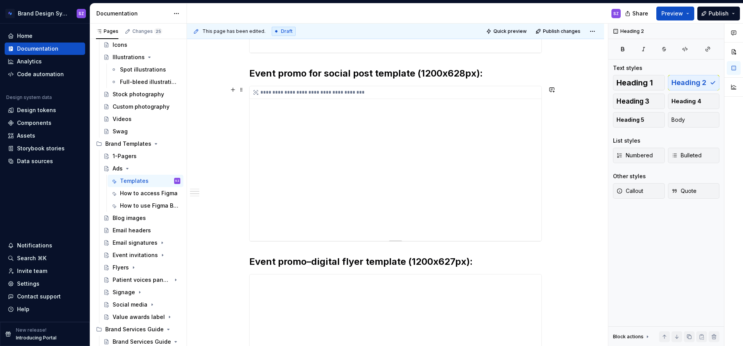
scroll to position [264, 0]
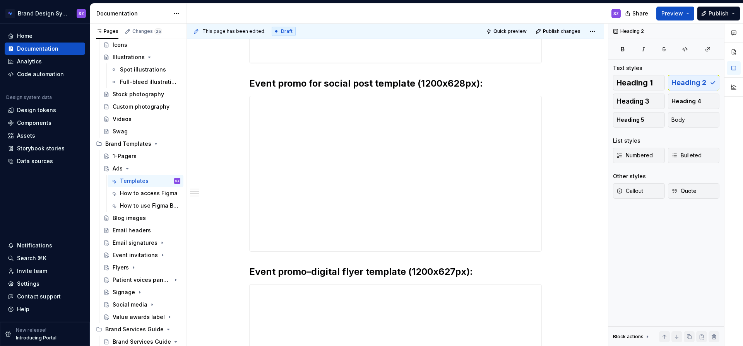
click at [450, 273] on h2 "Event promo–digital flyer template (1200x627px):" at bounding box center [395, 272] width 293 height 12
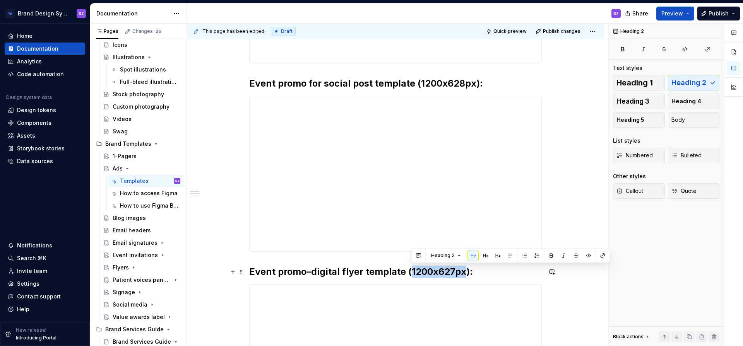
click at [451, 272] on h2 "Event promo–digital flyer template (1200x627px):" at bounding box center [395, 272] width 293 height 12
click at [456, 270] on h2 "Event promo–digital flyer template (1200x627px):" at bounding box center [395, 272] width 293 height 12
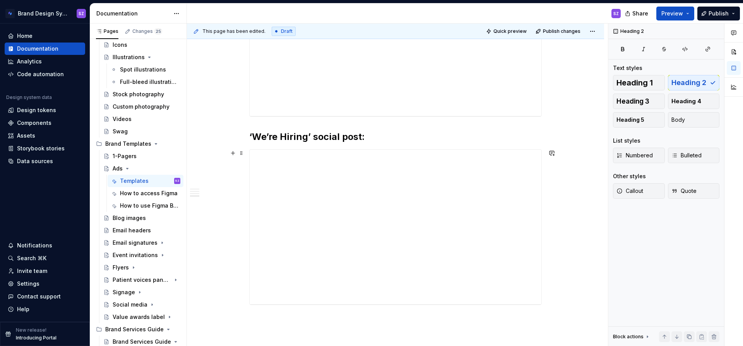
scroll to position [597, 0]
click at [406, 128] on h2 "‘We’re Hiring’ social post:" at bounding box center [395, 127] width 293 height 12
click at [363, 139] on h2 "‘We’re Hiring’ social post:" at bounding box center [395, 136] width 293 height 12
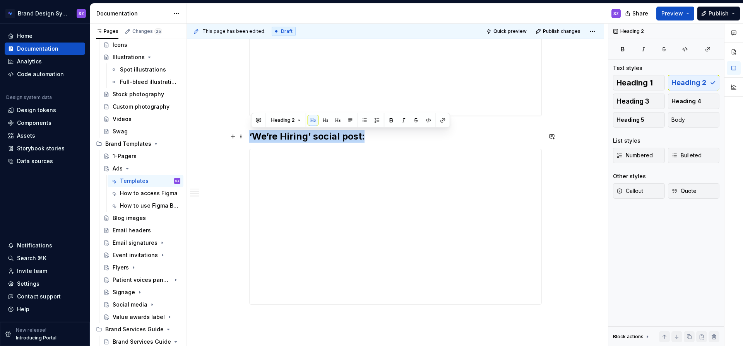
click at [364, 136] on h2 "‘We’re Hiring’ social post:" at bounding box center [395, 136] width 293 height 12
click at [362, 137] on h2 "‘We’re Hiring’ social post:" at bounding box center [395, 136] width 293 height 12
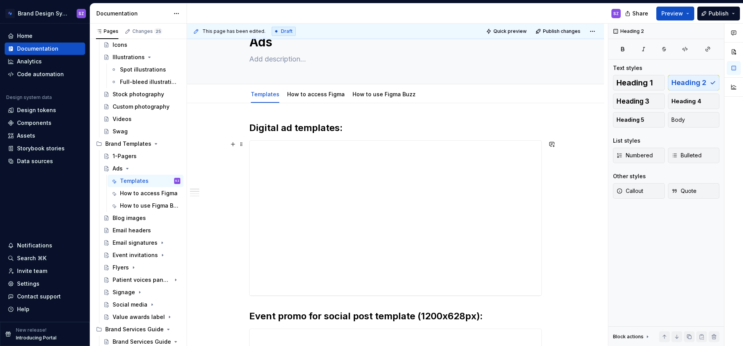
scroll to position [0, 0]
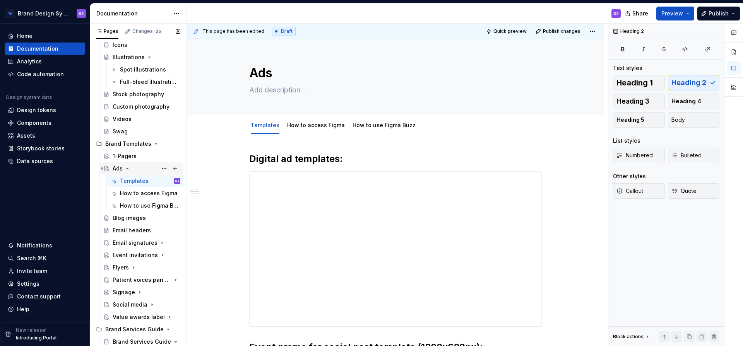
click at [127, 168] on icon "Page tree" at bounding box center [128, 168] width 2 height 1
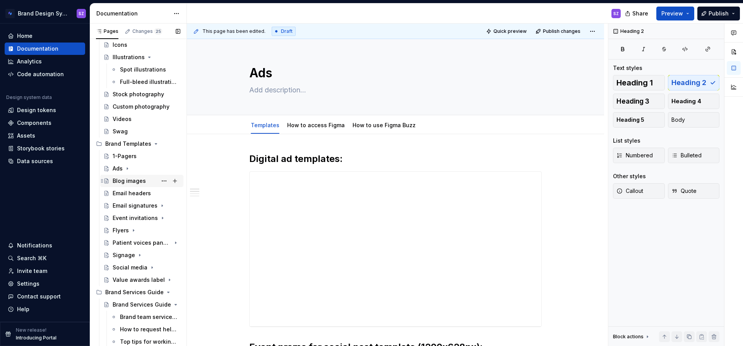
click at [123, 181] on div "Blog images" at bounding box center [129, 181] width 33 height 8
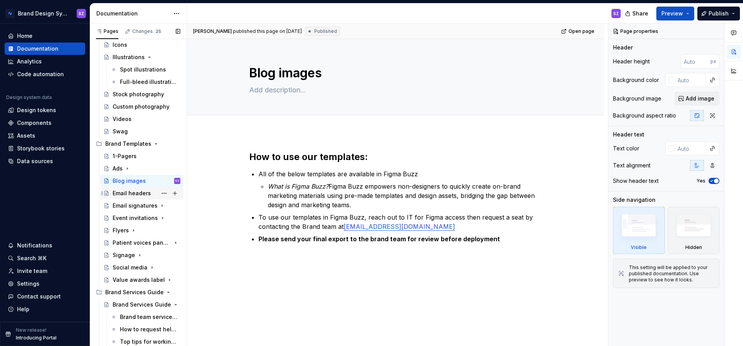
click at [123, 195] on div "Email headers" at bounding box center [132, 194] width 38 height 8
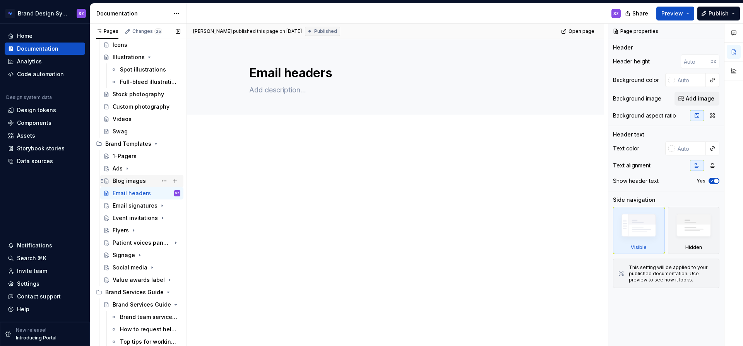
click at [133, 179] on div "Blog images" at bounding box center [129, 181] width 33 height 8
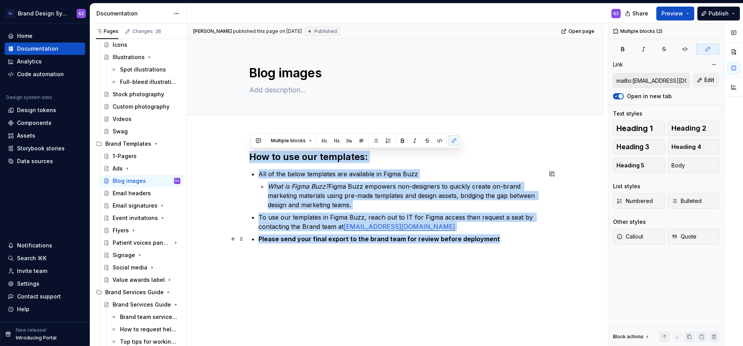
drag, startPoint x: 252, startPoint y: 156, endPoint x: 522, endPoint y: 237, distance: 282.3
click at [522, 237] on div "How to use our templates: All of the below templates are available in Figma Buz…" at bounding box center [395, 197] width 293 height 93
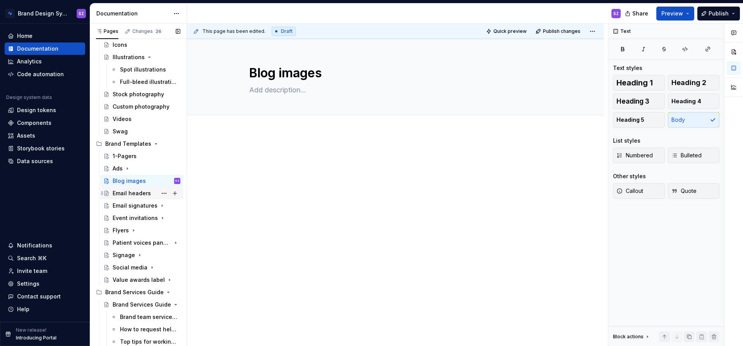
click at [142, 196] on div "Email headers" at bounding box center [132, 194] width 38 height 8
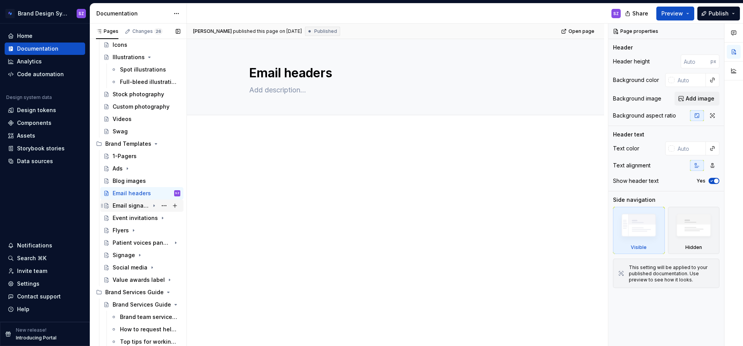
click at [137, 207] on div "Email signatures" at bounding box center [131, 206] width 37 height 8
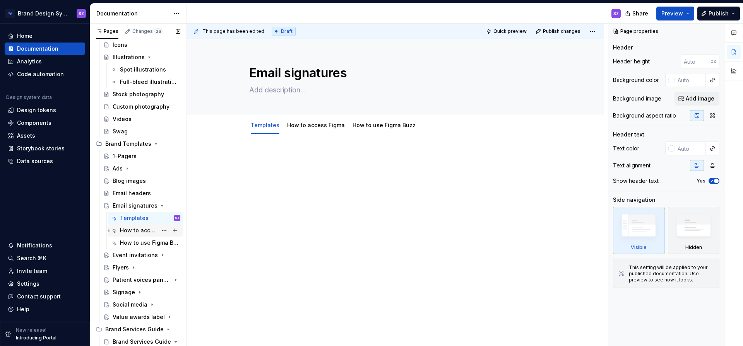
click at [149, 229] on div "How to access Figma" at bounding box center [138, 231] width 37 height 8
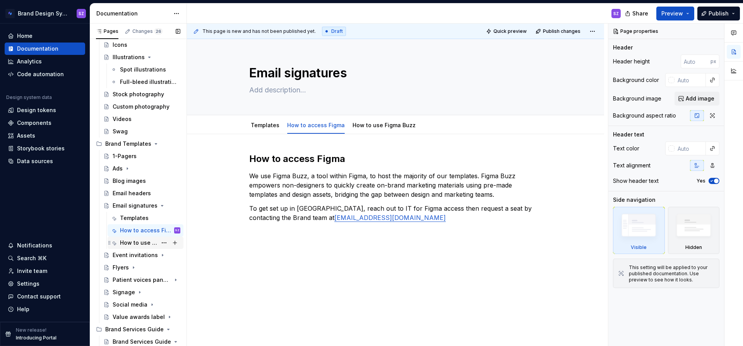
click at [138, 242] on div "How to use Figma Buzz" at bounding box center [138, 243] width 37 height 8
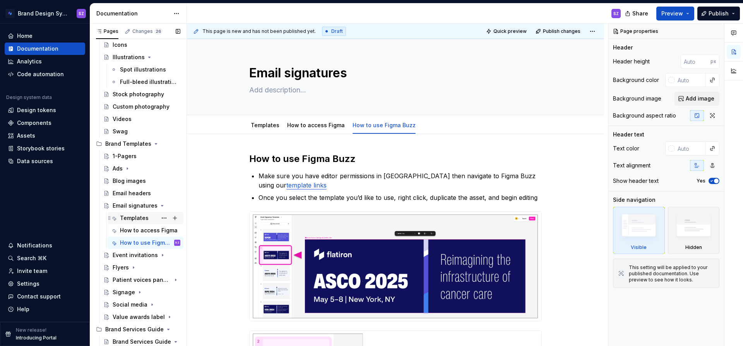
click at [145, 218] on div "Templates" at bounding box center [134, 218] width 29 height 8
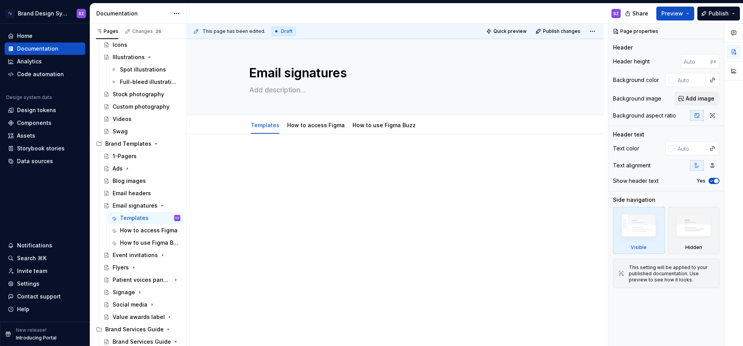
type textarea "*"
click at [262, 151] on div at bounding box center [395, 214] width 417 height 161
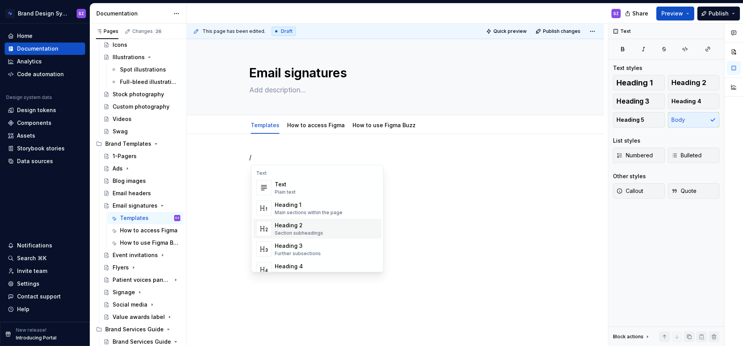
click at [298, 223] on div "Heading 2" at bounding box center [299, 226] width 48 height 8
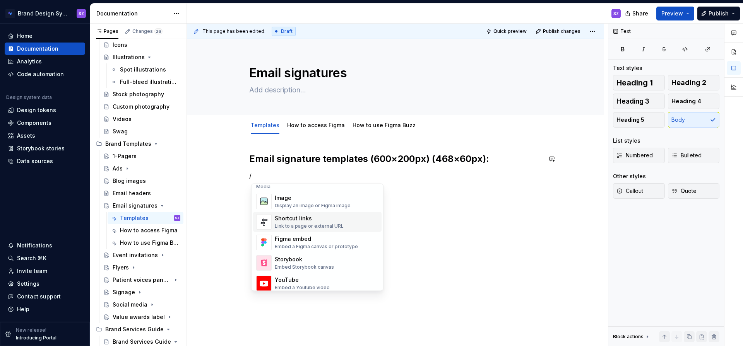
scroll to position [369, 0]
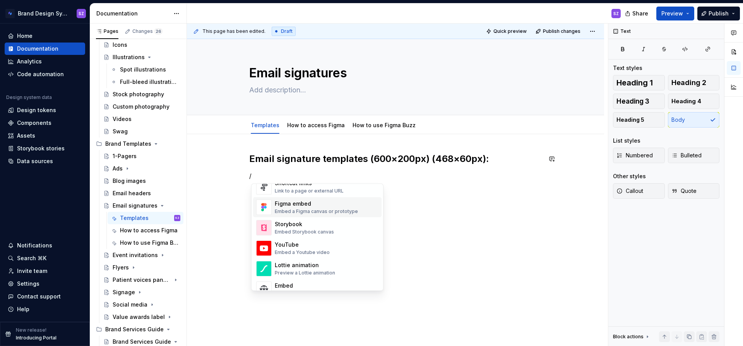
click at [328, 210] on div "Embed a Figma canvas or prototype" at bounding box center [316, 212] width 83 height 6
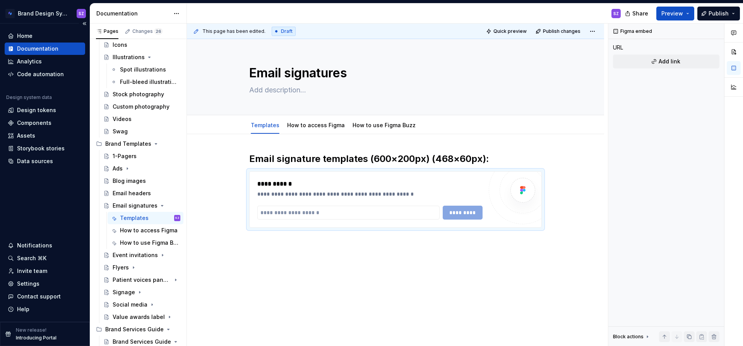
type textarea "*"
click at [281, 214] on input "text" at bounding box center [348, 213] width 182 height 14
paste input "**********"
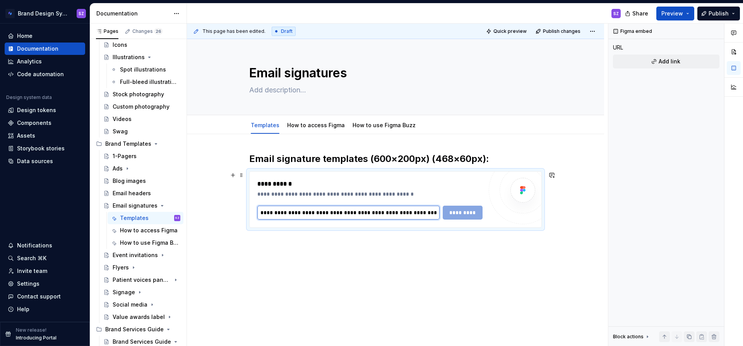
scroll to position [0, 145]
type input "**********"
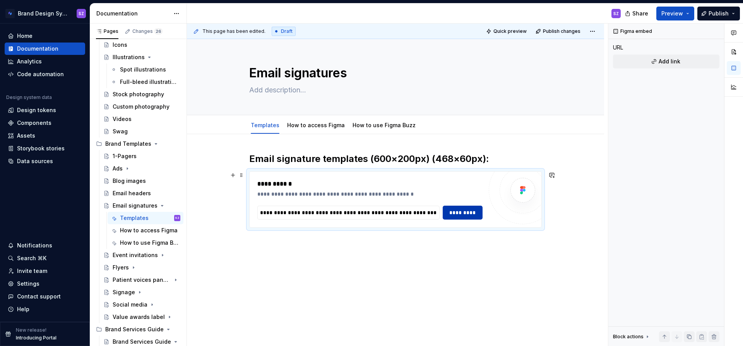
click at [456, 214] on span "*********" at bounding box center [463, 213] width 30 height 8
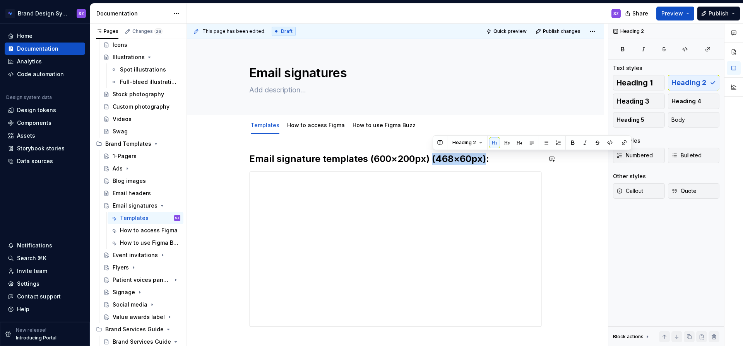
drag, startPoint x: 433, startPoint y: 159, endPoint x: 487, endPoint y: 158, distance: 53.8
click at [487, 158] on h2 "Email signature templates (600×200px) (468×60px):" at bounding box center [395, 159] width 293 height 12
copy h2 "(468×60px)"
drag, startPoint x: 508, startPoint y: 160, endPoint x: 502, endPoint y: 159, distance: 6.2
click at [506, 160] on h2 "Email signature templates (600×200px) (468×60px):" at bounding box center [395, 159] width 293 height 12
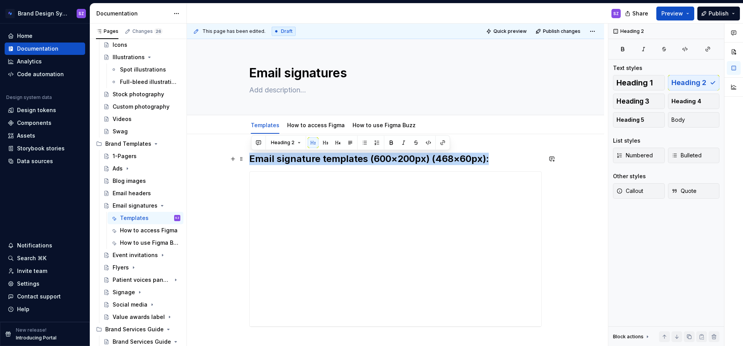
drag, startPoint x: 442, startPoint y: 161, endPoint x: 262, endPoint y: 162, distance: 179.2
click at [250, 160] on div "**********" at bounding box center [395, 287] width 417 height 307
copy h2 "Email signature templates (600×200px) (468×60px):"
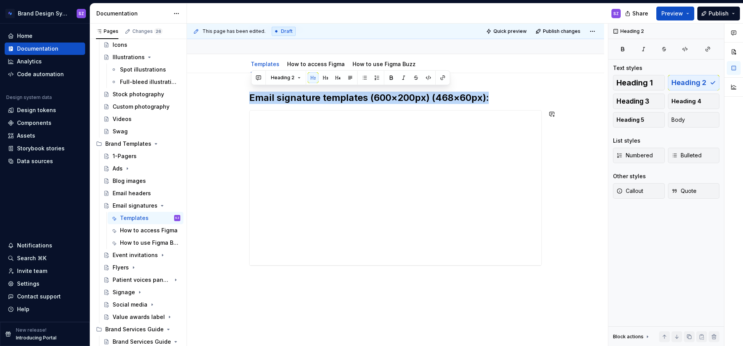
scroll to position [65, 0]
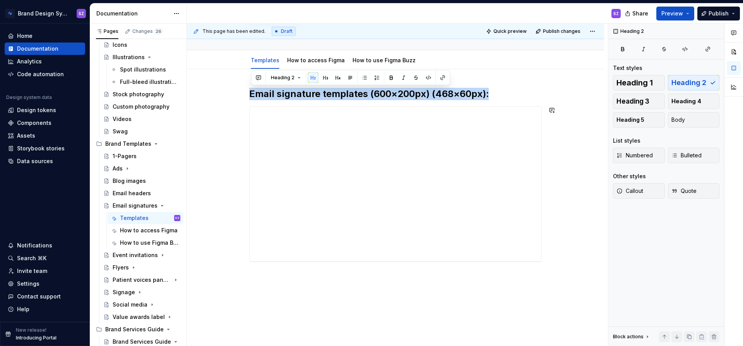
click at [246, 279] on div "**********" at bounding box center [395, 222] width 417 height 307
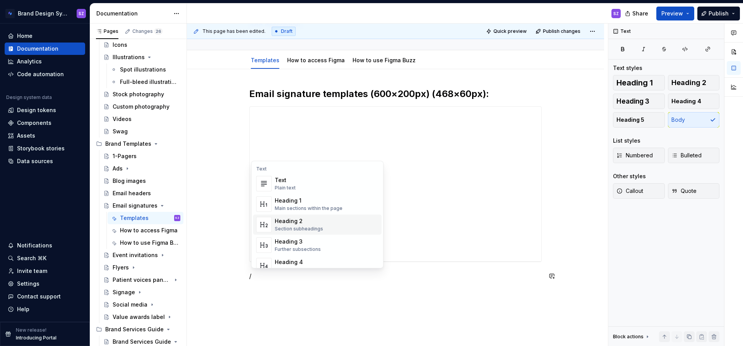
click at [304, 228] on div "Section subheadings" at bounding box center [299, 229] width 48 height 6
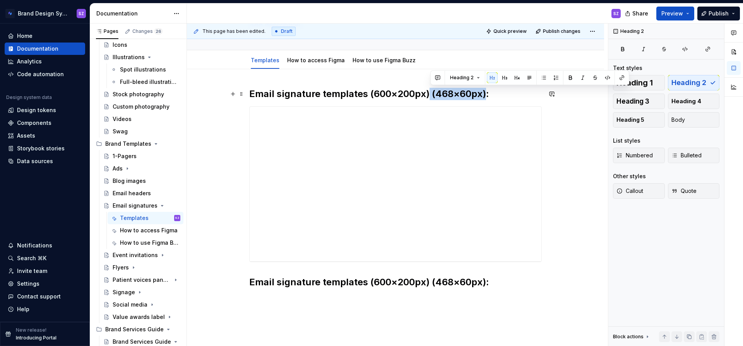
drag, startPoint x: 432, startPoint y: 96, endPoint x: 488, endPoint y: 95, distance: 55.7
click at [488, 95] on h2 "Email signature templates (600×200px) (468×60px):" at bounding box center [395, 94] width 293 height 12
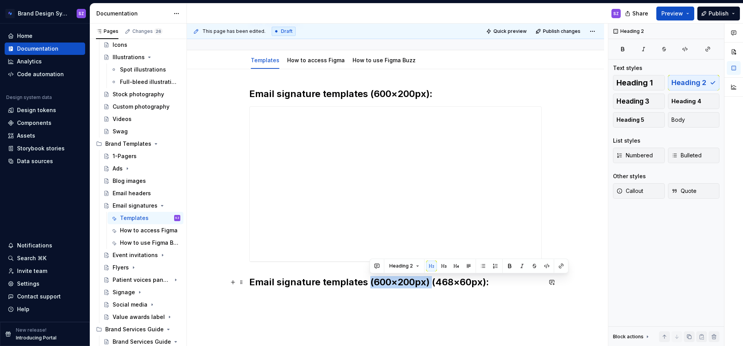
drag, startPoint x: 434, startPoint y: 281, endPoint x: 372, endPoint y: 283, distance: 61.6
click at [370, 282] on h2 "Email signature templates (600×200px) (468×60px):" at bounding box center [395, 282] width 293 height 12
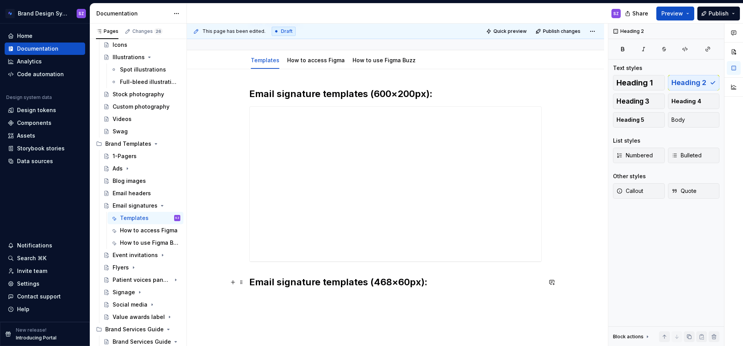
click at [434, 284] on h2 "Email signature templates (468×60px):" at bounding box center [395, 282] width 293 height 12
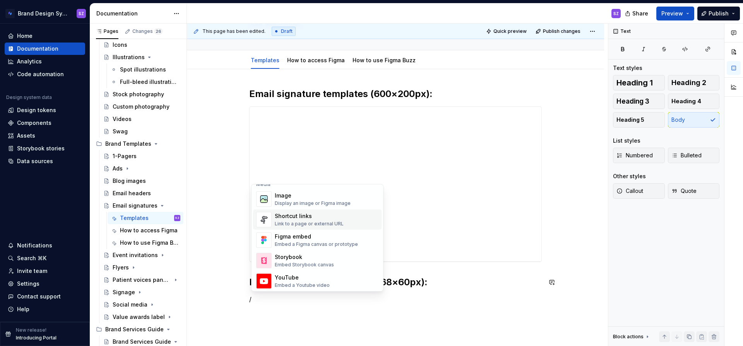
scroll to position [340, 0]
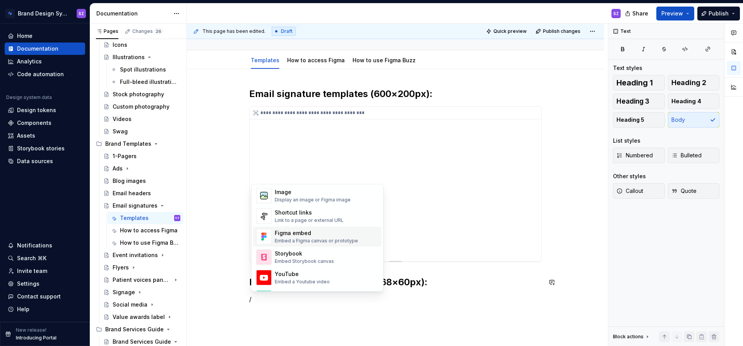
click at [304, 233] on div "Figma embed" at bounding box center [316, 234] width 83 height 8
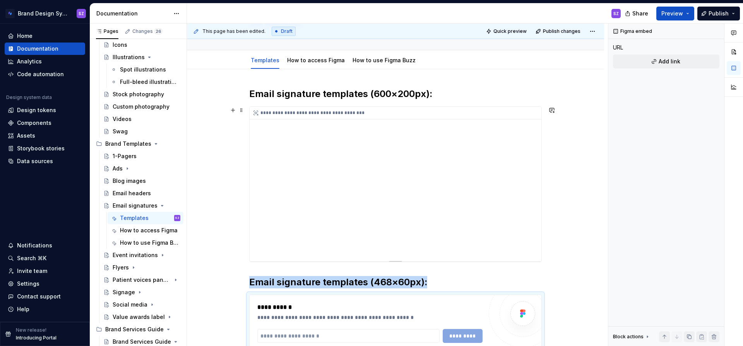
scroll to position [70, 0]
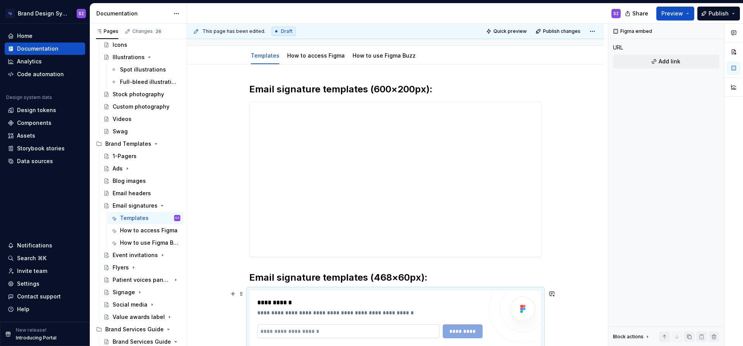
click at [271, 332] on input "text" at bounding box center [348, 332] width 182 height 14
paste input "**********"
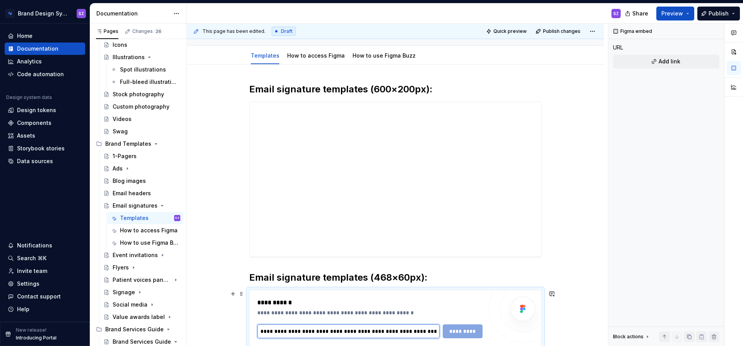
scroll to position [96, 0]
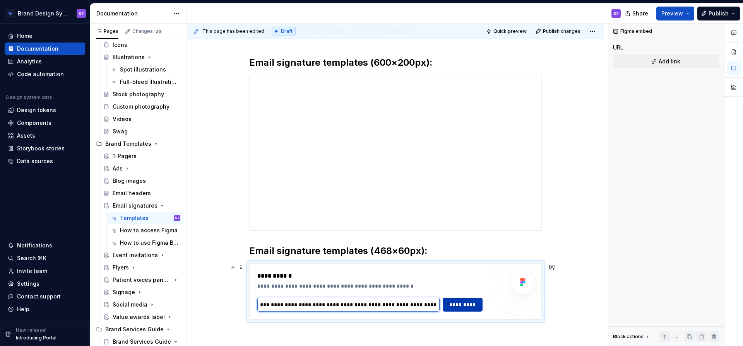
type input "**********"
click at [469, 304] on span "*********" at bounding box center [463, 305] width 30 height 8
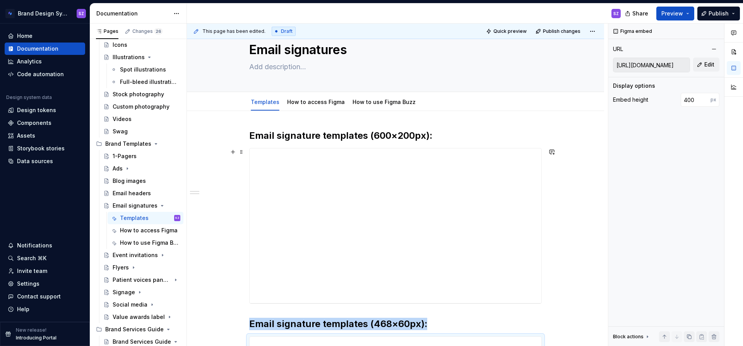
scroll to position [0, 0]
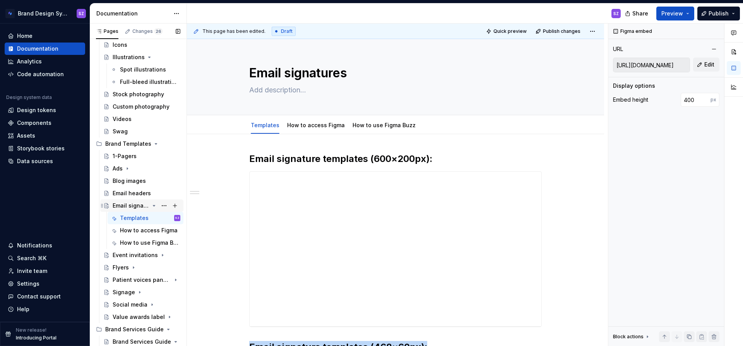
click at [154, 205] on icon "Page tree" at bounding box center [154, 206] width 6 height 6
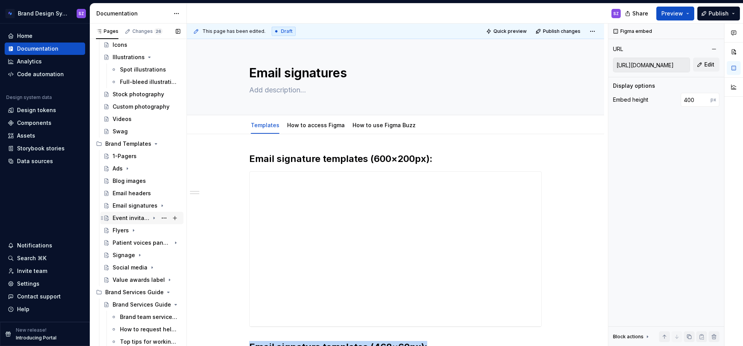
click at [153, 219] on icon "Page tree" at bounding box center [154, 218] width 6 height 6
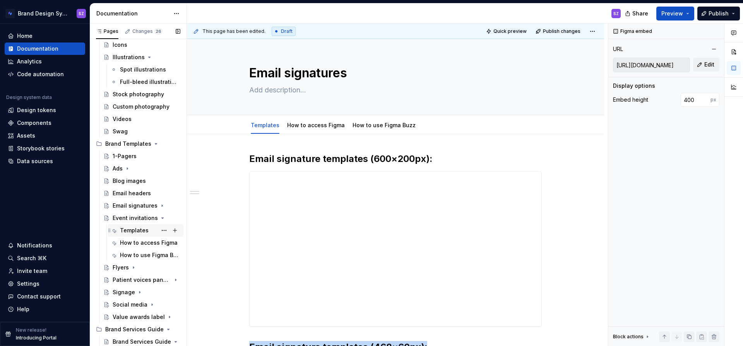
click at [145, 230] on div "Templates" at bounding box center [134, 231] width 29 height 8
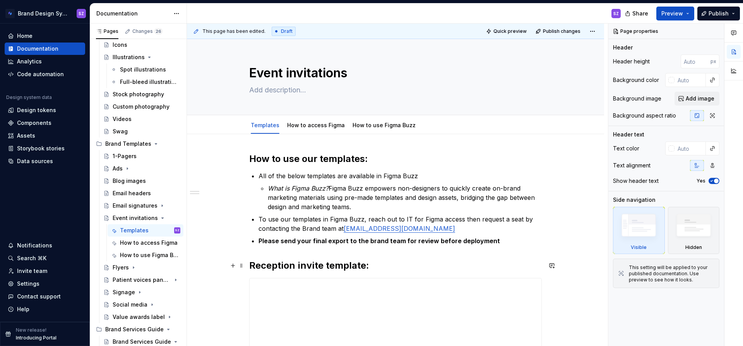
type textarea "*"
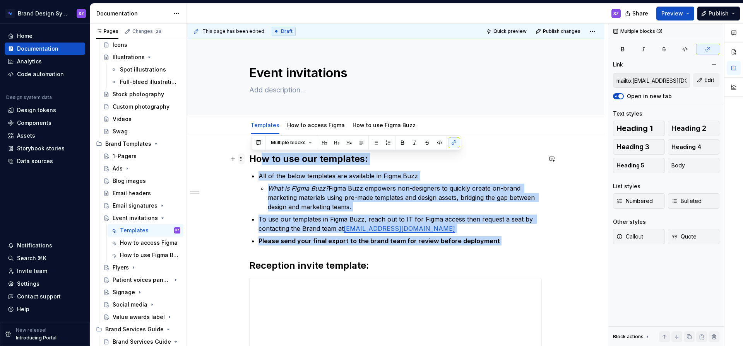
drag, startPoint x: 252, startPoint y: 264, endPoint x: 245, endPoint y: 162, distance: 102.5
click at [249, 162] on div "**********" at bounding box center [395, 298] width 293 height 291
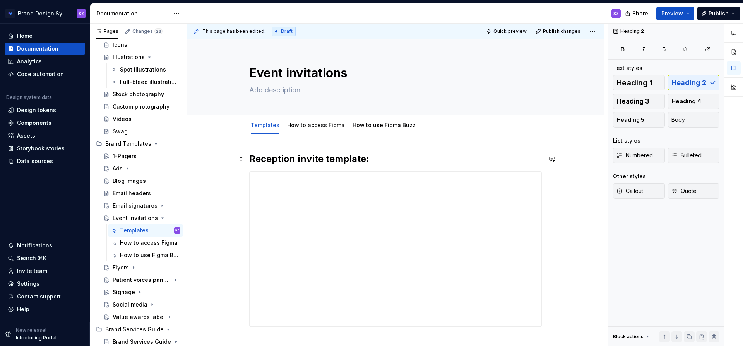
click at [322, 159] on h2 "Reception invite template:" at bounding box center [395, 159] width 293 height 12
click at [365, 160] on h2 "Reception invite template:" at bounding box center [395, 159] width 293 height 12
click at [363, 157] on h2 "Reception invite template (8.5×5.5 in):" at bounding box center [395, 159] width 293 height 12
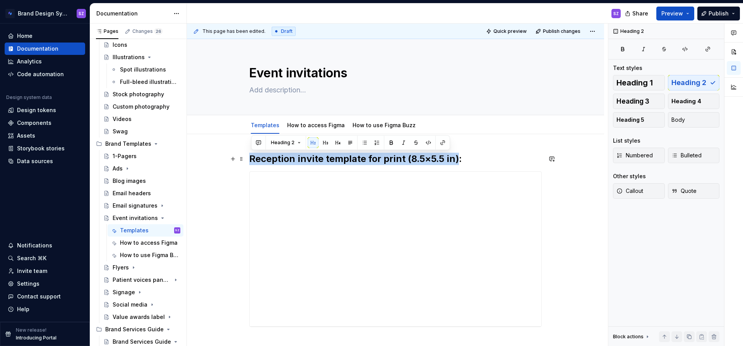
drag, startPoint x: 458, startPoint y: 159, endPoint x: 225, endPoint y: 158, distance: 233.4
click at [222, 158] on div "**********" at bounding box center [395, 287] width 417 height 307
copy h2 "Reception invite template for print (8.5×5.5 in)"
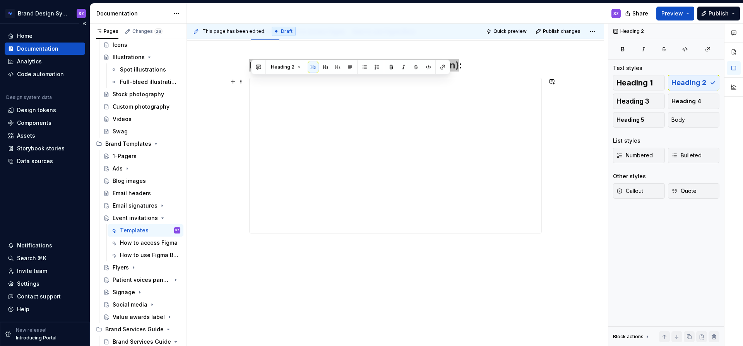
scroll to position [10, 0]
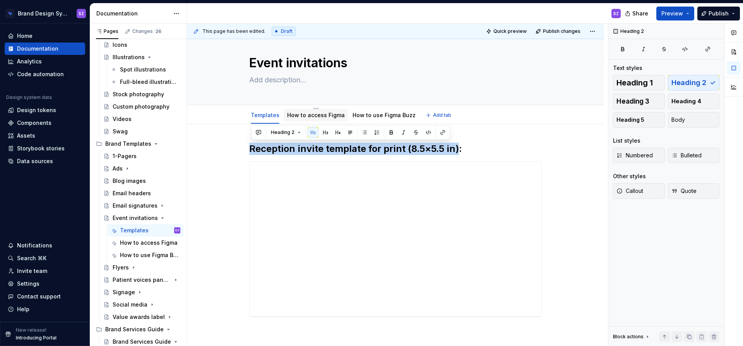
click at [319, 116] on link "How to access Figma" at bounding box center [316, 115] width 58 height 7
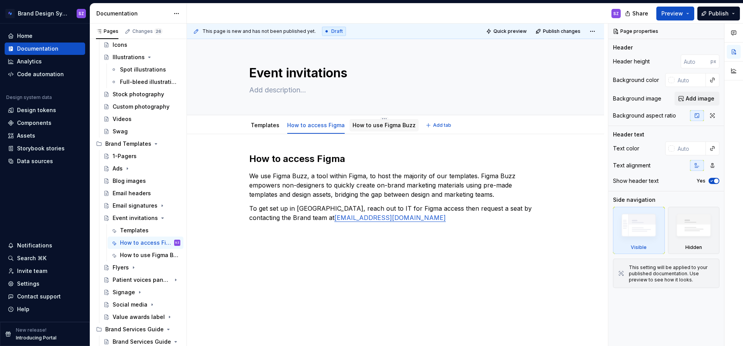
click at [374, 127] on link "How to use Figma Buzz" at bounding box center [384, 125] width 63 height 7
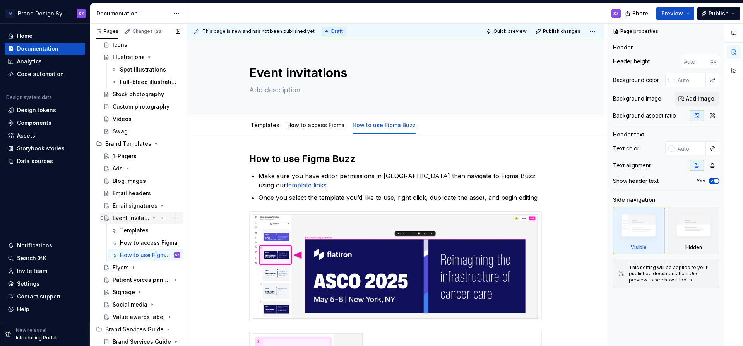
click at [154, 218] on icon "Page tree" at bounding box center [154, 218] width 2 height 1
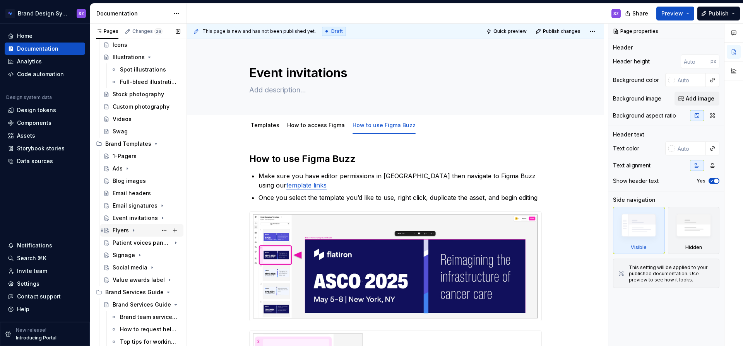
click at [134, 231] on icon "Page tree" at bounding box center [133, 231] width 6 height 6
click at [140, 243] on div "Templates" at bounding box center [134, 243] width 29 height 8
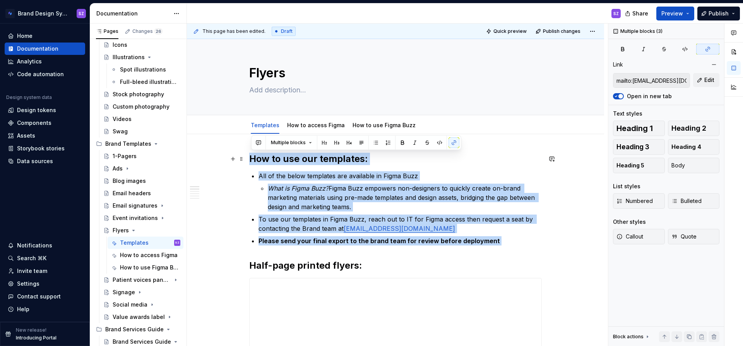
drag, startPoint x: 253, startPoint y: 256, endPoint x: 217, endPoint y: 158, distance: 103.8
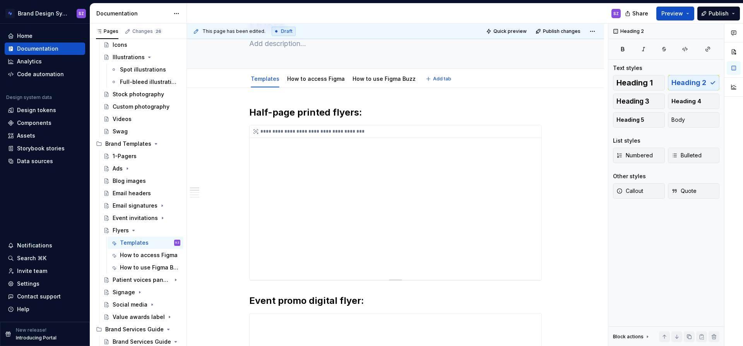
type textarea "*"
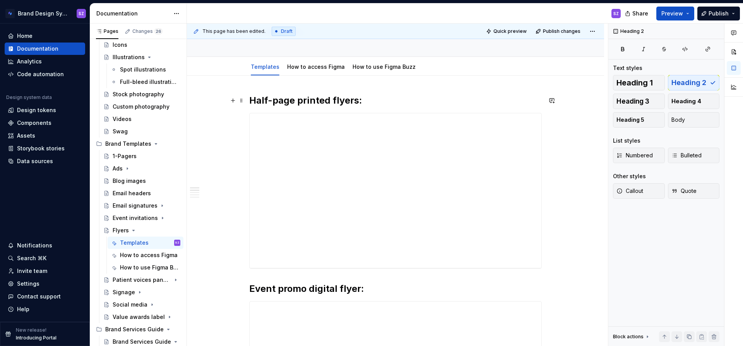
click at [358, 100] on h2 "Half-page printed flyers:" at bounding box center [395, 100] width 293 height 12
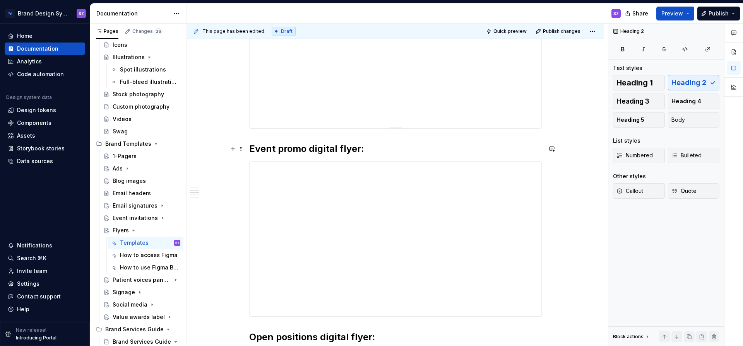
scroll to position [210, 0]
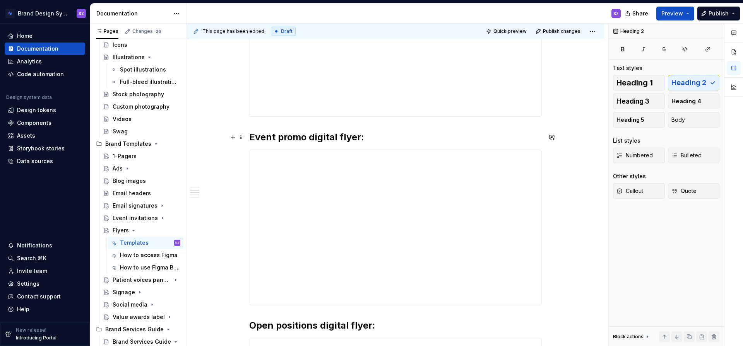
click at [360, 139] on h2 "Event promo digital flyer:" at bounding box center [395, 137] width 293 height 12
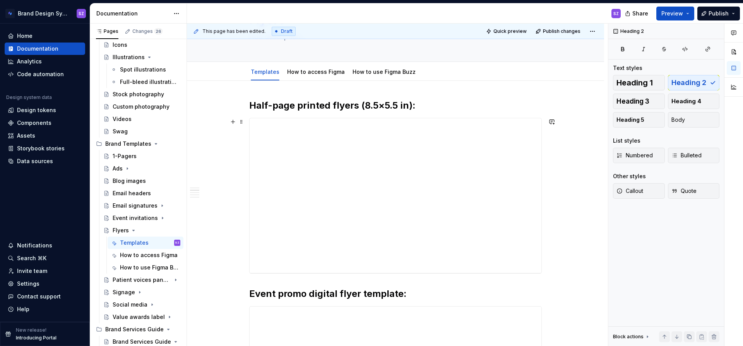
scroll to position [0, 0]
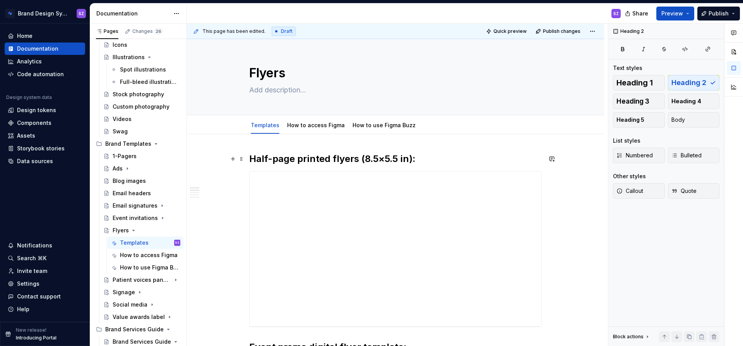
click at [359, 161] on h2 "Half-page printed flyers (8.5×5.5 in):" at bounding box center [395, 159] width 293 height 12
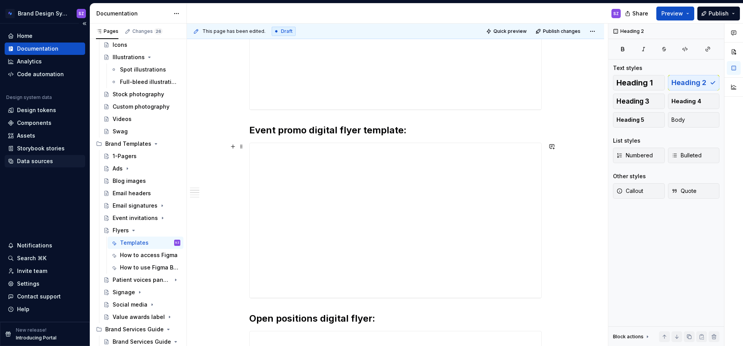
scroll to position [223, 0]
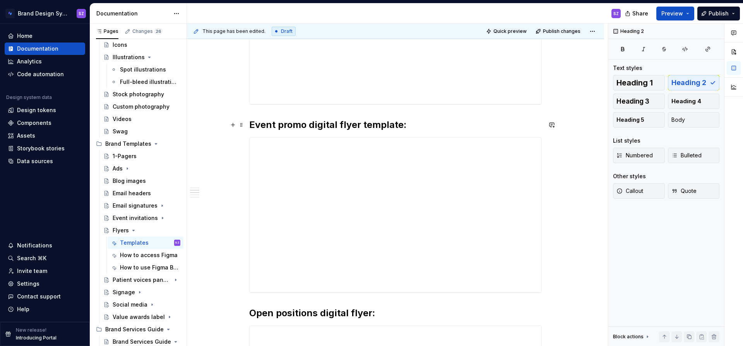
click at [402, 127] on h2 "Event promo digital flyer template:" at bounding box center [395, 125] width 293 height 12
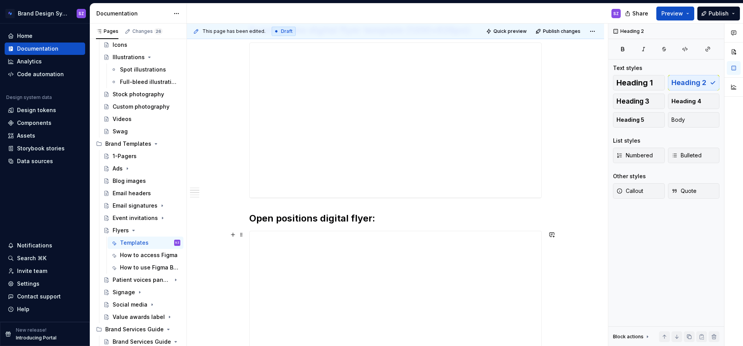
scroll to position [319, 0]
click at [345, 209] on div "**********" at bounding box center [395, 298] width 293 height 929
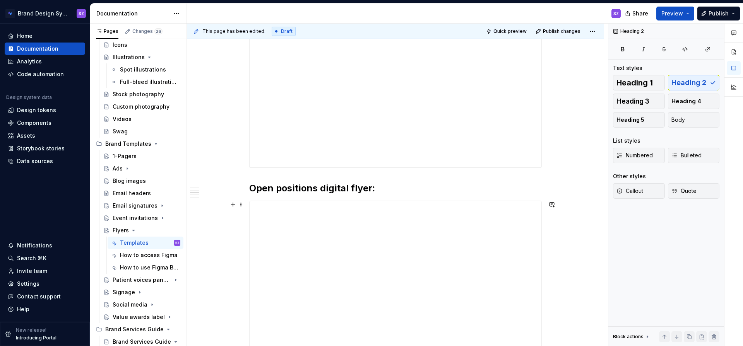
scroll to position [365, 0]
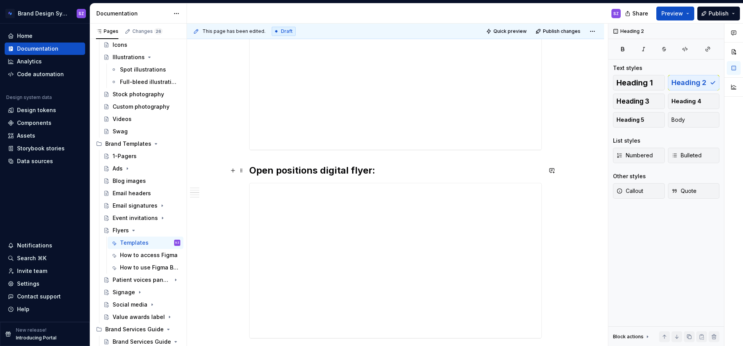
click at [319, 172] on h2 "Open positions digital flyer:" at bounding box center [395, 171] width 293 height 12
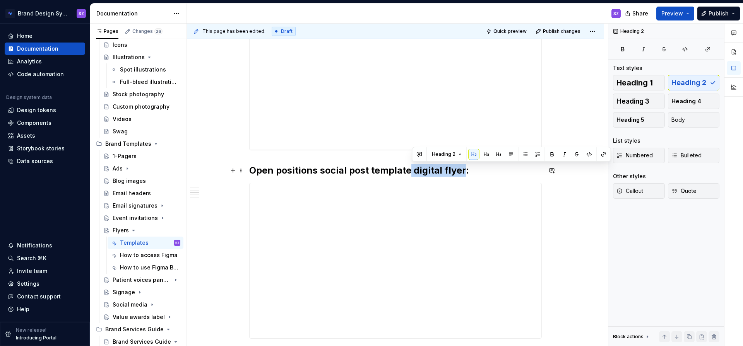
drag, startPoint x: 411, startPoint y: 170, endPoint x: 465, endPoint y: 169, distance: 53.0
click at [464, 169] on h2 "Open positions social post template digital flyer:" at bounding box center [395, 171] width 293 height 12
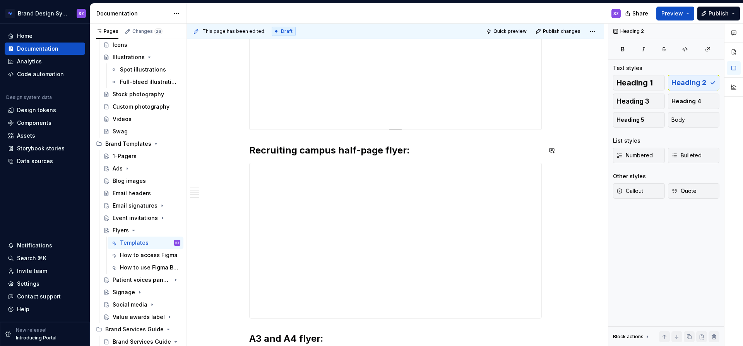
scroll to position [579, 0]
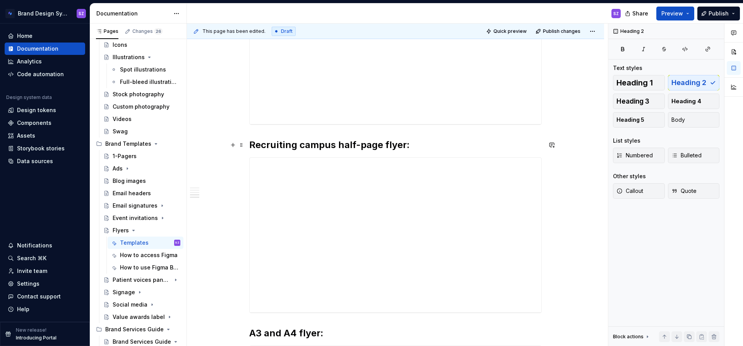
click at [471, 139] on h2 "Recruiting campus half-page flyer:" at bounding box center [395, 145] width 293 height 12
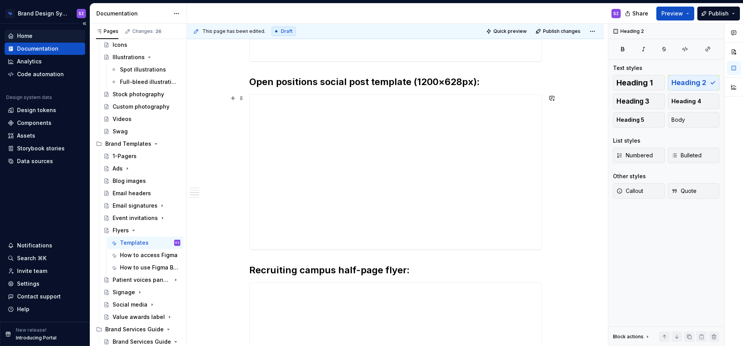
scroll to position [434, 0]
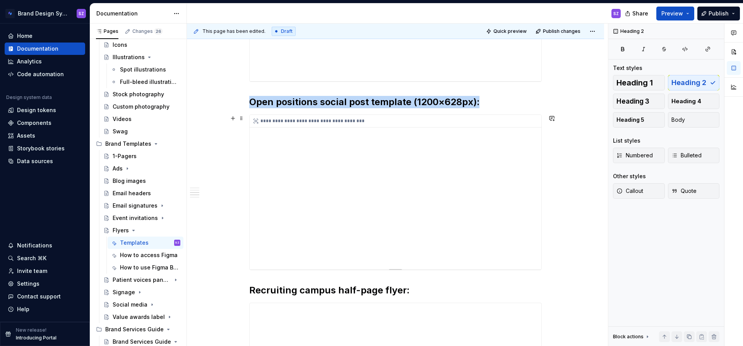
click at [291, 258] on div "**********" at bounding box center [396, 192] width 292 height 155
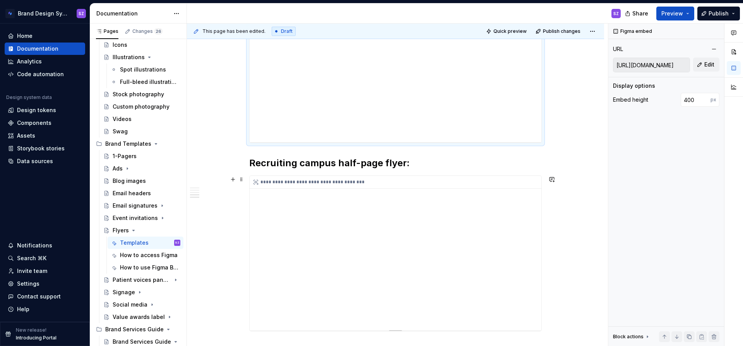
scroll to position [566, 0]
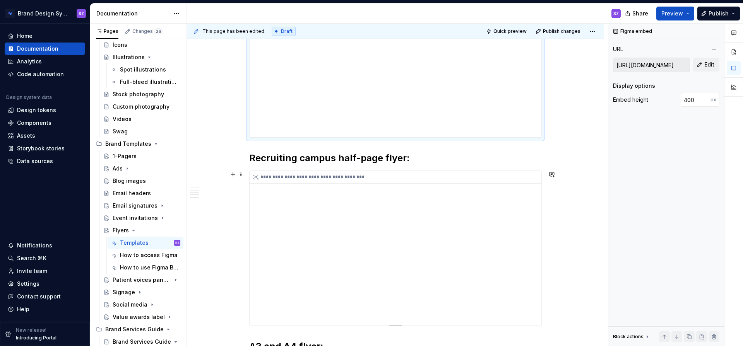
type input "[URL][DOMAIN_NAME]"
click at [310, 214] on div "**********" at bounding box center [396, 248] width 292 height 155
click at [302, 159] on h2 "Recruiting campus half-page flyer:" at bounding box center [395, 158] width 293 height 12
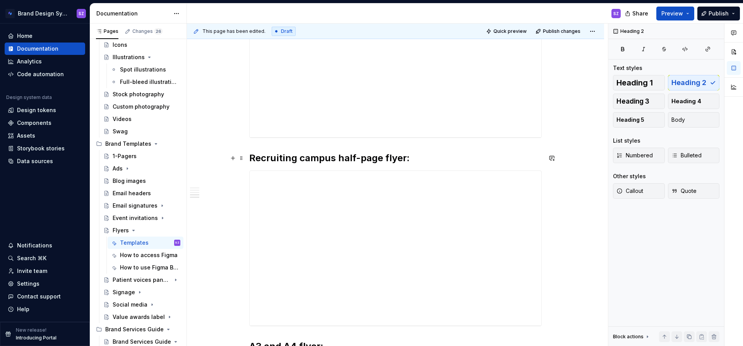
click at [381, 159] on h2 "Recruiting campus half-page flyer:" at bounding box center [395, 158] width 293 height 12
click at [437, 158] on h2 "Recruiting campus half-page printed flyer (8.5×5.5 in):" at bounding box center [395, 158] width 293 height 12
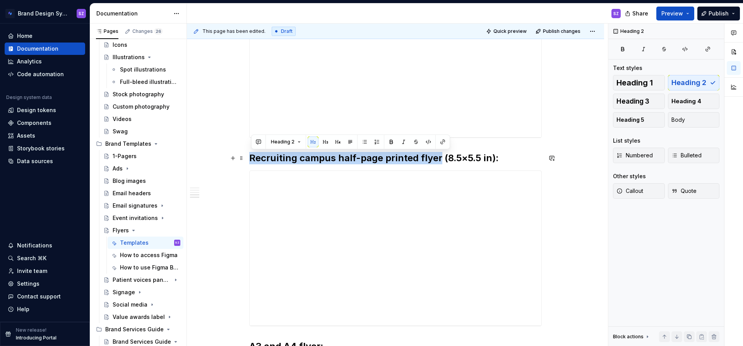
drag, startPoint x: 439, startPoint y: 157, endPoint x: 218, endPoint y: 157, distance: 221.0
click at [215, 158] on div "**********" at bounding box center [395, 98] width 417 height 1061
copy h2 "Recruiting campus half-page printed flyer"
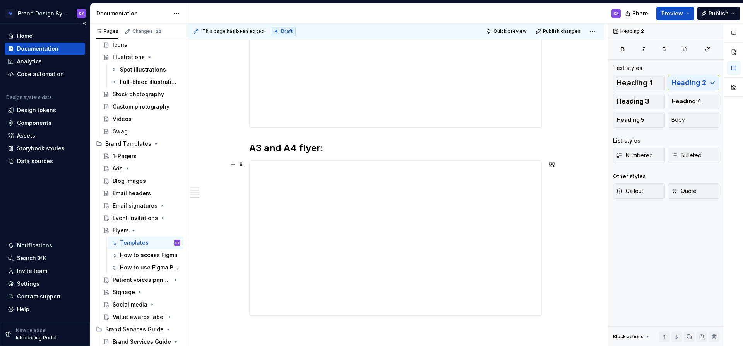
scroll to position [766, 0]
click at [297, 145] on h2 "A3 and A4 flyer:" at bounding box center [395, 147] width 293 height 12
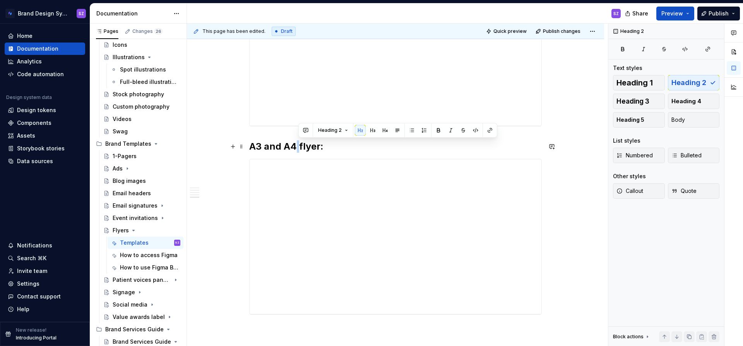
click at [298, 146] on h2 "A3 and A4 flyer:" at bounding box center [395, 147] width 293 height 12
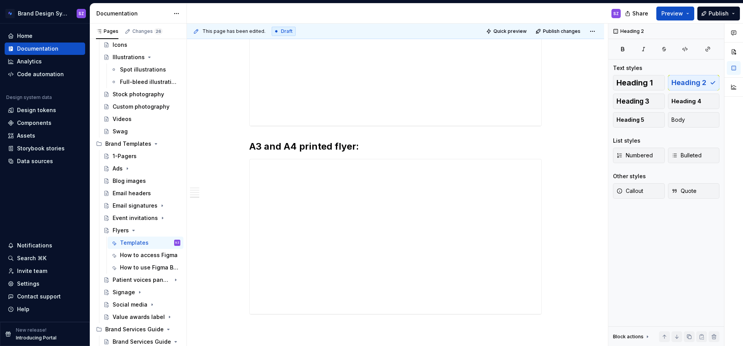
click at [350, 149] on h2 "A3 and A4 printed flyer:" at bounding box center [395, 147] width 293 height 12
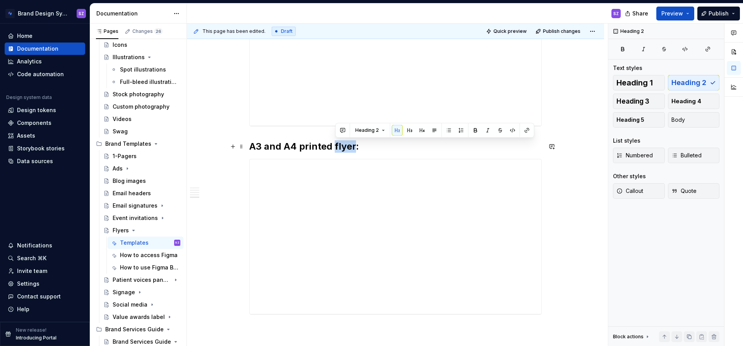
click at [355, 147] on h2 "A3 and A4 printed flyer:" at bounding box center [395, 147] width 293 height 12
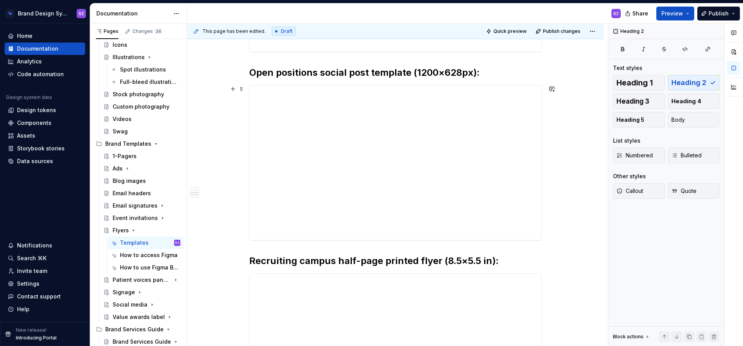
scroll to position [651, 0]
click at [441, 76] on h2 "Recruiting campus half-page printed flyer (8.5×5.5 in):" at bounding box center [395, 73] width 293 height 12
click at [439, 76] on h2 "Recruiting campus half-page printed flyer (8.5×5.5 in):" at bounding box center [395, 73] width 293 height 12
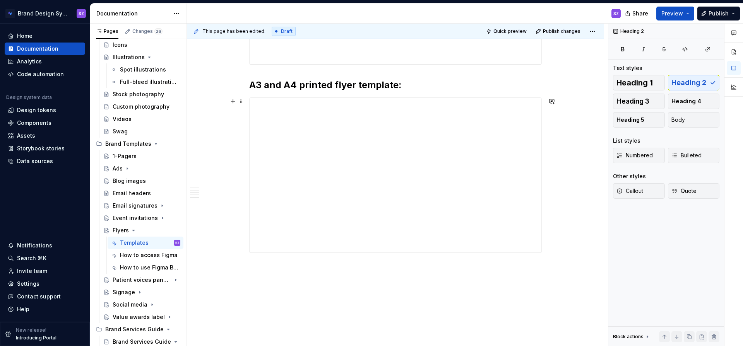
scroll to position [848, 0]
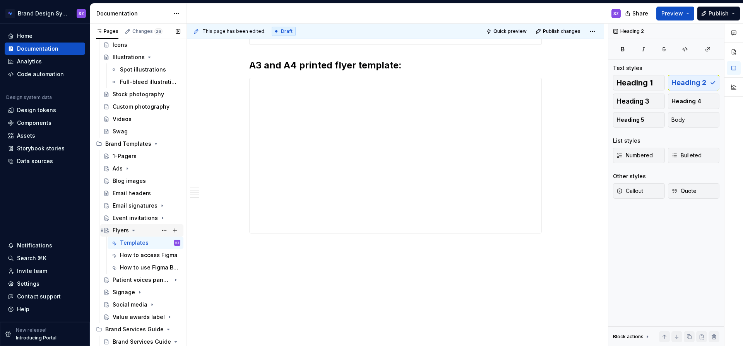
click at [133, 231] on icon "Page tree" at bounding box center [134, 230] width 2 height 1
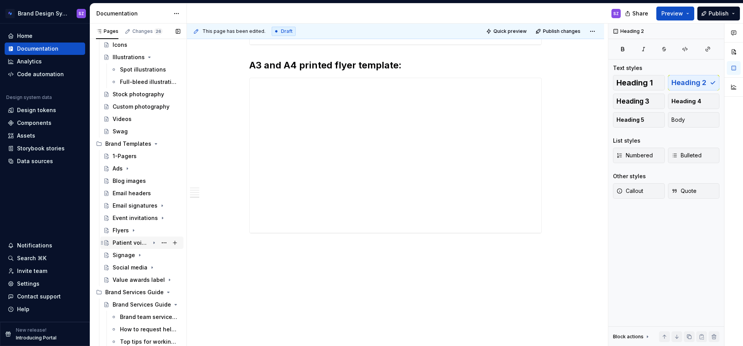
click at [152, 244] on icon "Page tree" at bounding box center [154, 243] width 6 height 6
click at [159, 255] on button "Page tree" at bounding box center [164, 255] width 11 height 11
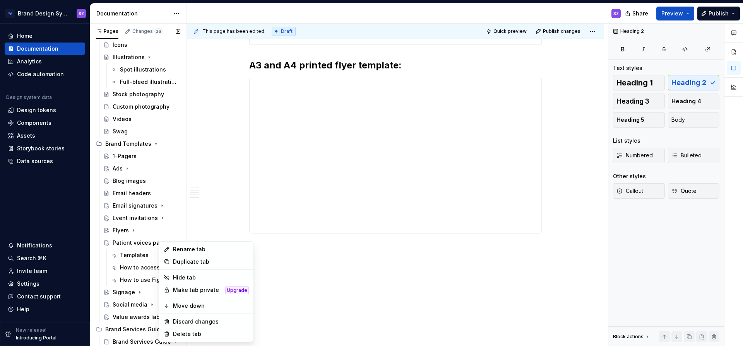
click at [144, 254] on div "Pages Changes 26 Add Accessibility guide for tree Page tree. Navigate the tree …" at bounding box center [138, 187] width 97 height 326
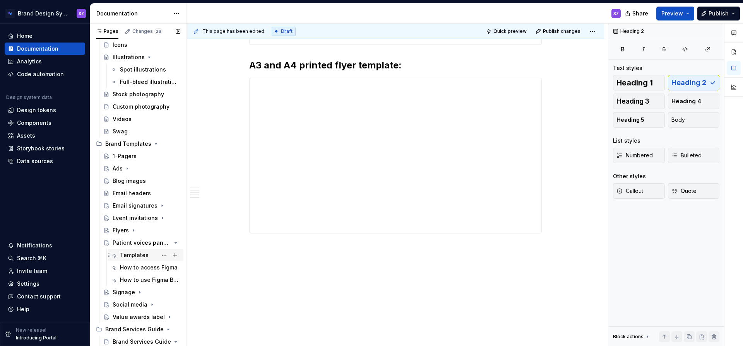
click at [141, 255] on div "Templates" at bounding box center [134, 256] width 29 height 8
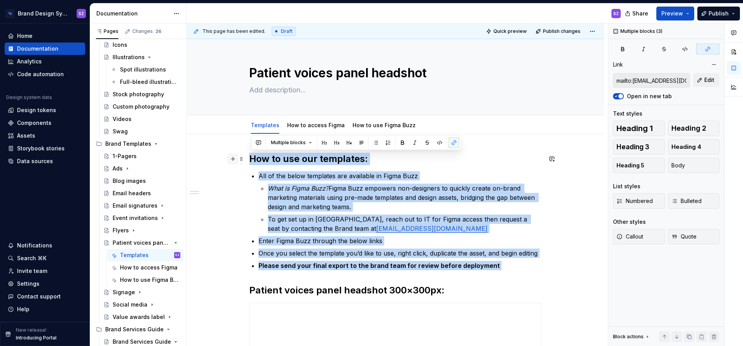
drag, startPoint x: 252, startPoint y: 281, endPoint x: 232, endPoint y: 161, distance: 121.3
click at [249, 161] on div "**********" at bounding box center [395, 310] width 293 height 315
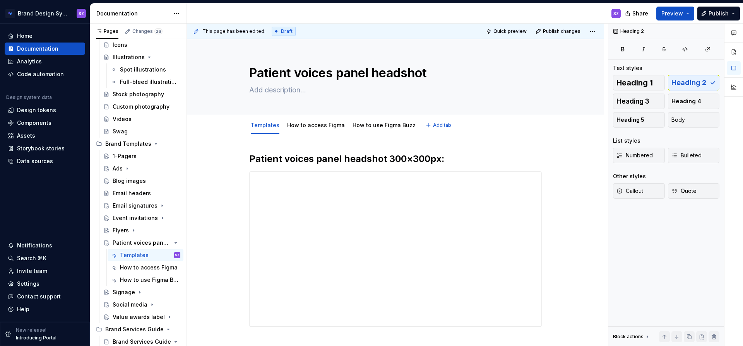
type textarea "*"
click at [391, 158] on h2 "Patient voices panel headshot 300×300px:" at bounding box center [395, 159] width 293 height 12
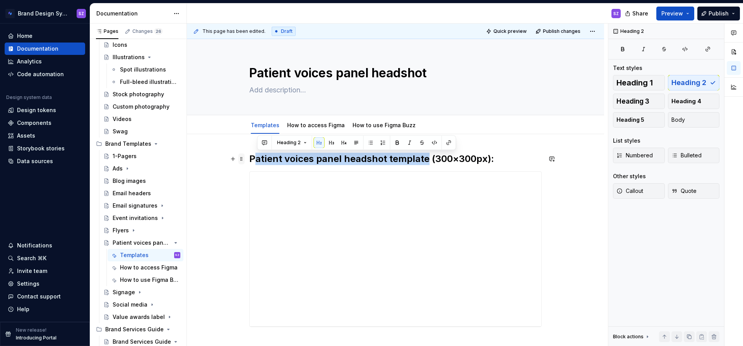
drag, startPoint x: 425, startPoint y: 160, endPoint x: 242, endPoint y: 161, distance: 183.5
click at [249, 161] on div "**********" at bounding box center [395, 245] width 293 height 184
click at [259, 161] on h2 "Patient voices panel headshot template (300×300px):" at bounding box center [395, 159] width 293 height 12
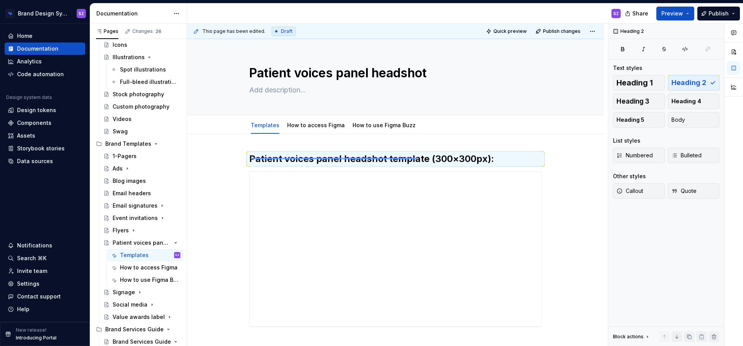
drag, startPoint x: 259, startPoint y: 159, endPoint x: 417, endPoint y: 158, distance: 157.6
click at [417, 158] on div "**********" at bounding box center [397, 185] width 421 height 323
click at [426, 159] on h2 "Patient voices panel headshot template (300×300px):" at bounding box center [395, 159] width 293 height 12
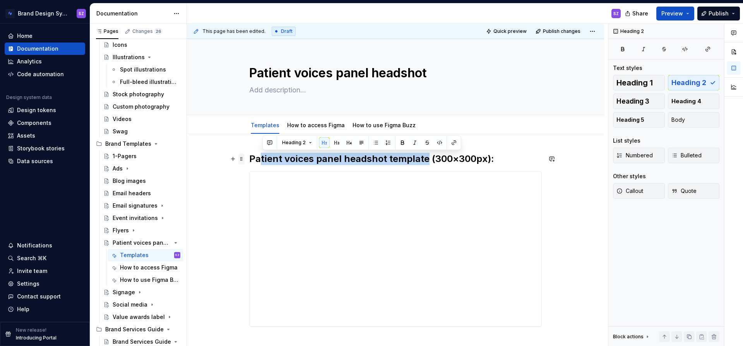
drag, startPoint x: 402, startPoint y: 160, endPoint x: 245, endPoint y: 156, distance: 156.8
click at [249, 156] on div "**********" at bounding box center [395, 245] width 293 height 184
click at [269, 159] on h2 "Patient voices panel headshot template (300×300px):" at bounding box center [395, 159] width 293 height 12
drag, startPoint x: 428, startPoint y: 160, endPoint x: 253, endPoint y: 154, distance: 175.4
click at [253, 154] on h2 "Patient voices panel headshot template (300×300px):" at bounding box center [395, 159] width 293 height 12
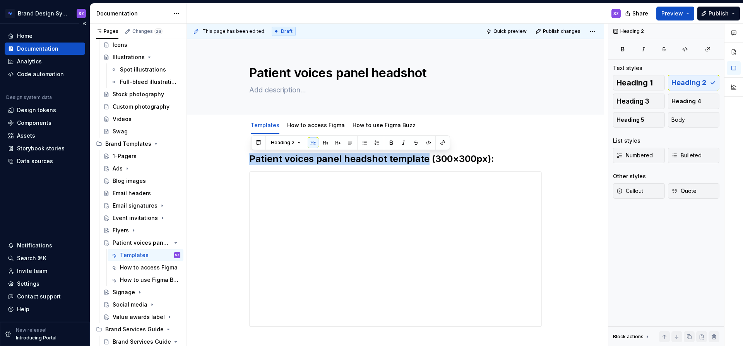
copy h2 "Patient voices panel headshot template"
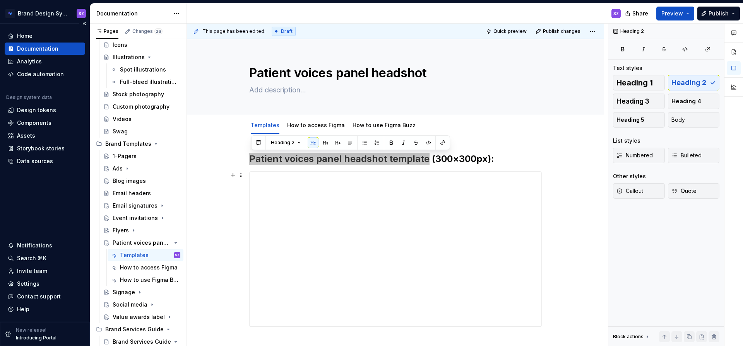
scroll to position [94, 0]
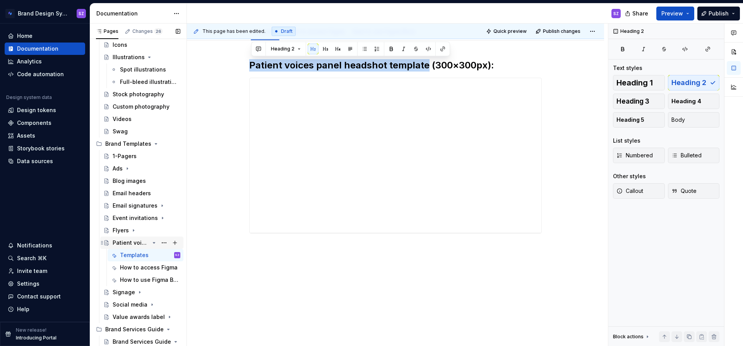
click at [154, 243] on icon "Page tree" at bounding box center [154, 243] width 2 height 1
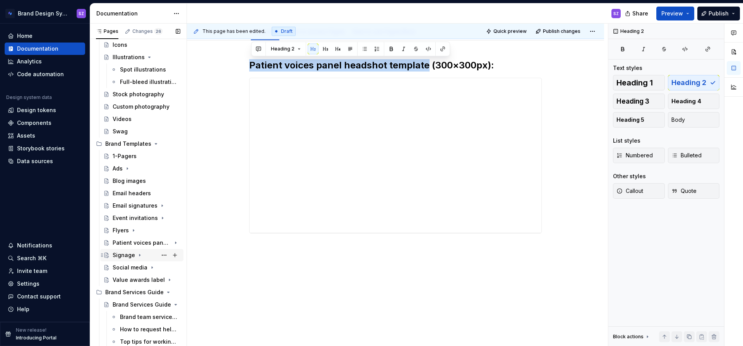
click at [139, 255] on icon "Page tree" at bounding box center [140, 255] width 6 height 6
click at [137, 271] on div "Templates" at bounding box center [134, 268] width 29 height 8
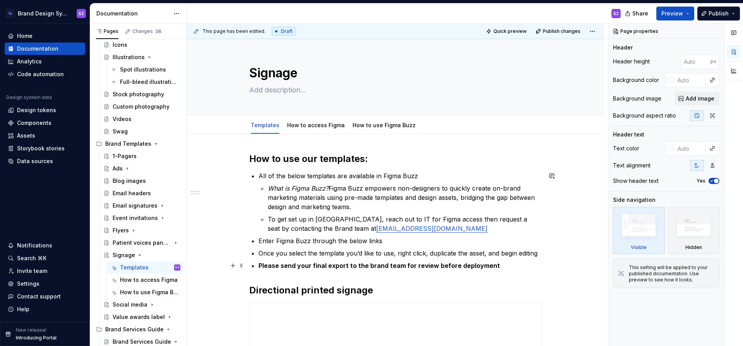
type textarea "*"
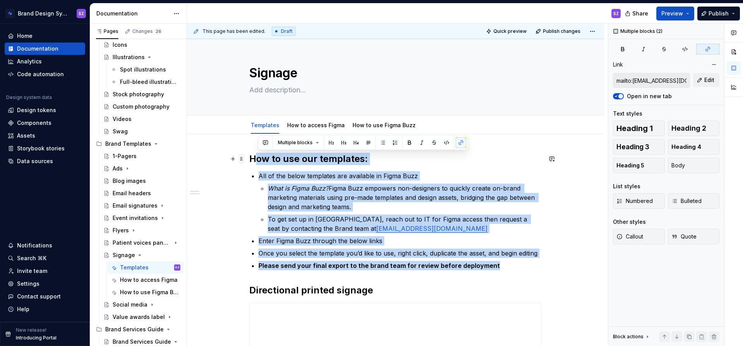
drag, startPoint x: 499, startPoint y: 266, endPoint x: 243, endPoint y: 161, distance: 277.0
click at [249, 161] on div "**********" at bounding box center [395, 310] width 293 height 315
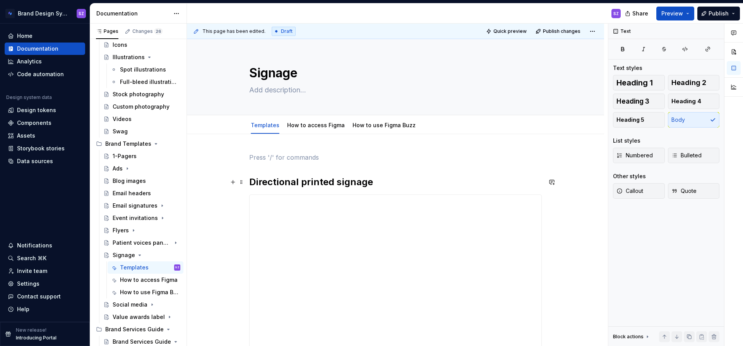
click at [252, 178] on h2 "Directional printed signage" at bounding box center [395, 182] width 293 height 12
click at [257, 168] on div "**********" at bounding box center [395, 252] width 293 height 198
click at [266, 160] on p at bounding box center [395, 157] width 293 height 9
click at [372, 183] on h2 "Directional printed signage" at bounding box center [395, 182] width 293 height 12
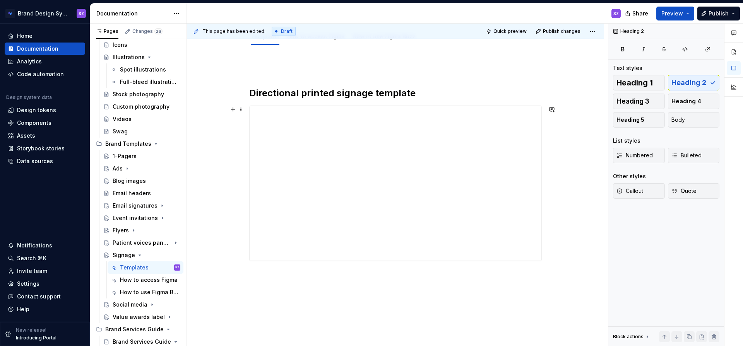
scroll to position [106, 0]
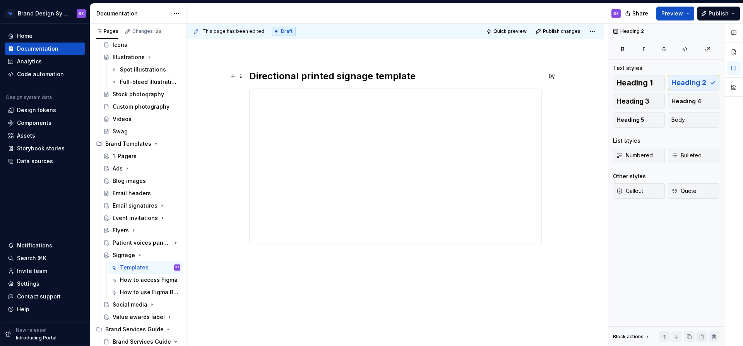
click at [384, 78] on h2 "Directional printed signage template" at bounding box center [395, 76] width 293 height 12
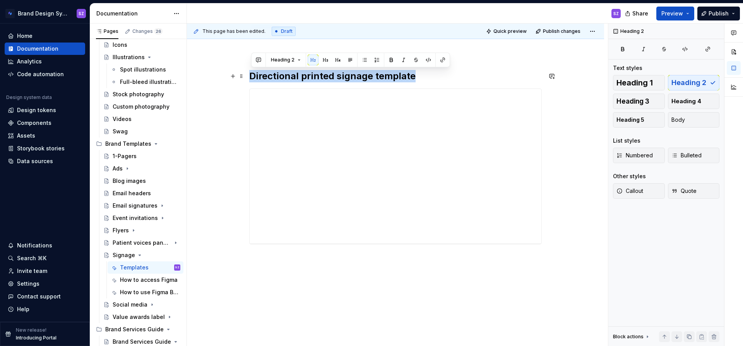
click at [384, 78] on h2 "Directional printed signage template" at bounding box center [395, 76] width 293 height 12
copy h2 "Directional printed signage template"
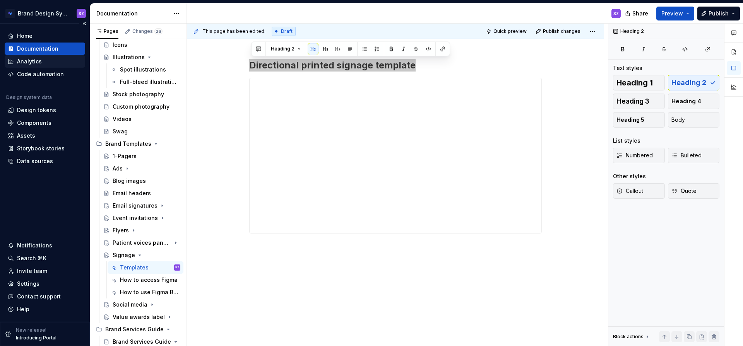
scroll to position [377, 0]
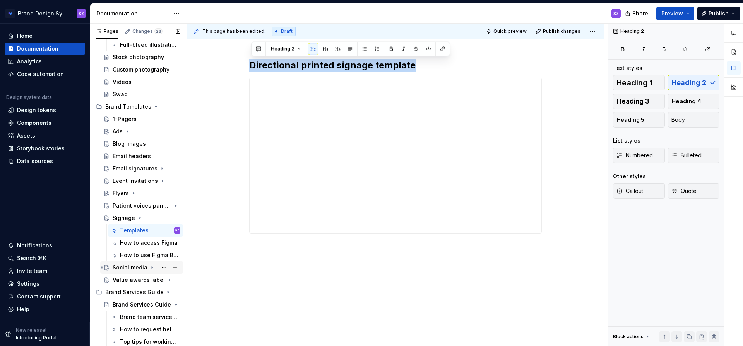
click at [149, 269] on icon "Page tree" at bounding box center [152, 268] width 6 height 6
click at [139, 218] on icon "Page tree" at bounding box center [140, 218] width 6 height 6
click at [143, 241] on div "Templates" at bounding box center [134, 243] width 29 height 8
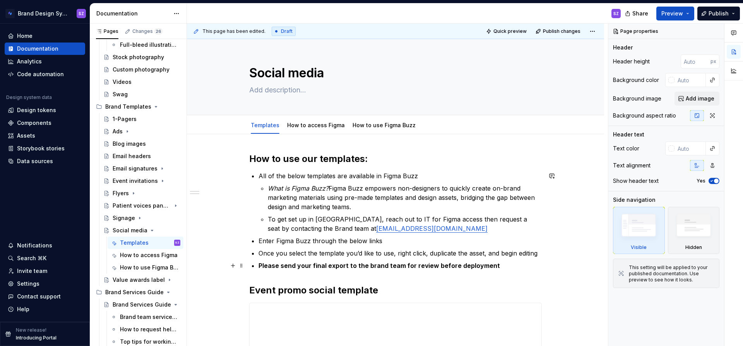
type textarea "*"
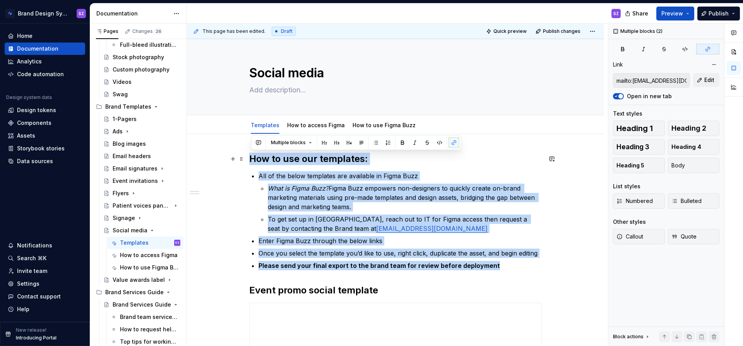
drag, startPoint x: 482, startPoint y: 264, endPoint x: 214, endPoint y: 158, distance: 287.6
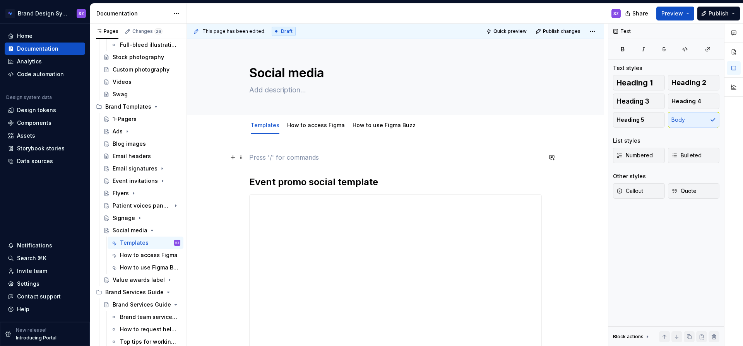
scroll to position [114, 0]
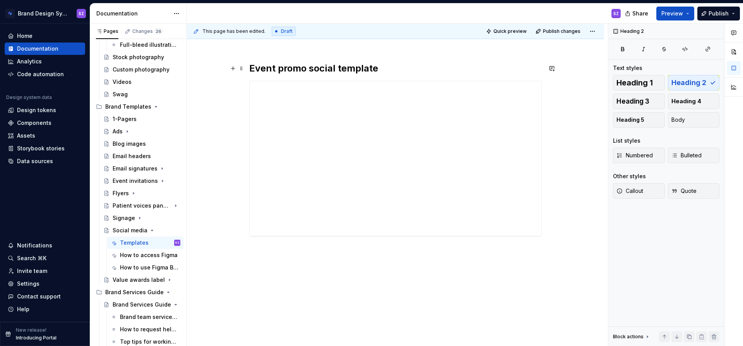
click at [313, 68] on h2 "Event promo social template" at bounding box center [395, 68] width 293 height 12
click at [149, 231] on icon "Page tree" at bounding box center [152, 231] width 6 height 6
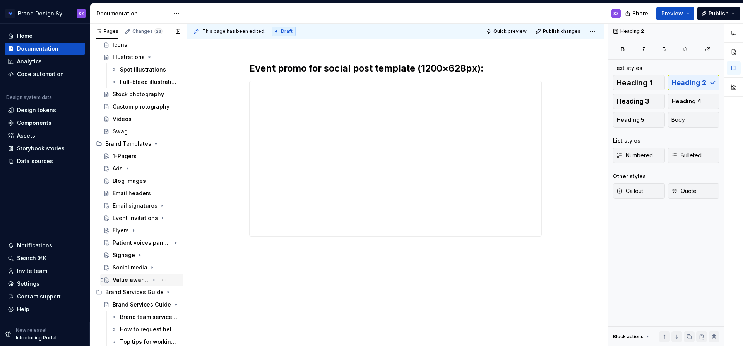
click at [133, 278] on div "Value awards label" at bounding box center [131, 280] width 37 height 8
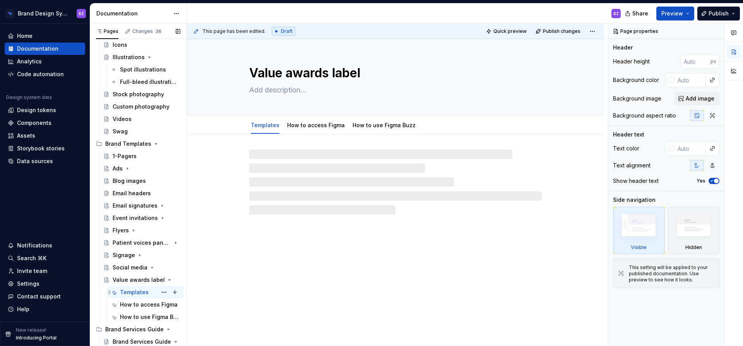
click at [135, 292] on div "Templates" at bounding box center [134, 293] width 29 height 8
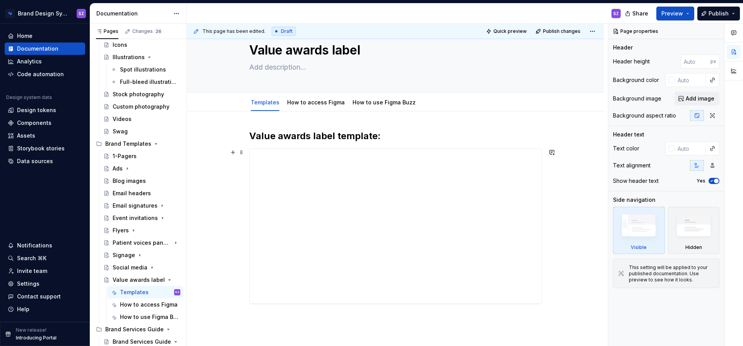
scroll to position [49, 0]
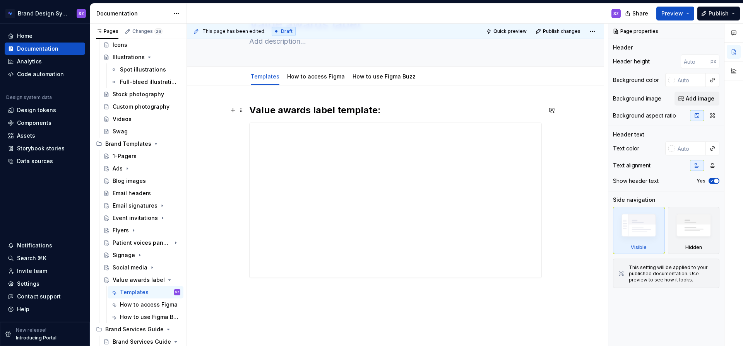
type textarea "*"
click at [376, 110] on h2 "Value awards label template:" at bounding box center [395, 110] width 293 height 12
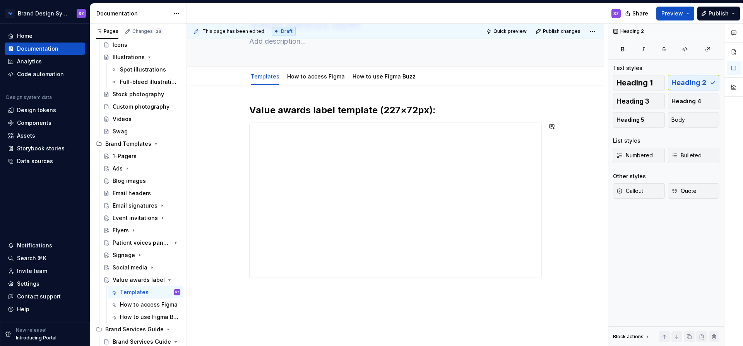
click at [334, 322] on div "**********" at bounding box center [395, 239] width 417 height 307
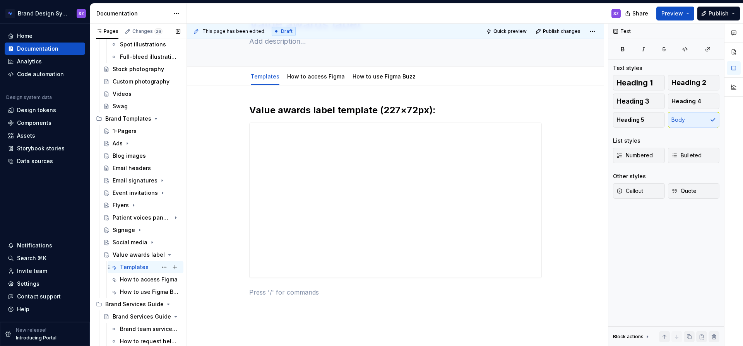
scroll to position [376, 0]
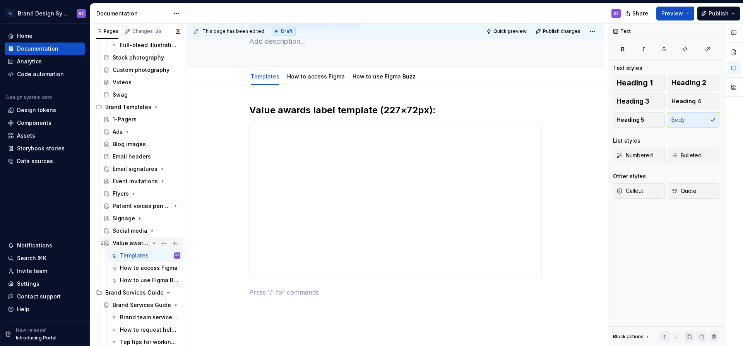
click at [155, 243] on icon "Page tree" at bounding box center [154, 243] width 6 height 6
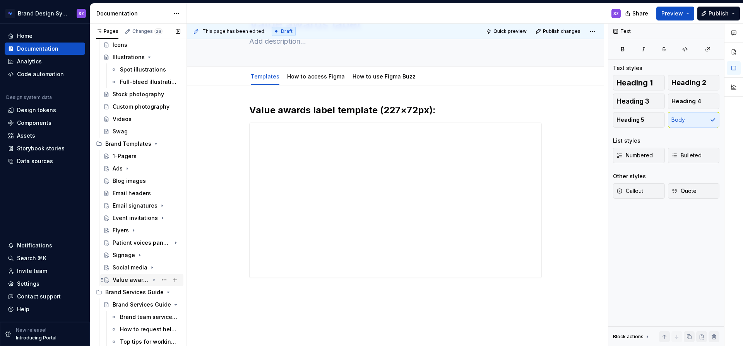
scroll to position [339, 0]
click at [710, 11] on span "Publish" at bounding box center [719, 14] width 20 height 8
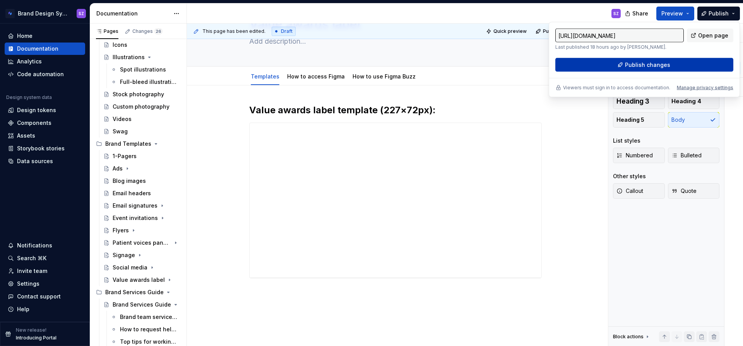
click at [669, 66] on button "Publish changes" at bounding box center [644, 65] width 178 height 14
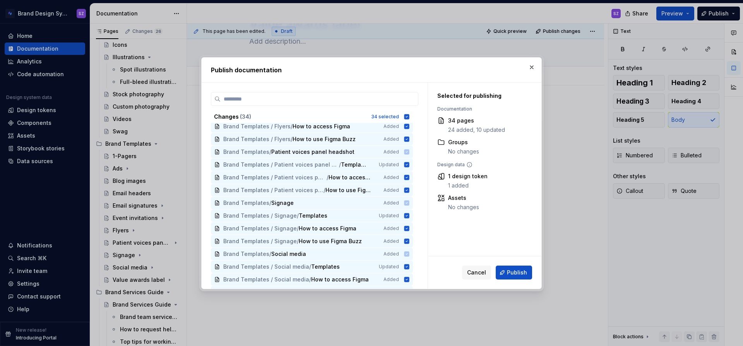
scroll to position [270, 0]
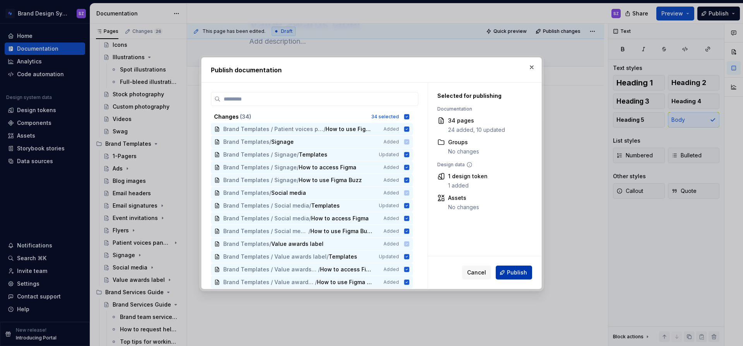
click at [517, 269] on span "Publish" at bounding box center [517, 273] width 20 height 8
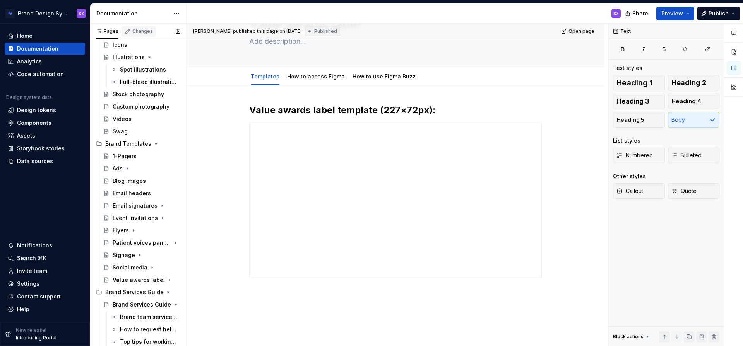
type textarea "*"
